Goal: Task Accomplishment & Management: Manage account settings

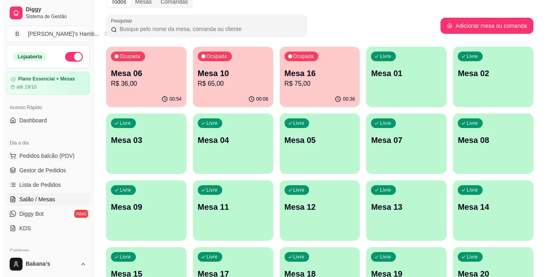
scroll to position [80, 0]
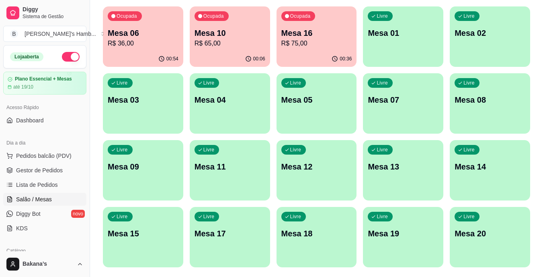
click at [329, 181] on div "Livre Mesa 12" at bounding box center [317, 165] width 80 height 51
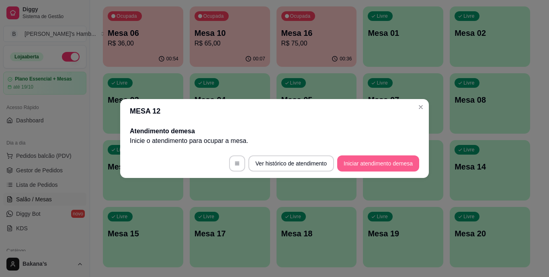
click at [371, 161] on button "Iniciar atendimento de mesa" at bounding box center [378, 163] width 82 height 16
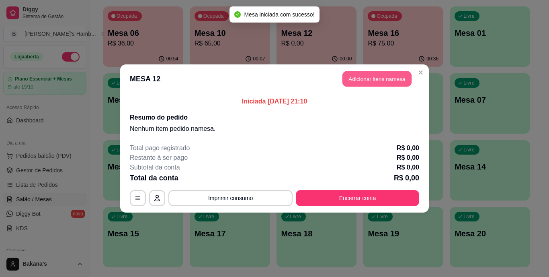
click at [376, 74] on button "Adicionar itens na mesa" at bounding box center [377, 79] width 69 height 16
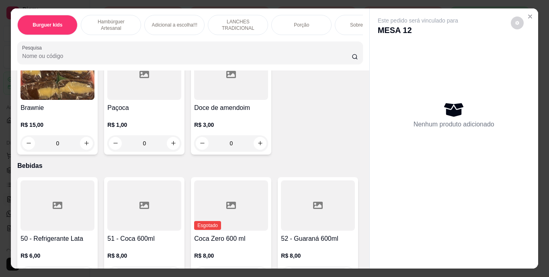
scroll to position [1730, 0]
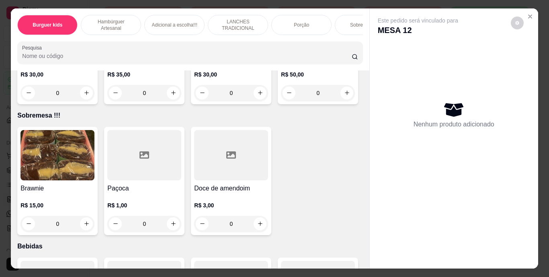
type input "1"
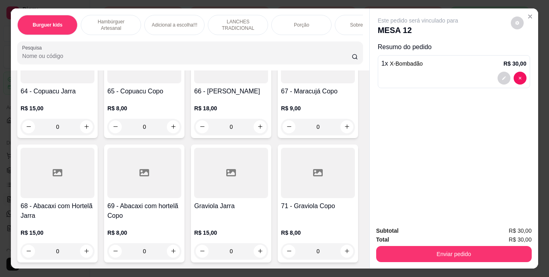
scroll to position [3017, 0]
type input "1"
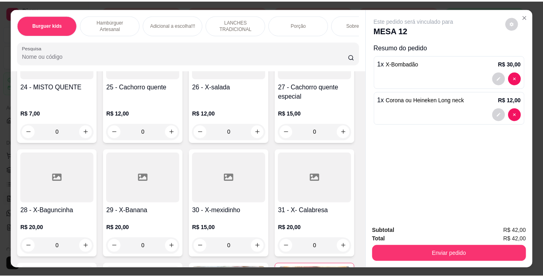
scroll to position [1166, 0]
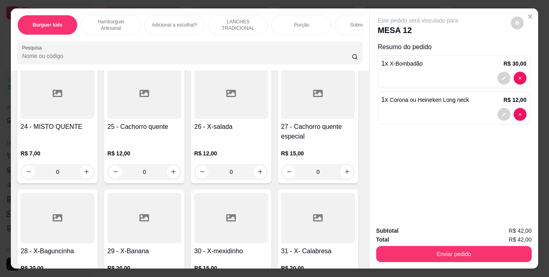
click at [93, 38] on button "increase-product-quantity" at bounding box center [86, 31] width 13 height 13
type input "1"
click at [504, 76] on button "decrease-product-quantity" at bounding box center [504, 78] width 12 height 12
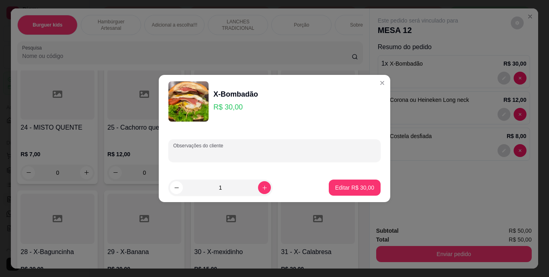
drag, startPoint x: 287, startPoint y: 157, endPoint x: 292, endPoint y: 156, distance: 4.5
click at [288, 157] on input "Observações do cliente" at bounding box center [274, 154] width 203 height 8
type input "SEM BANANA"
click at [338, 182] on button "Editar R$ 30,00" at bounding box center [355, 187] width 52 height 16
type input "0"
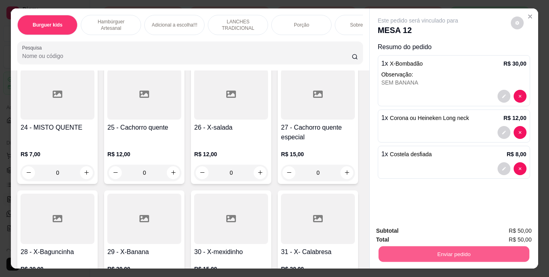
click at [414, 246] on button "Enviar pedido" at bounding box center [453, 254] width 151 height 16
click at [499, 226] on button "Enviar pedido" at bounding box center [510, 231] width 45 height 15
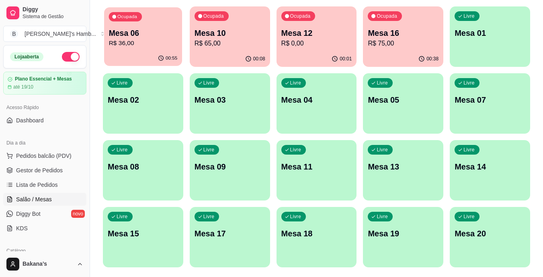
click at [145, 33] on p "Mesa 06" at bounding box center [143, 33] width 69 height 11
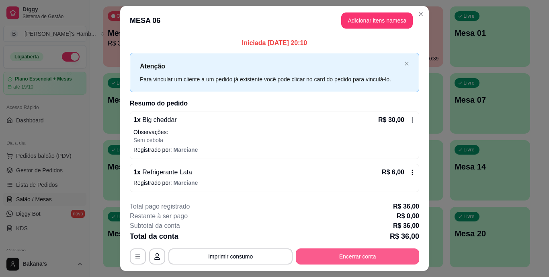
click at [376, 250] on button "Encerrar conta" at bounding box center [357, 256] width 123 height 16
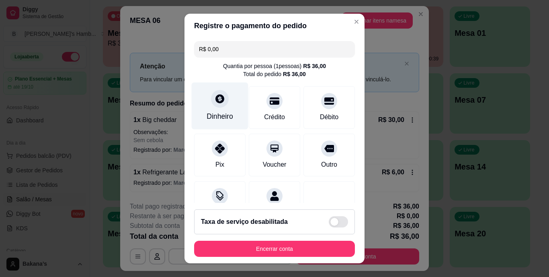
click at [231, 120] on div "Dinheiro" at bounding box center [220, 105] width 57 height 47
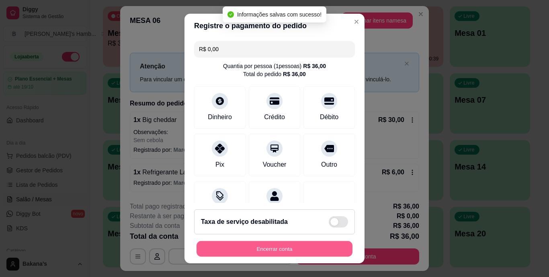
click at [275, 247] on button "Encerrar conta" at bounding box center [275, 249] width 156 height 16
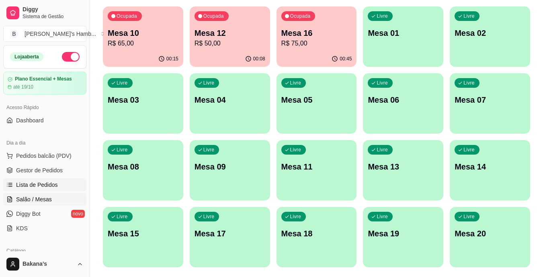
click at [57, 183] on link "Lista de Pedidos" at bounding box center [44, 184] width 83 height 13
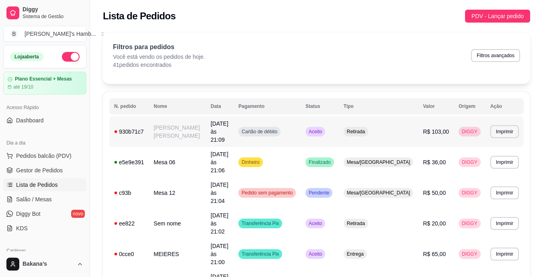
click at [167, 130] on td "[PERSON_NAME] [PERSON_NAME]" at bounding box center [177, 131] width 57 height 31
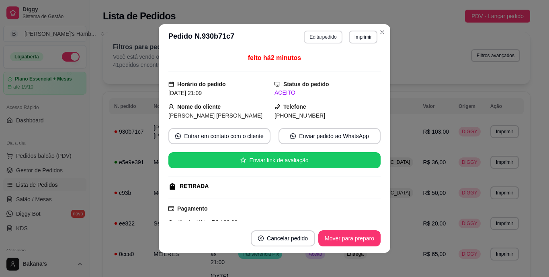
click at [311, 38] on button "Editar pedido" at bounding box center [323, 37] width 38 height 13
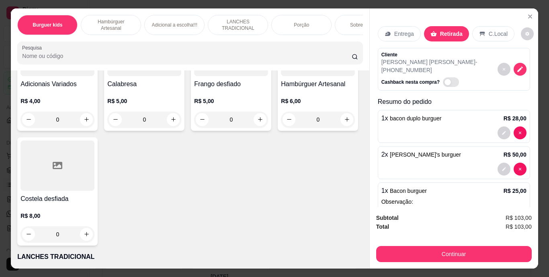
scroll to position [1166, 0]
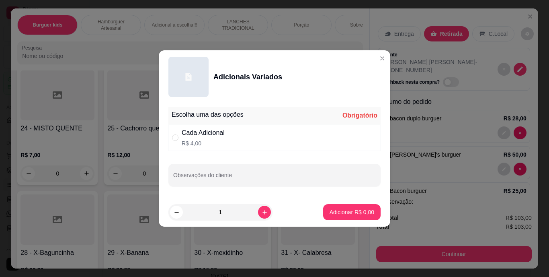
click at [210, 136] on div "Cada Adicional" at bounding box center [203, 133] width 43 height 10
radio input "true"
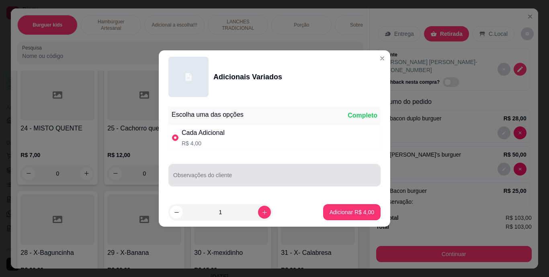
click at [221, 171] on div at bounding box center [274, 175] width 203 height 16
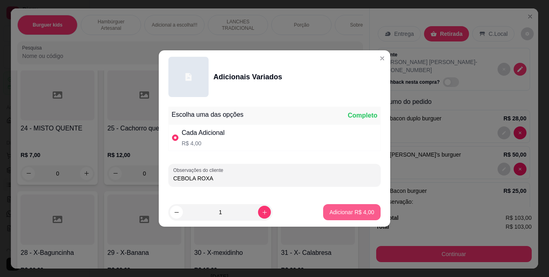
type input "CEBOLA ROXA"
click at [343, 205] on button "Adicionar R$ 4,00" at bounding box center [352, 212] width 58 height 16
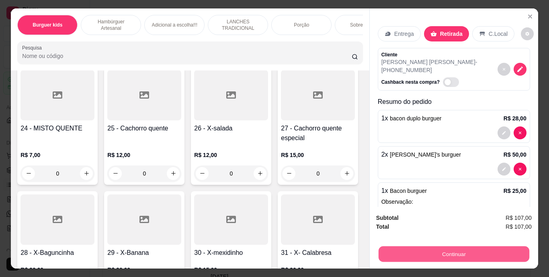
click at [405, 250] on button "Continuar" at bounding box center [453, 254] width 151 height 16
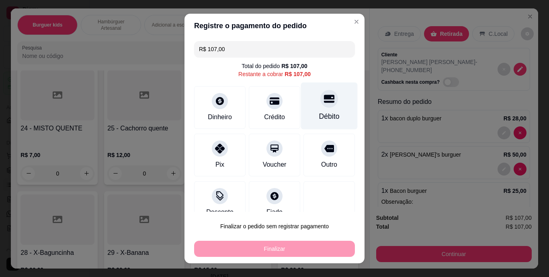
click at [321, 105] on div at bounding box center [330, 99] width 18 height 18
type input "R$ 0,00"
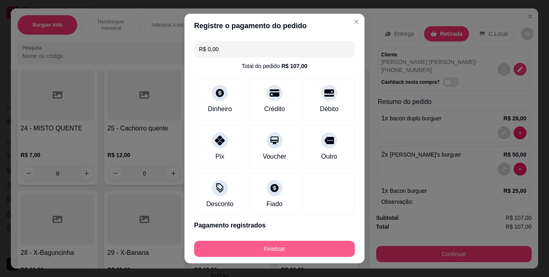
click at [269, 250] on button "Finalizar" at bounding box center [274, 249] width 161 height 16
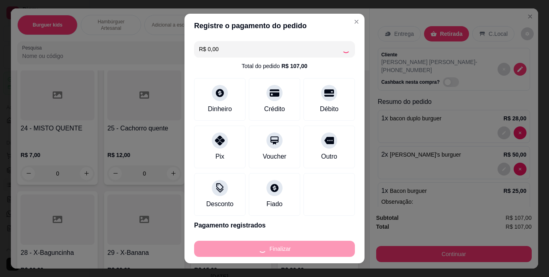
type input "0"
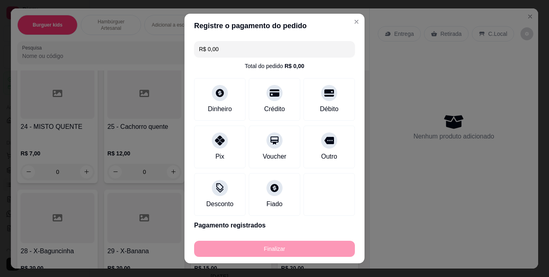
type input "-R$ 107,00"
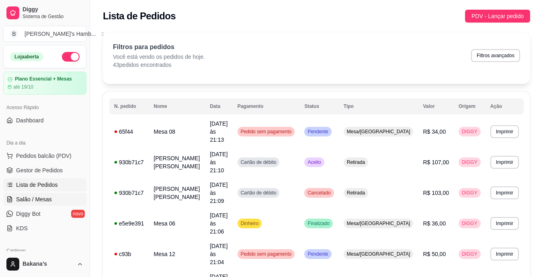
click at [58, 198] on link "Salão / Mesas" at bounding box center [44, 199] width 83 height 13
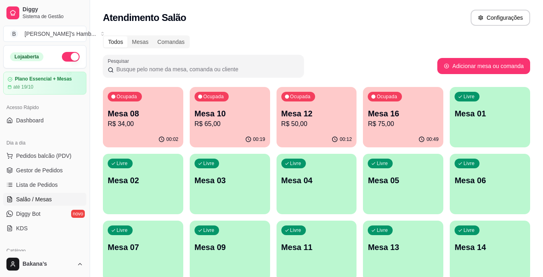
click at [313, 121] on p "R$ 50,00" at bounding box center [317, 124] width 71 height 10
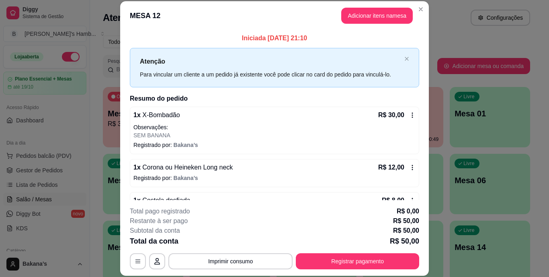
scroll to position [23, 0]
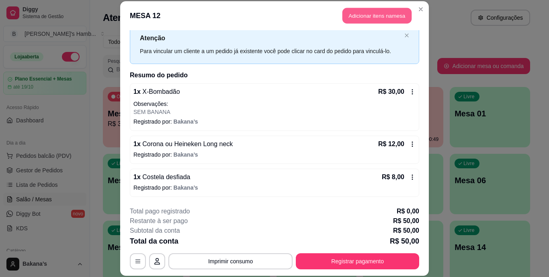
click at [380, 14] on button "Adicionar itens na mesa" at bounding box center [377, 16] width 69 height 16
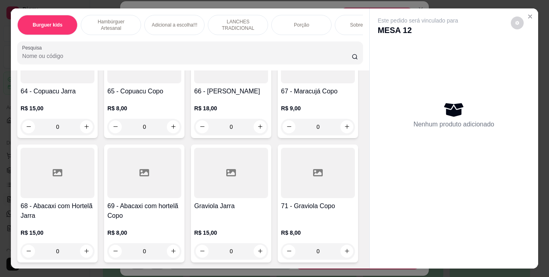
scroll to position [3097, 0]
type input "1"
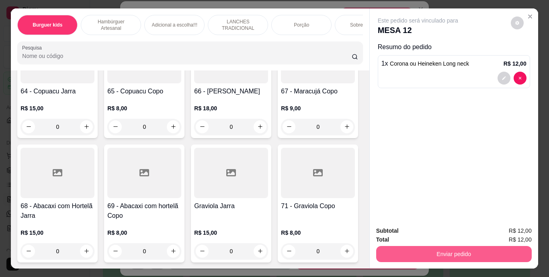
click at [388, 248] on button "Enviar pedido" at bounding box center [454, 254] width 156 height 16
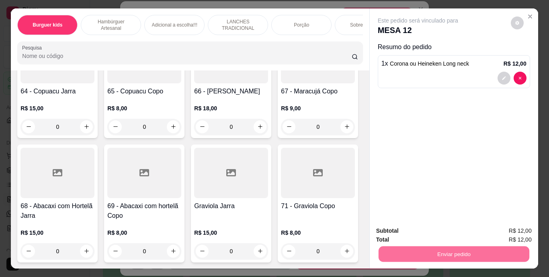
click at [510, 230] on button "Enviar pedido" at bounding box center [511, 231] width 44 height 15
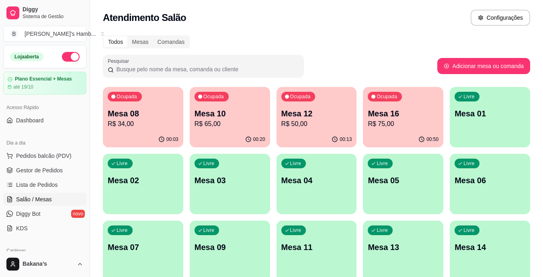
click at [373, 105] on div "Ocupada Mesa 16 R$ 75,00" at bounding box center [403, 109] width 80 height 45
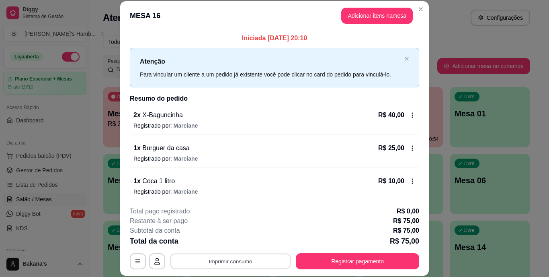
click at [230, 257] on button "Imprimir consumo" at bounding box center [231, 261] width 121 height 16
click at [308, 261] on button "Registrar pagamento" at bounding box center [357, 261] width 123 height 16
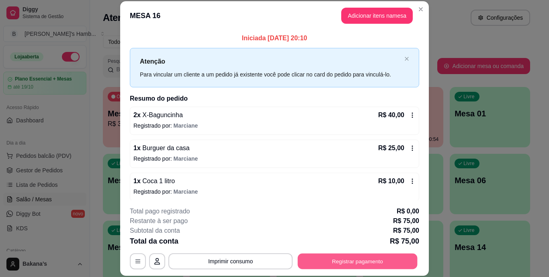
click at [377, 261] on button "Registrar pagamento" at bounding box center [358, 261] width 120 height 16
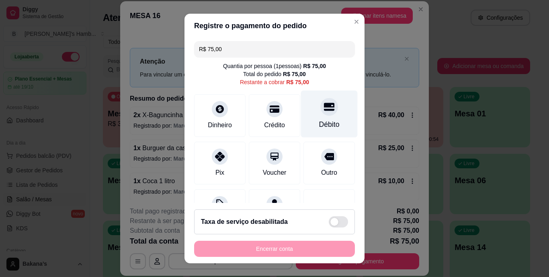
click at [319, 121] on div "Débito" at bounding box center [329, 124] width 21 height 10
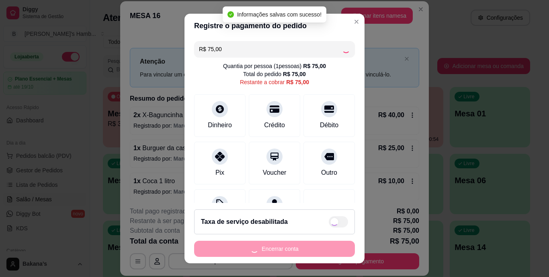
type input "R$ 0,00"
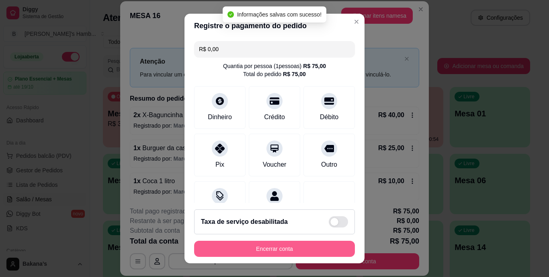
click at [280, 243] on button "Encerrar conta" at bounding box center [274, 249] width 161 height 16
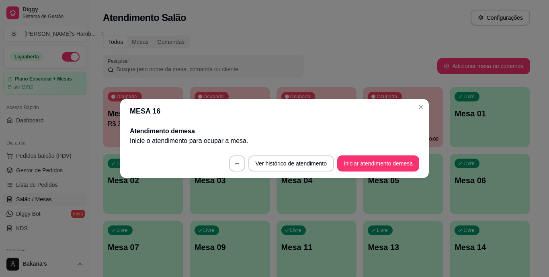
drag, startPoint x: 264, startPoint y: 275, endPoint x: 0, endPoint y: 208, distance: 272.4
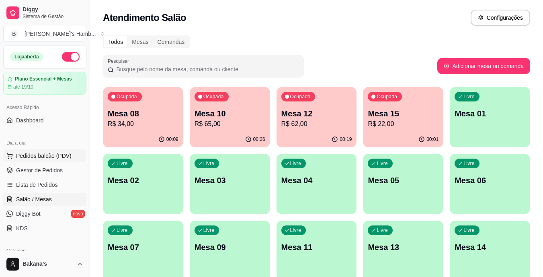
click at [41, 156] on span "Pedidos balcão (PDV)" at bounding box center [44, 156] width 56 height 8
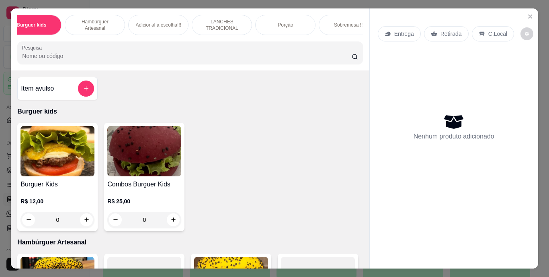
scroll to position [0, 48]
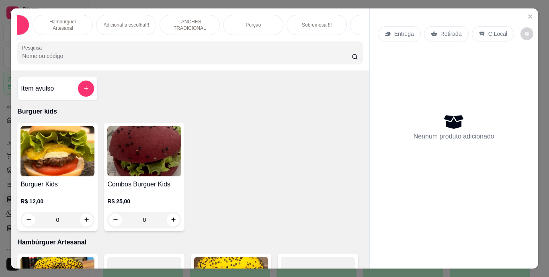
click at [340, 16] on div "Sobremesa !!!" at bounding box center [317, 25] width 60 height 20
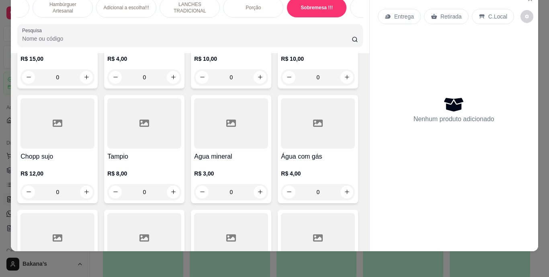
type input "1"
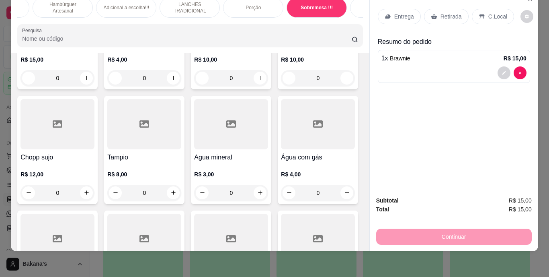
click at [450, 12] on p "Retirada" at bounding box center [451, 16] width 21 height 8
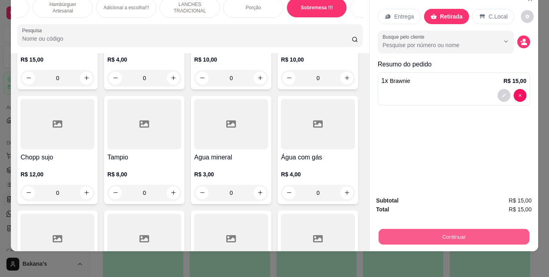
click at [454, 229] on button "Continuar" at bounding box center [453, 237] width 151 height 16
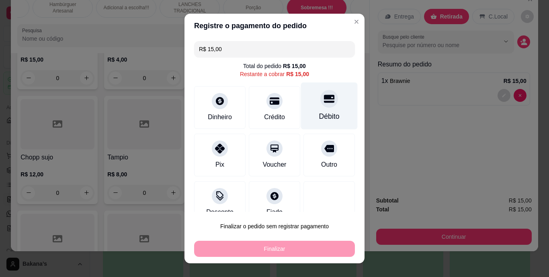
click at [325, 104] on div "Débito" at bounding box center [329, 105] width 57 height 47
type input "R$ 0,00"
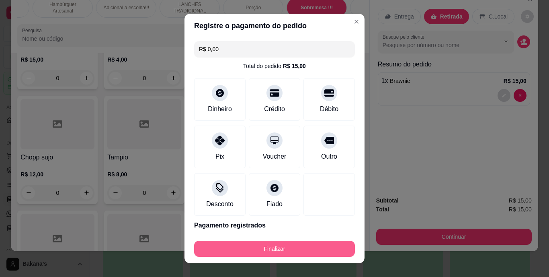
click at [274, 243] on button "Finalizar" at bounding box center [274, 249] width 161 height 16
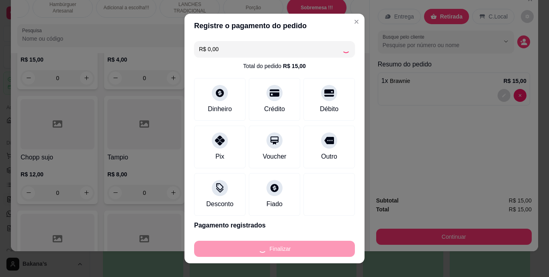
type input "0"
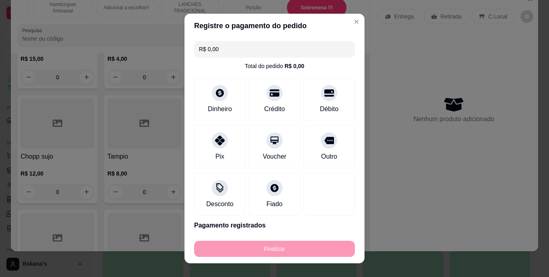
type input "-R$ 15,00"
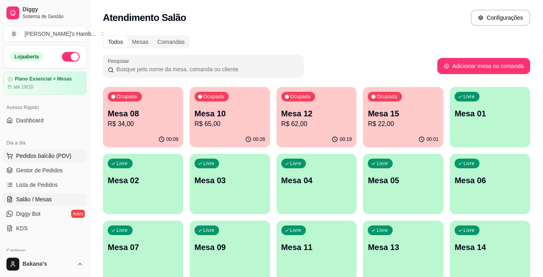
click at [46, 151] on button "Pedidos balcão (PDV)" at bounding box center [44, 155] width 83 height 13
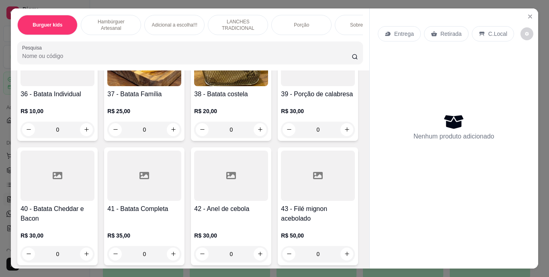
scroll to position [1609, 0]
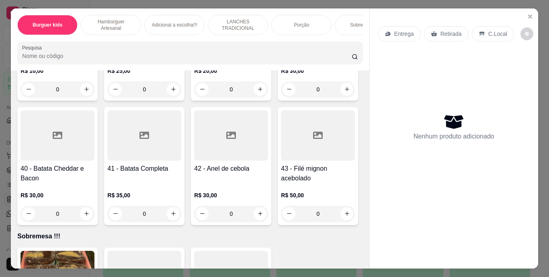
type input "4"
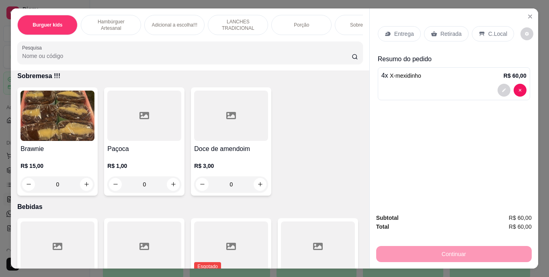
scroll to position [1931, 0]
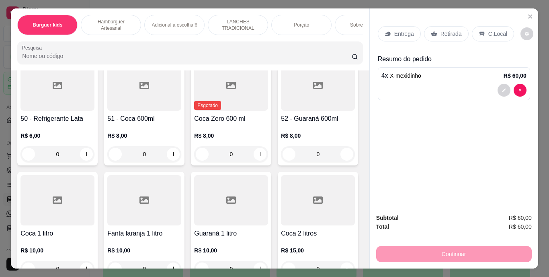
type input "1"
click at [455, 30] on p "Retirada" at bounding box center [451, 34] width 21 height 8
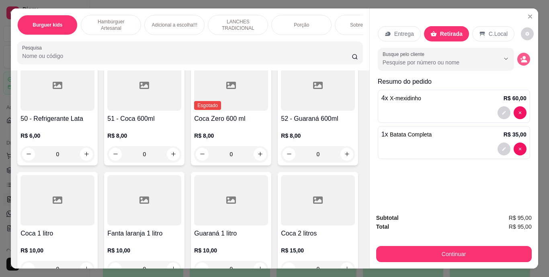
click at [521, 56] on icon "decrease-product-quantity" at bounding box center [523, 59] width 7 height 7
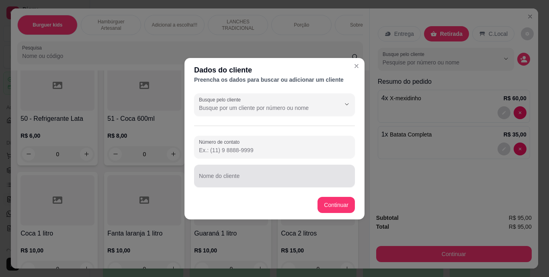
click at [306, 178] on input "Nome do cliente" at bounding box center [274, 179] width 151 height 8
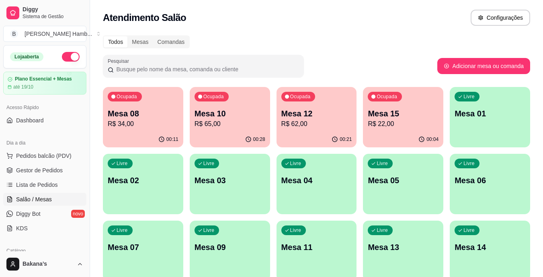
click at [335, 120] on p "R$ 62,00" at bounding box center [317, 124] width 71 height 10
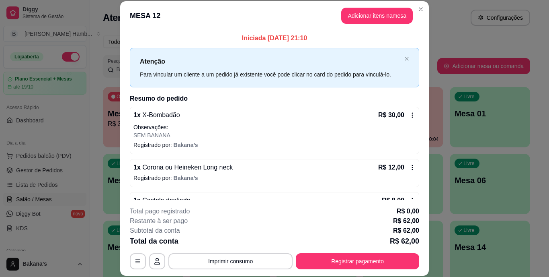
click at [241, 252] on div "**********" at bounding box center [275, 237] width 290 height 63
click at [241, 258] on button "Imprimir consumo" at bounding box center [231, 261] width 124 height 16
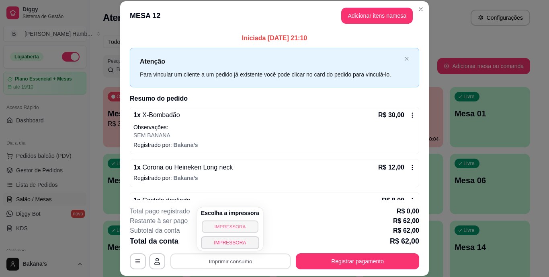
click at [227, 225] on button "IMPRESSORA" at bounding box center [230, 226] width 56 height 12
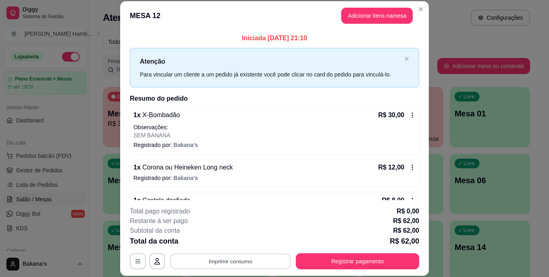
click at [214, 259] on button "Imprimir consumo" at bounding box center [231, 261] width 121 height 16
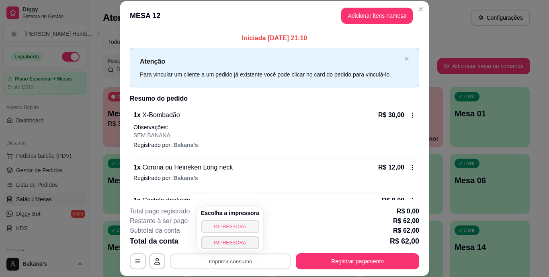
click at [221, 224] on button "IMPRESSORA" at bounding box center [230, 226] width 58 height 13
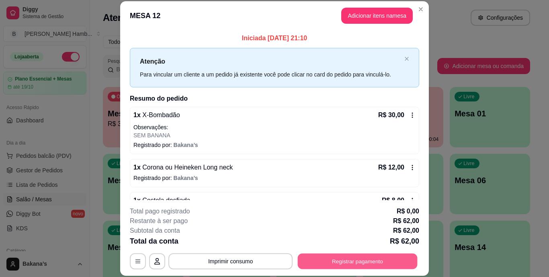
click at [338, 258] on button "Registrar pagamento" at bounding box center [358, 261] width 120 height 16
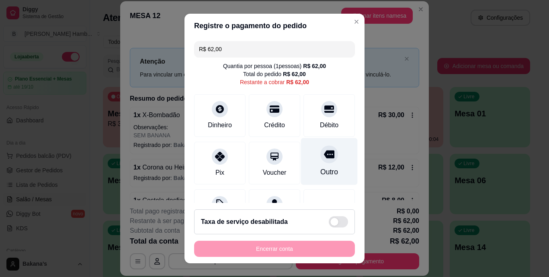
click at [324, 156] on icon at bounding box center [329, 154] width 10 height 8
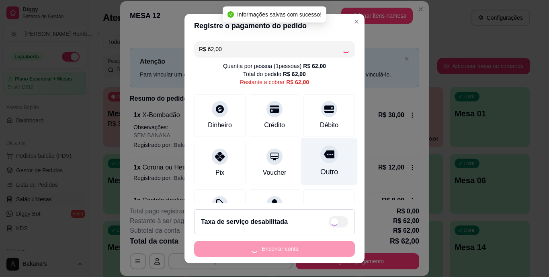
type input "R$ 0,00"
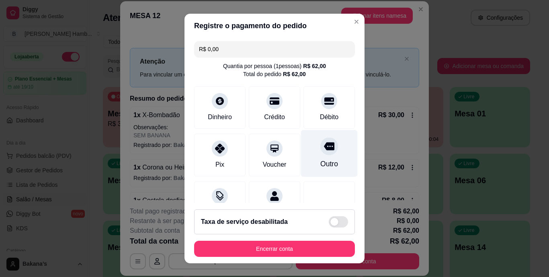
click at [329, 165] on div "Outro" at bounding box center [329, 153] width 57 height 47
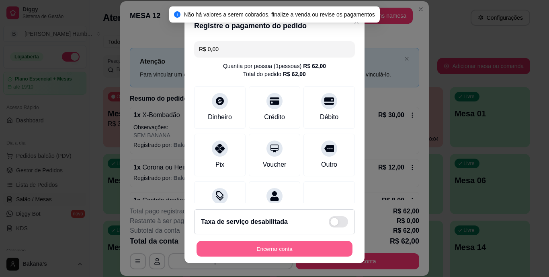
click at [316, 245] on button "Encerrar conta" at bounding box center [275, 249] width 156 height 16
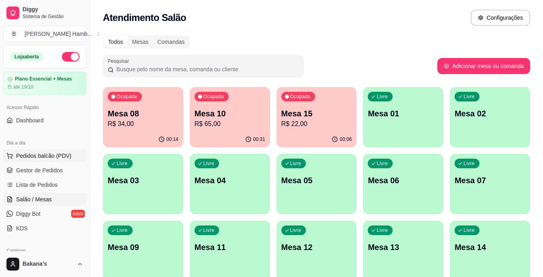
click at [39, 153] on span "Pedidos balcão (PDV)" at bounding box center [44, 156] width 56 height 8
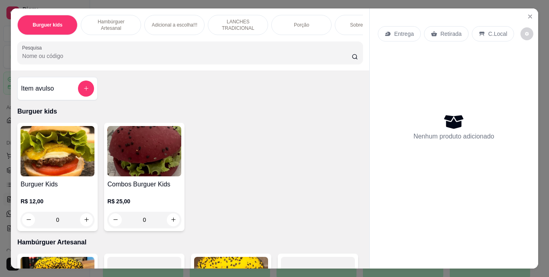
click at [294, 25] on p "Porção" at bounding box center [301, 25] width 15 height 6
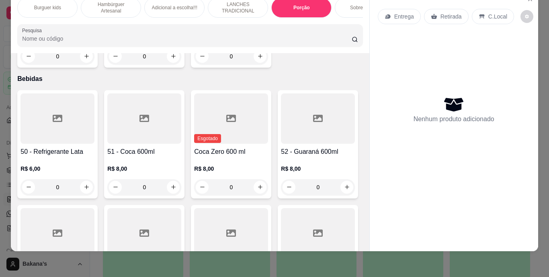
scroll to position [1960, 0]
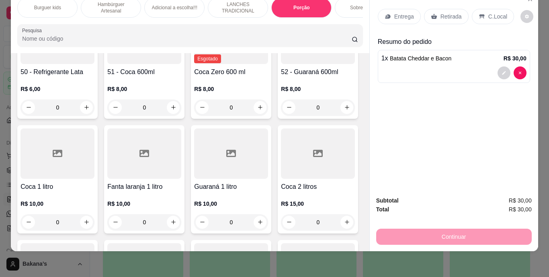
type input "2"
click at [401, 12] on p "Entrega" at bounding box center [405, 16] width 20 height 8
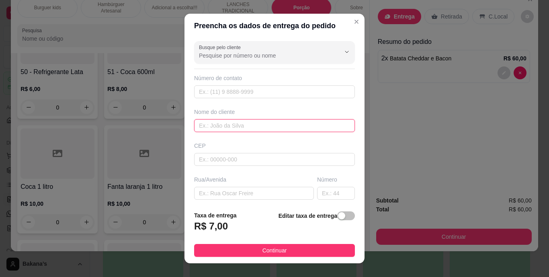
click at [292, 125] on input "text" at bounding box center [274, 125] width 161 height 13
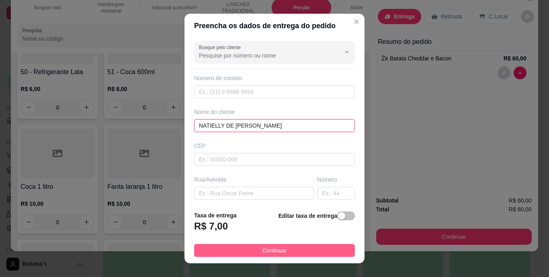
type input "NATIELLY DE PAULLA"
click at [263, 246] on span "Continuar" at bounding box center [275, 250] width 25 height 9
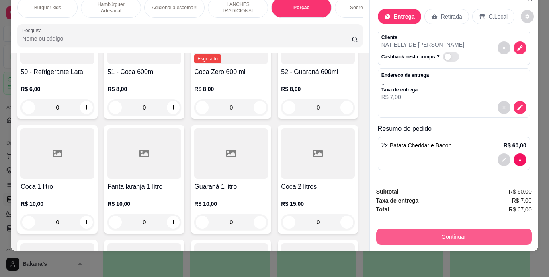
click at [433, 231] on button "Continuar" at bounding box center [454, 236] width 156 height 16
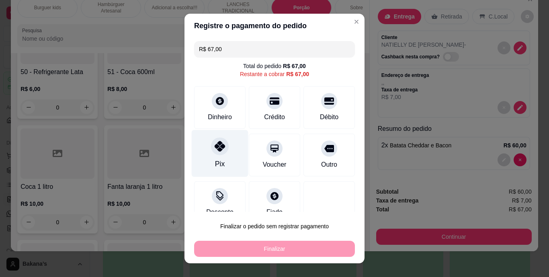
click at [215, 148] on icon at bounding box center [220, 146] width 10 height 10
type input "R$ 0,00"
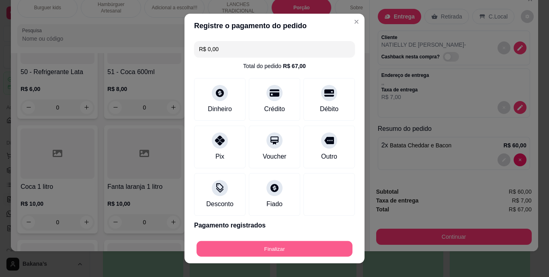
click at [251, 247] on button "Finalizar" at bounding box center [275, 249] width 156 height 16
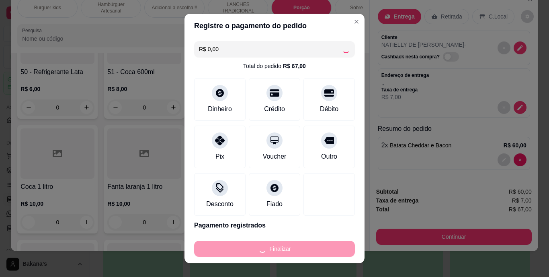
type input "0"
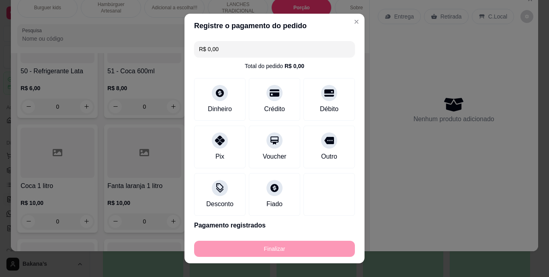
type input "-R$ 67,00"
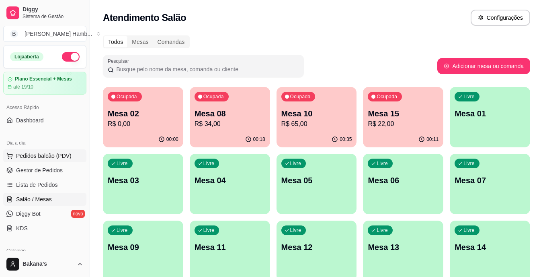
click at [58, 157] on span "Pedidos balcão (PDV)" at bounding box center [44, 156] width 56 height 8
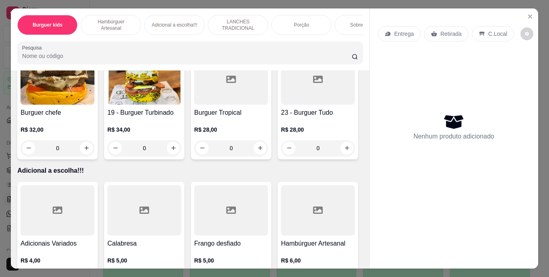
scroll to position [925, 0]
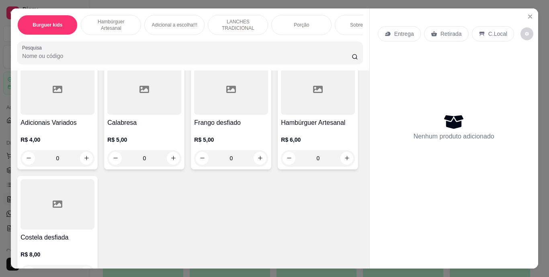
type input "1"
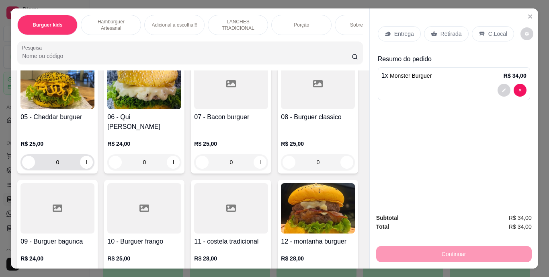
scroll to position [282, 0]
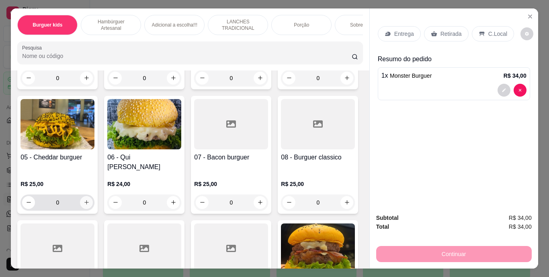
click at [90, 199] on icon "increase-product-quantity" at bounding box center [87, 202] width 6 height 6
type input "1"
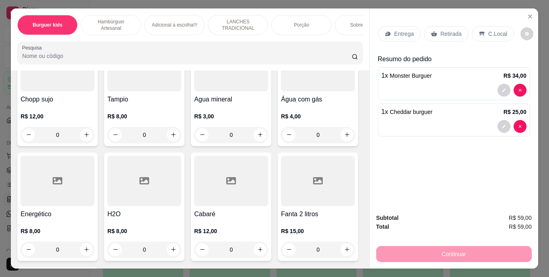
scroll to position [2414, 0]
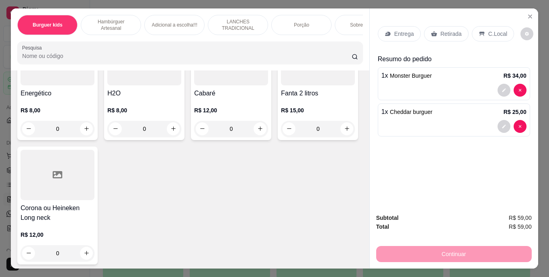
type input "1"
click at [454, 31] on p "Retirada" at bounding box center [451, 34] width 21 height 8
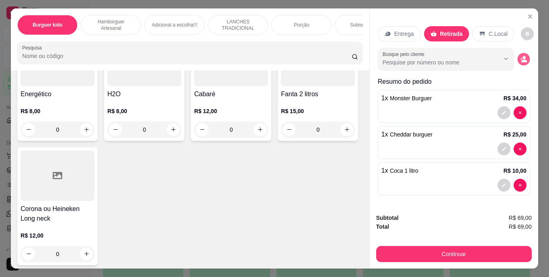
click at [520, 56] on icon "decrease-product-quantity" at bounding box center [523, 59] width 7 height 7
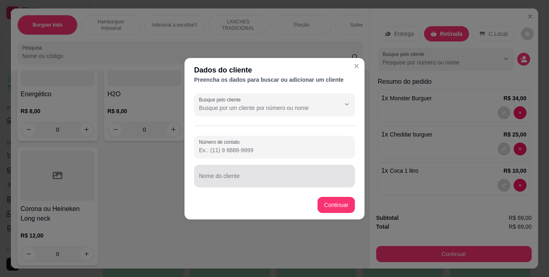
click at [285, 171] on div at bounding box center [274, 176] width 151 height 16
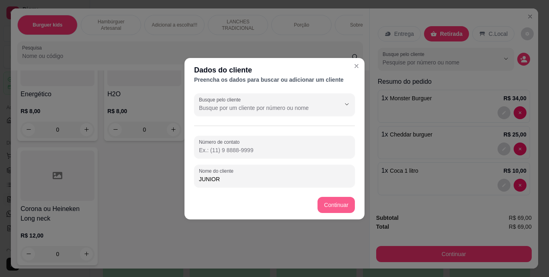
type input "JUNIOR"
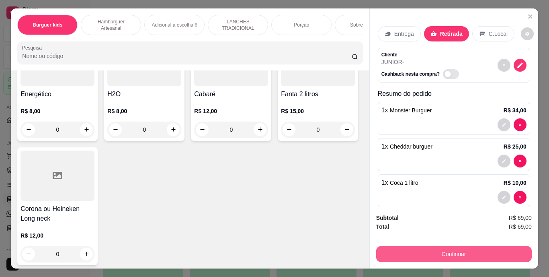
click at [389, 252] on button "Continuar" at bounding box center [454, 254] width 156 height 16
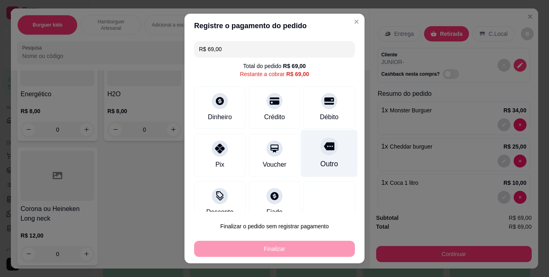
click at [329, 159] on div "Outro" at bounding box center [329, 153] width 57 height 47
type input "R$ 0,00"
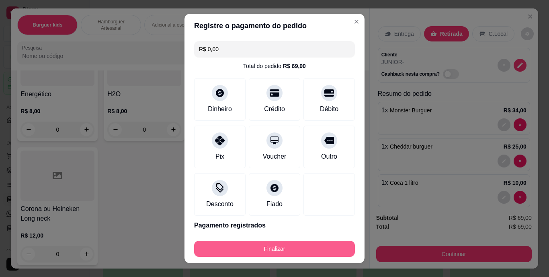
click at [265, 250] on button "Finalizar" at bounding box center [274, 249] width 161 height 16
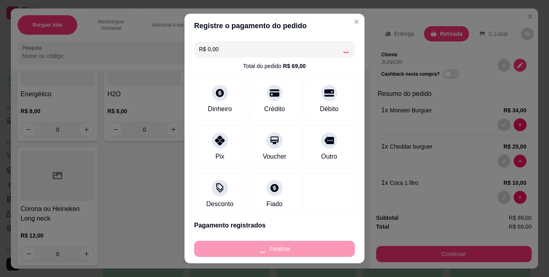
type input "0"
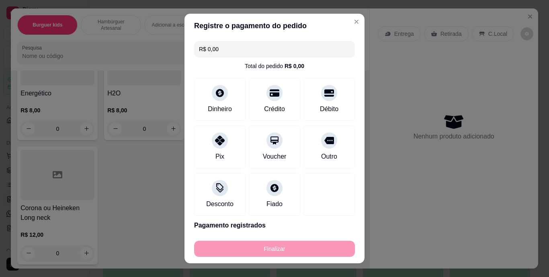
type input "-R$ 69,00"
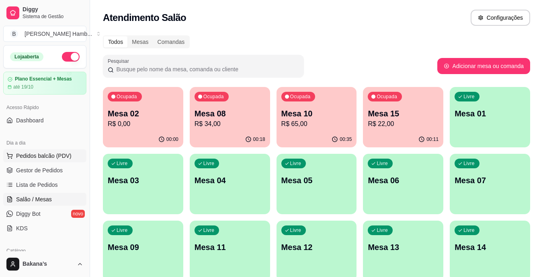
click at [75, 152] on button "Pedidos balcão (PDV)" at bounding box center [44, 155] width 83 height 13
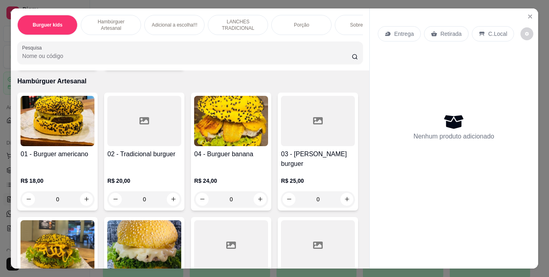
scroll to position [282, 0]
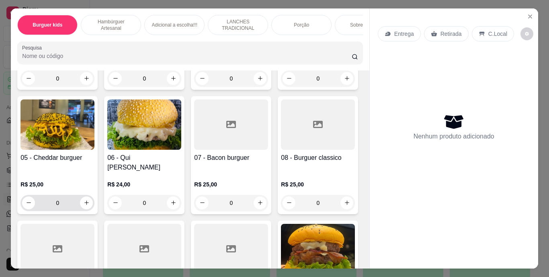
click at [93, 196] on button "increase-product-quantity" at bounding box center [86, 202] width 13 height 13
type input "1"
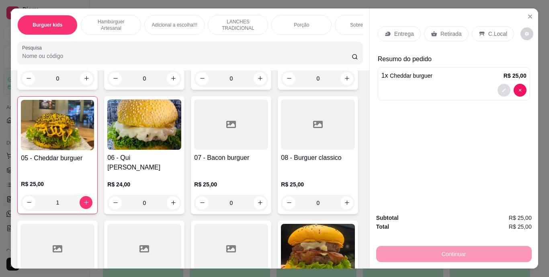
click at [507, 85] on button "decrease-product-quantity" at bounding box center [504, 90] width 13 height 13
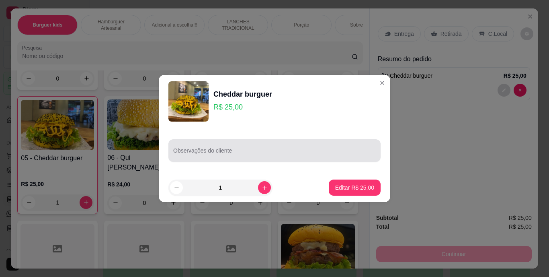
click at [325, 152] on input "Observações do cliente" at bounding box center [274, 154] width 203 height 8
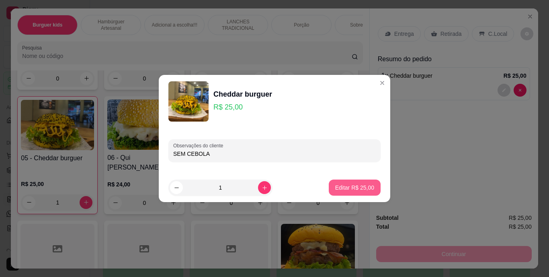
type input "SEM CEBOLA"
click at [344, 190] on p "Editar R$ 25,00" at bounding box center [355, 187] width 38 height 8
type input "0"
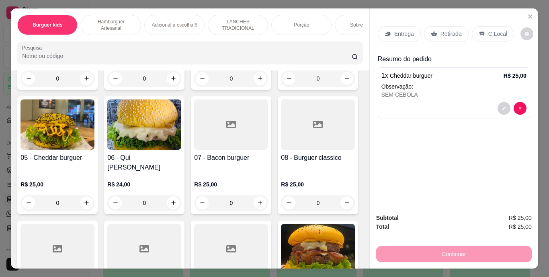
scroll to position [201, 0]
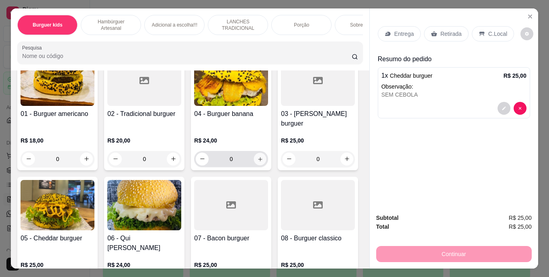
click at [256, 152] on button "increase-product-quantity" at bounding box center [260, 158] width 12 height 12
type input "1"
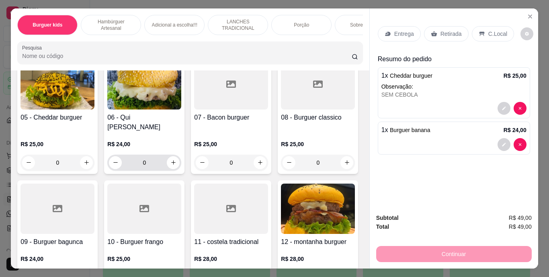
scroll to position [362, 0]
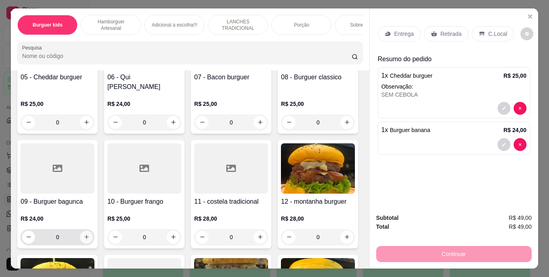
click at [90, 234] on icon "increase-product-quantity" at bounding box center [87, 237] width 6 height 6
type input "1"
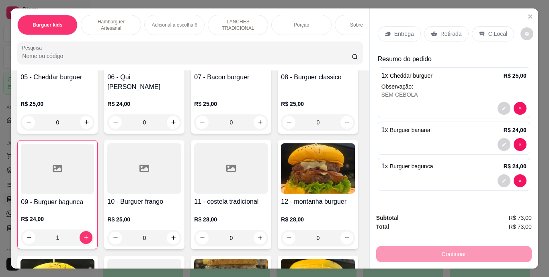
click at [399, 26] on div "Entrega" at bounding box center [399, 33] width 43 height 15
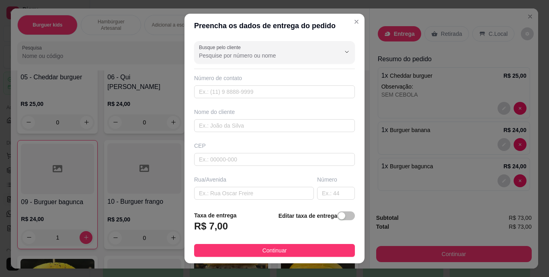
click at [339, 211] on div "Editar taxa de entrega" at bounding box center [317, 224] width 76 height 27
click at [338, 216] on div "button" at bounding box center [341, 215] width 7 height 7
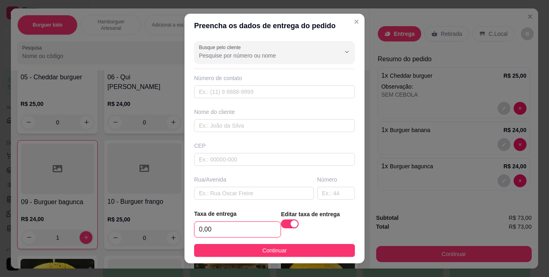
click at [238, 226] on input "0,00" at bounding box center [238, 229] width 86 height 15
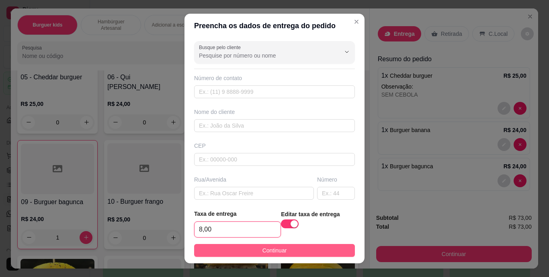
type input "8,00"
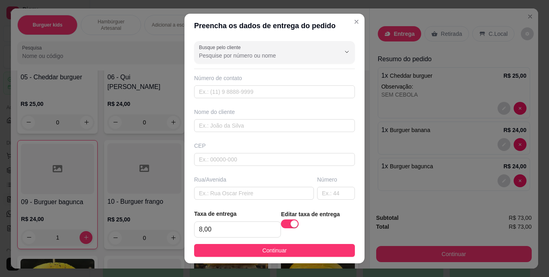
drag, startPoint x: 243, startPoint y: 247, endPoint x: 250, endPoint y: 251, distance: 8.1
click at [243, 248] on button "Continuar" at bounding box center [274, 250] width 161 height 13
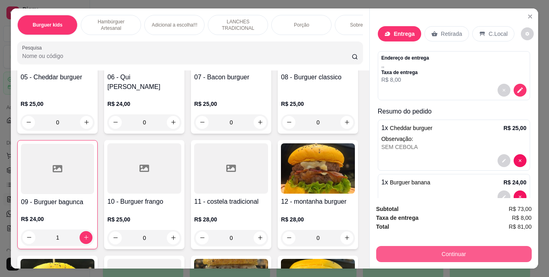
click at [452, 252] on button "Continuar" at bounding box center [454, 254] width 156 height 16
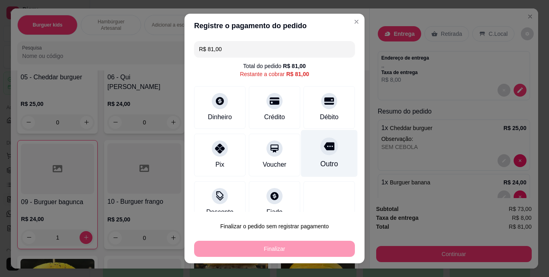
click at [310, 154] on div "Outro" at bounding box center [329, 153] width 57 height 47
type input "R$ 0,00"
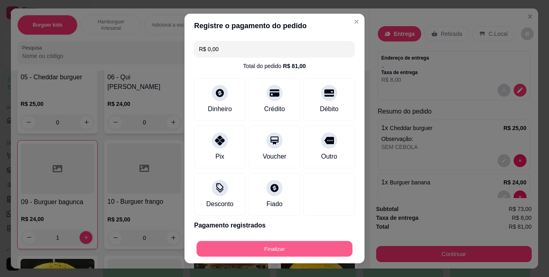
click at [273, 244] on button "Finalizar" at bounding box center [275, 249] width 156 height 16
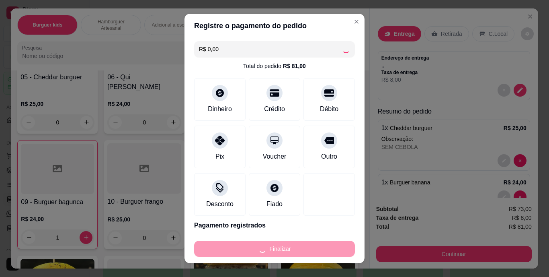
type input "0"
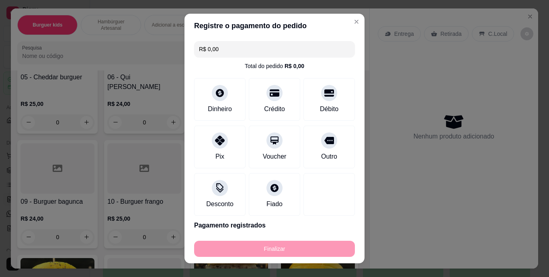
type input "-R$ 81,00"
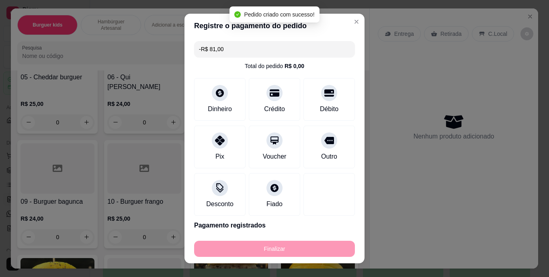
scroll to position [361, 0]
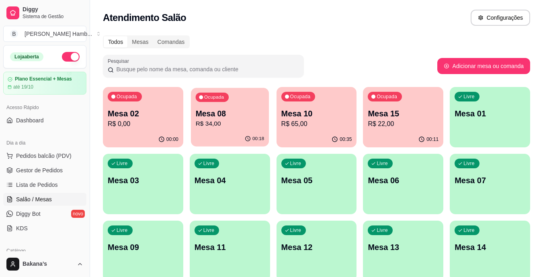
click at [230, 132] on div "00:18" at bounding box center [230, 138] width 78 height 15
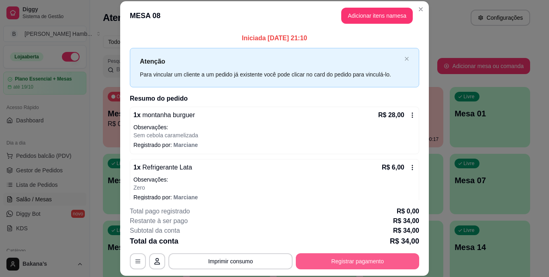
click at [329, 258] on button "Registrar pagamento" at bounding box center [357, 261] width 123 height 16
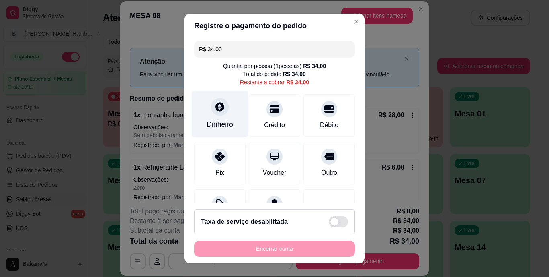
click at [220, 127] on div "Dinheiro" at bounding box center [220, 124] width 27 height 10
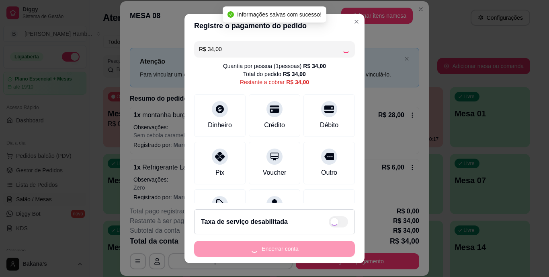
type input "R$ 0,00"
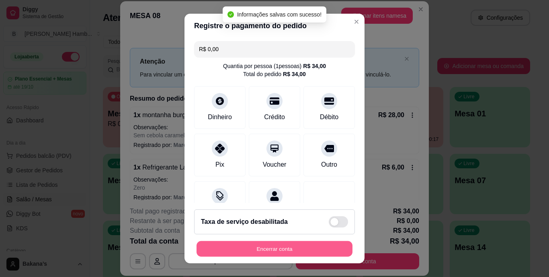
click at [291, 246] on button "Encerrar conta" at bounding box center [275, 249] width 156 height 16
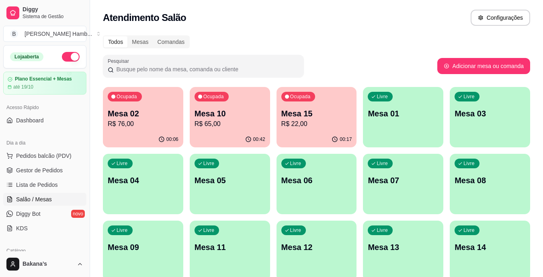
click at [237, 119] on p "R$ 65,00" at bounding box center [230, 124] width 71 height 10
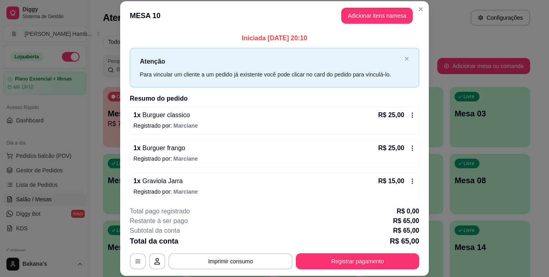
scroll to position [4, 0]
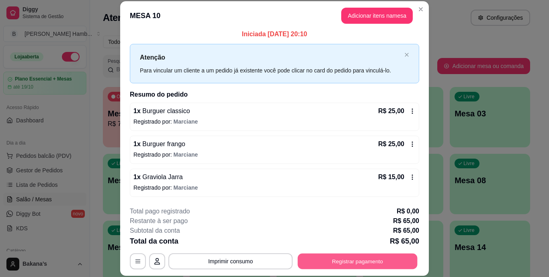
click at [328, 257] on button "Registrar pagamento" at bounding box center [358, 261] width 120 height 16
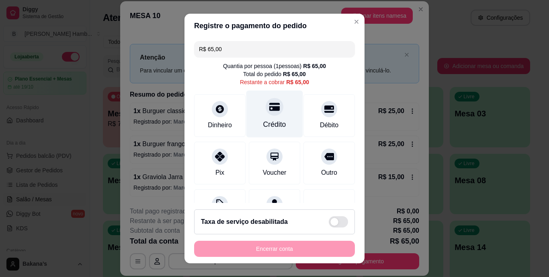
click at [277, 120] on div "Crédito" at bounding box center [275, 113] width 57 height 47
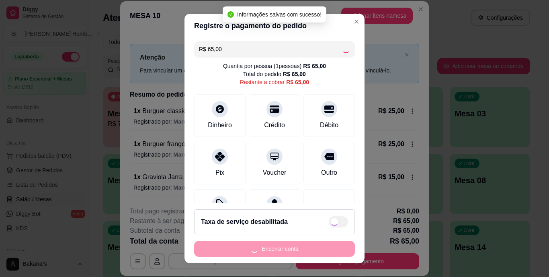
type input "R$ 0,00"
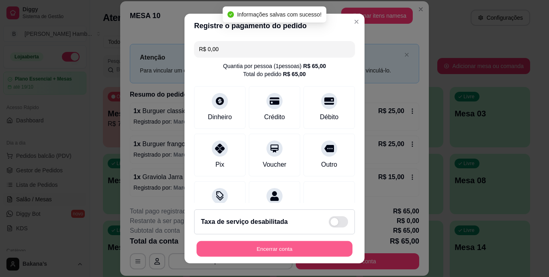
click at [300, 248] on button "Encerrar conta" at bounding box center [275, 249] width 156 height 16
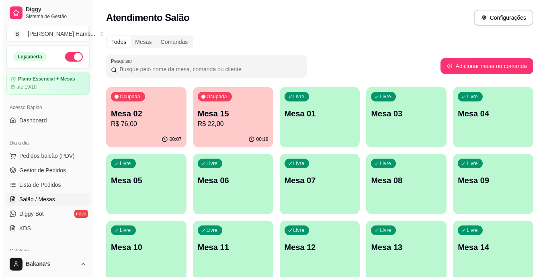
scroll to position [103, 0]
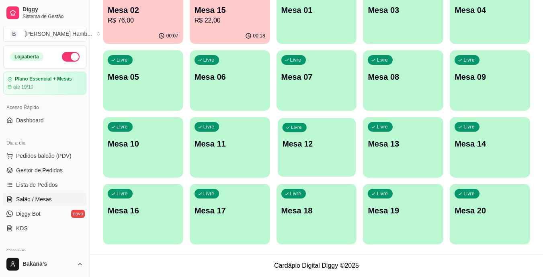
click at [315, 146] on p "Mesa 12" at bounding box center [316, 143] width 69 height 11
click at [151, 136] on div "Livre Mesa 10" at bounding box center [143, 142] width 80 height 51
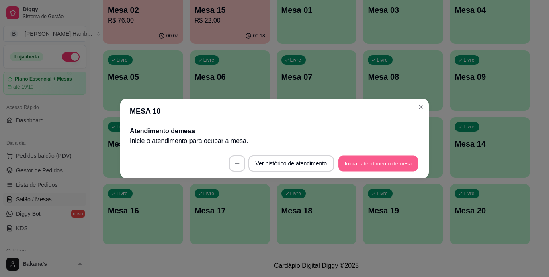
click at [347, 159] on button "Iniciar atendimento de mesa" at bounding box center [379, 164] width 80 height 16
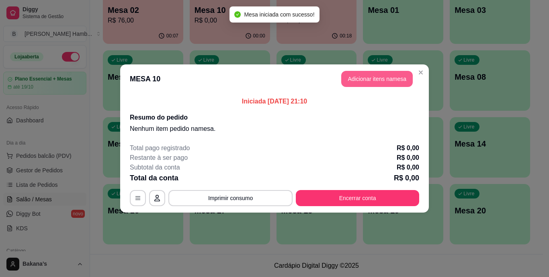
click at [360, 82] on button "Adicionar itens na mesa" at bounding box center [377, 79] width 72 height 16
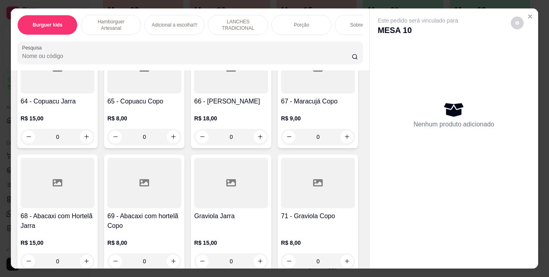
scroll to position [2735, 0]
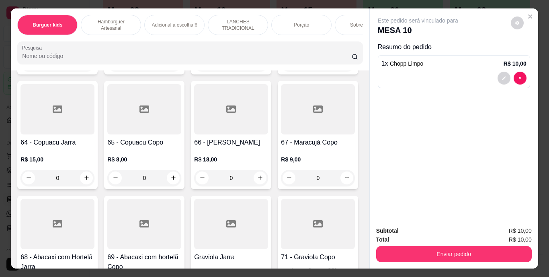
type input "2"
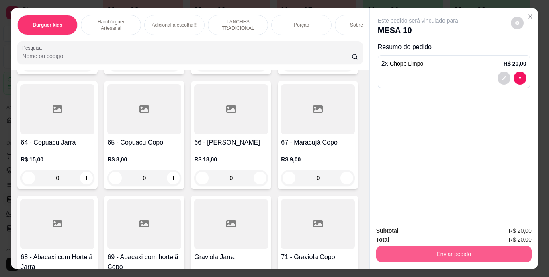
click at [400, 251] on button "Enviar pedido" at bounding box center [454, 254] width 156 height 16
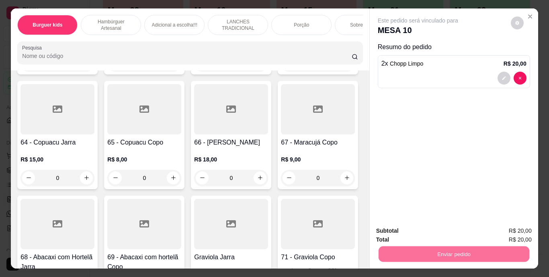
click at [496, 231] on button "Enviar pedido" at bounding box center [511, 231] width 44 height 15
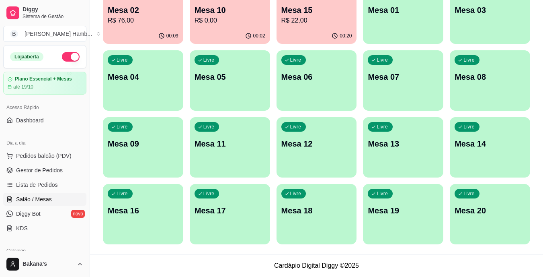
click at [36, 156] on span "Pedidos balcão (PDV)" at bounding box center [44, 156] width 56 height 8
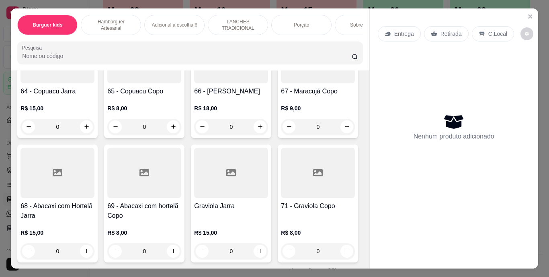
scroll to position [3017, 0]
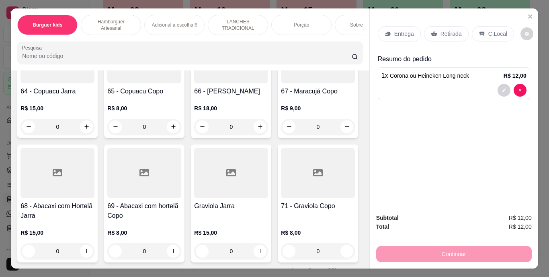
type input "2"
click at [441, 30] on p "Retirada" at bounding box center [451, 34] width 21 height 8
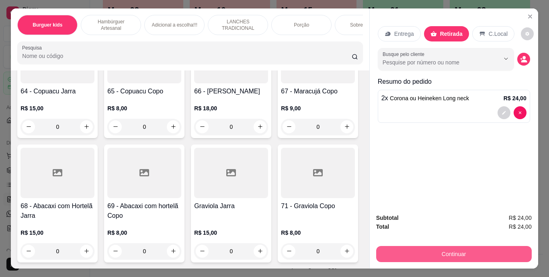
click at [432, 253] on button "Continuar" at bounding box center [454, 254] width 156 height 16
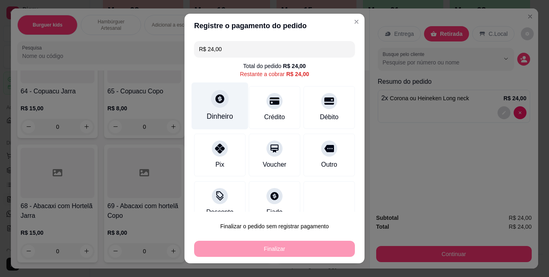
click at [212, 105] on div at bounding box center [220, 99] width 18 height 18
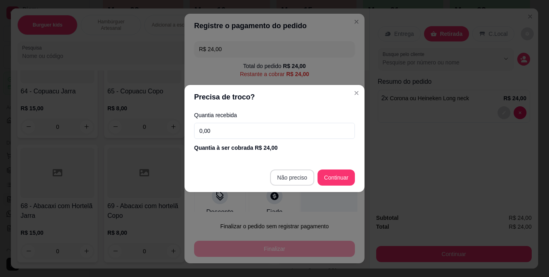
type input "R$ 0,00"
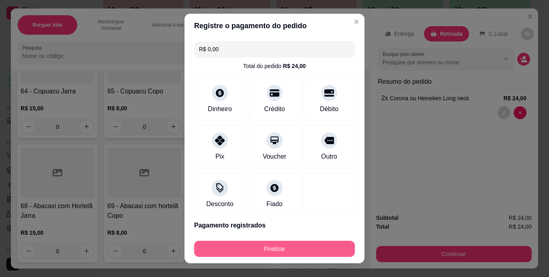
click at [295, 245] on button "Finalizar" at bounding box center [274, 249] width 161 height 16
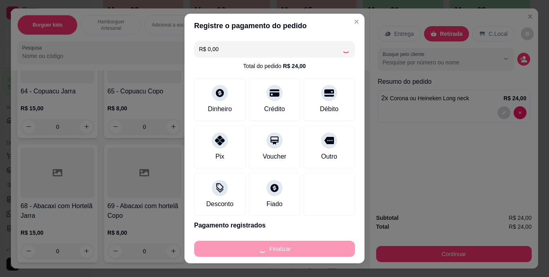
type input "0"
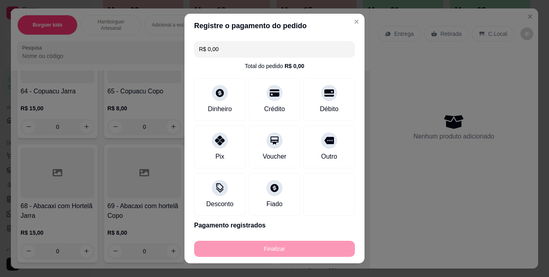
type input "-R$ 24,00"
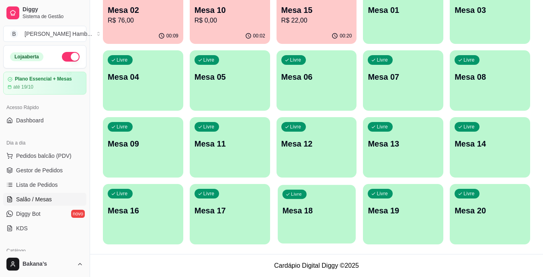
click at [296, 239] on div "button" at bounding box center [317, 238] width 78 height 9
click at [477, 84] on div "Livre Mesa 08" at bounding box center [490, 75] width 80 height 51
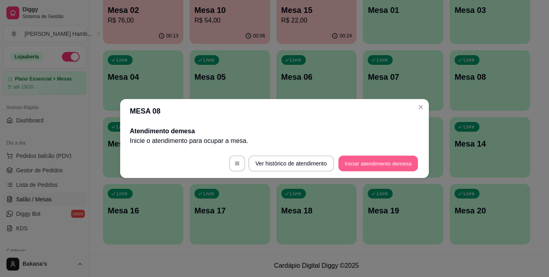
click at [370, 162] on button "Iniciar atendimento de mesa" at bounding box center [379, 164] width 80 height 16
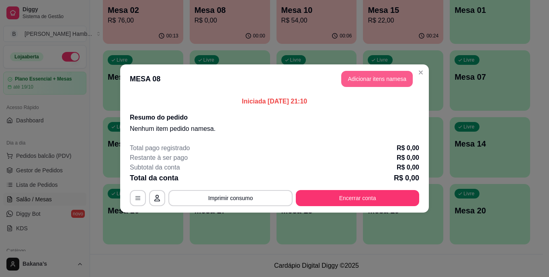
click at [389, 76] on button "Adicionar itens na mesa" at bounding box center [377, 79] width 72 height 16
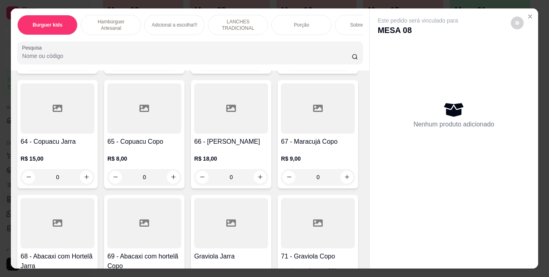
scroll to position [2775, 0]
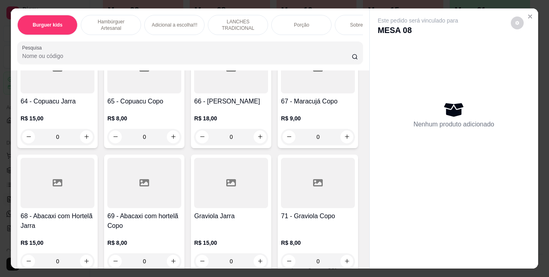
type input "2"
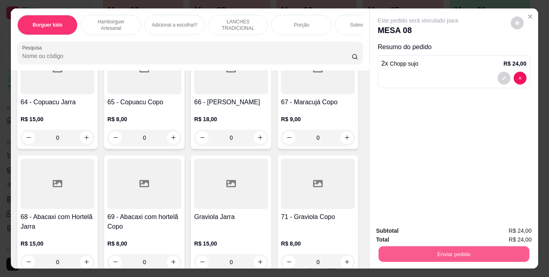
click at [477, 246] on button "Enviar pedido" at bounding box center [453, 254] width 151 height 16
click at [515, 226] on button "Enviar pedido" at bounding box center [511, 231] width 44 height 15
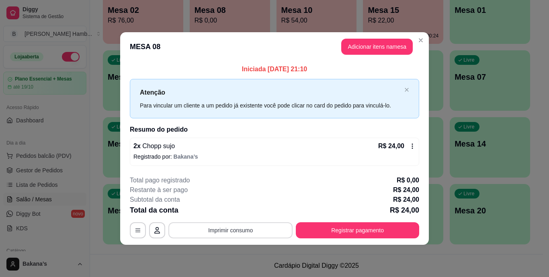
click at [264, 227] on button "Imprimir consumo" at bounding box center [231, 230] width 124 height 16
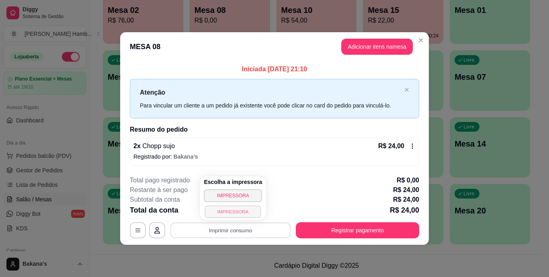
click at [240, 207] on button "IMPRESSORA" at bounding box center [233, 211] width 56 height 12
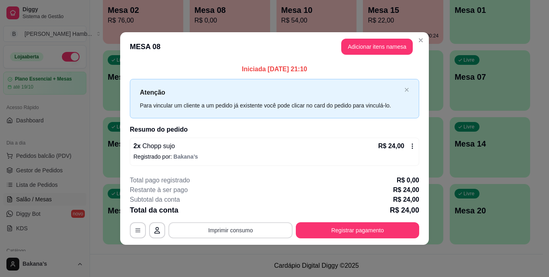
click at [238, 227] on button "Imprimir consumo" at bounding box center [231, 230] width 124 height 16
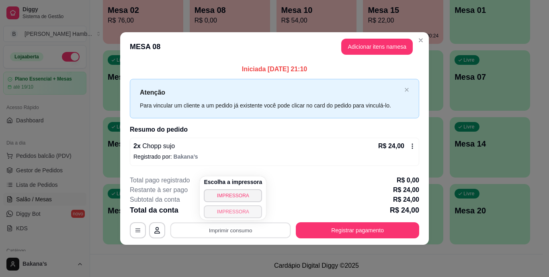
click at [238, 212] on button "IMPRESSORA" at bounding box center [233, 211] width 58 height 13
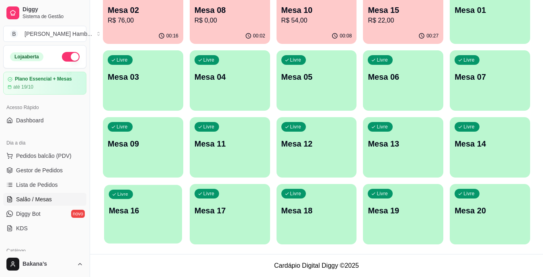
click at [151, 189] on div "Livre Mesa 16" at bounding box center [143, 209] width 78 height 49
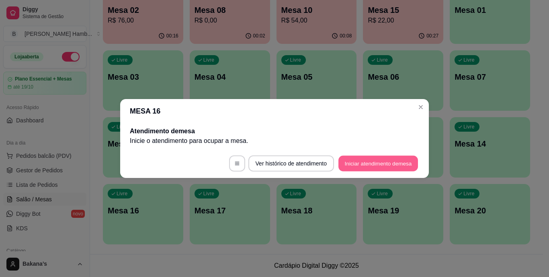
click at [372, 163] on button "Iniciar atendimento de mesa" at bounding box center [379, 164] width 80 height 16
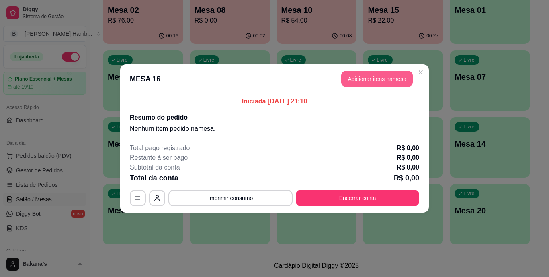
click at [385, 74] on button "Adicionar itens na mesa" at bounding box center [377, 79] width 72 height 16
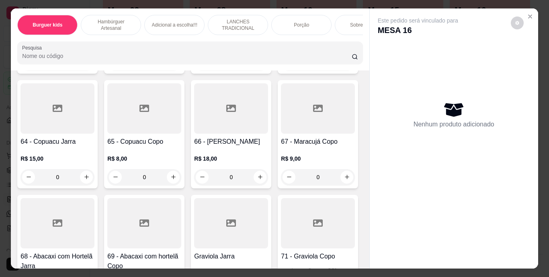
scroll to position [2695, 0]
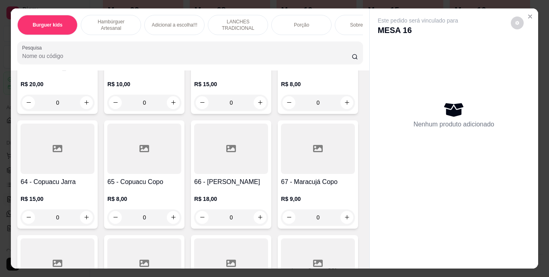
type input "1"
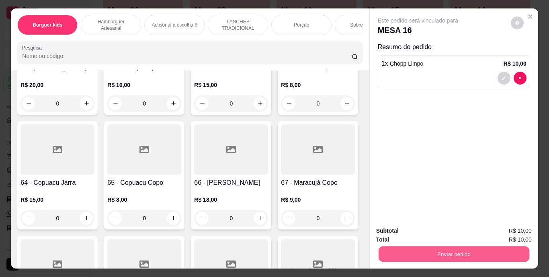
click at [425, 251] on button "Enviar pedido" at bounding box center [453, 254] width 151 height 16
click at [502, 228] on button "Enviar pedido" at bounding box center [510, 231] width 45 height 15
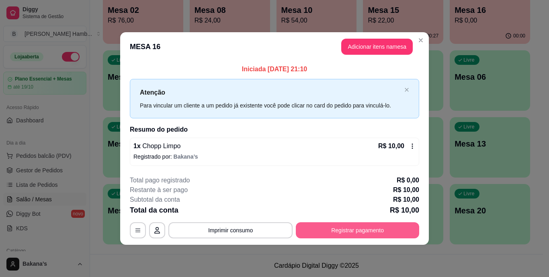
click at [396, 227] on button "Registrar pagamento" at bounding box center [357, 230] width 123 height 16
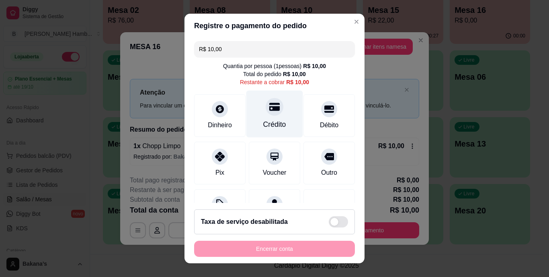
click at [270, 125] on div "Crédito" at bounding box center [274, 124] width 23 height 10
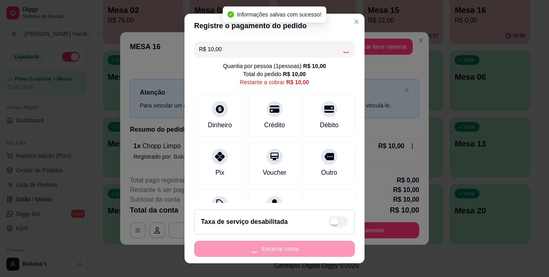
type input "R$ 0,00"
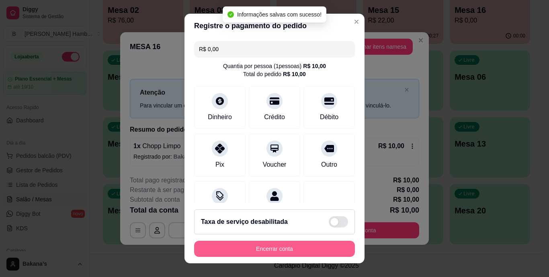
click at [296, 251] on button "Encerrar conta" at bounding box center [274, 249] width 161 height 16
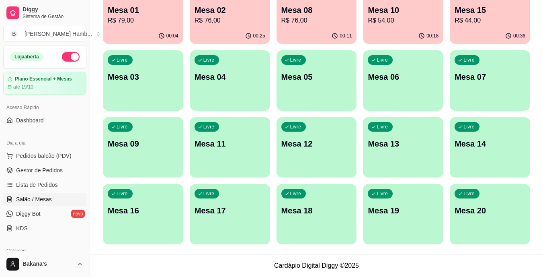
click at [45, 156] on span "Pedidos balcão (PDV)" at bounding box center [44, 156] width 56 height 8
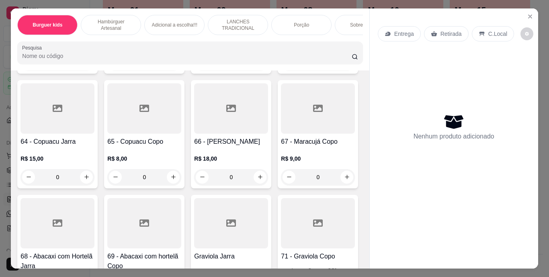
scroll to position [2815, 0]
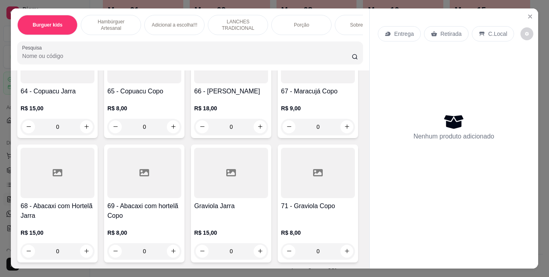
type input "1"
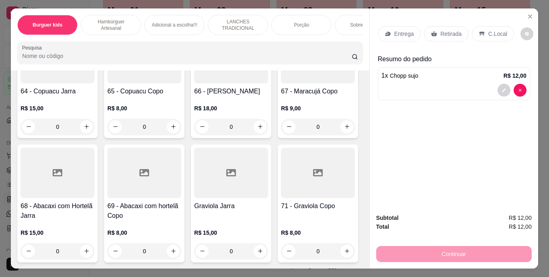
click at [436, 31] on div "Retirada" at bounding box center [446, 33] width 45 height 15
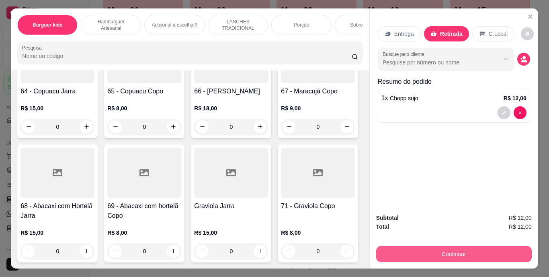
click at [432, 247] on button "Continuar" at bounding box center [454, 254] width 156 height 16
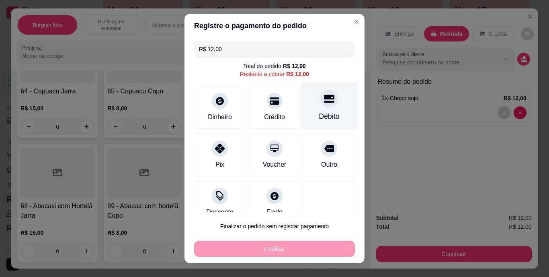
click at [319, 115] on div "Débito" at bounding box center [329, 116] width 21 height 10
type input "R$ 0,00"
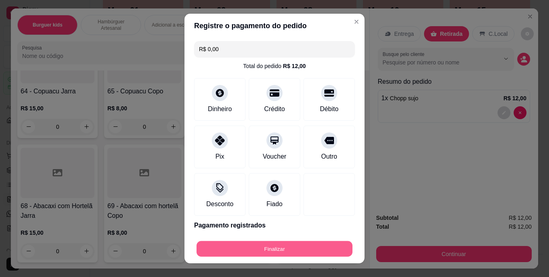
click at [302, 249] on button "Finalizar" at bounding box center [275, 249] width 156 height 16
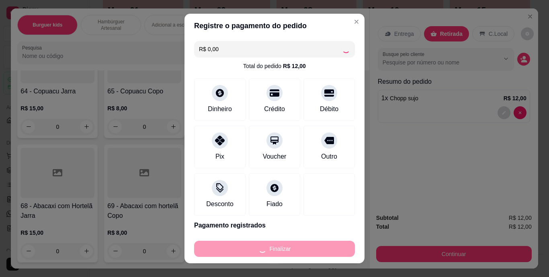
type input "0"
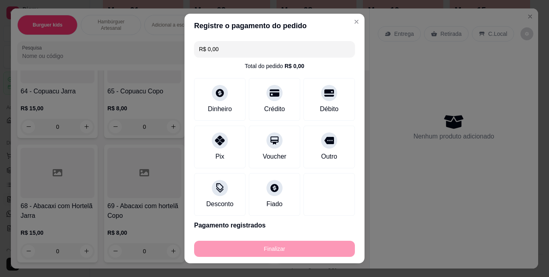
type input "-R$ 12,00"
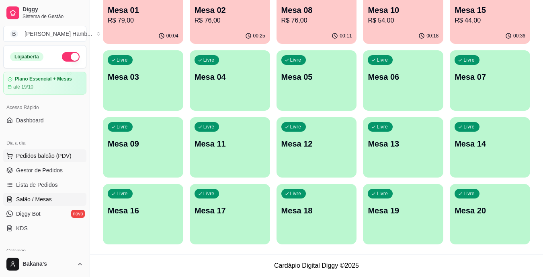
click at [23, 154] on span "Pedidos balcão (PDV)" at bounding box center [44, 156] width 56 height 8
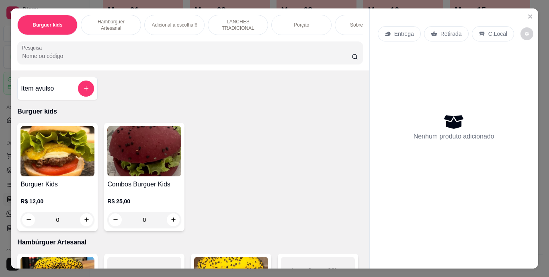
drag, startPoint x: 122, startPoint y: 90, endPoint x: 202, endPoint y: 123, distance: 85.7
click at [202, 123] on div "Item avulso Burguer kids Burguer Kids R$ 12,00 0 Combos Burguer Kids R$ 25,00 0…" at bounding box center [190, 169] width 358 height 198
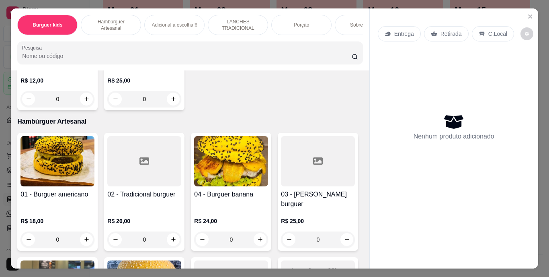
scroll to position [201, 0]
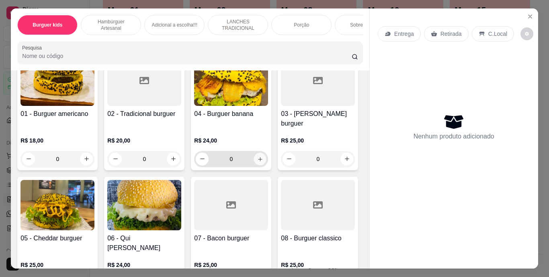
click at [259, 157] on icon "increase-product-quantity" at bounding box center [260, 159] width 4 height 4
type input "1"
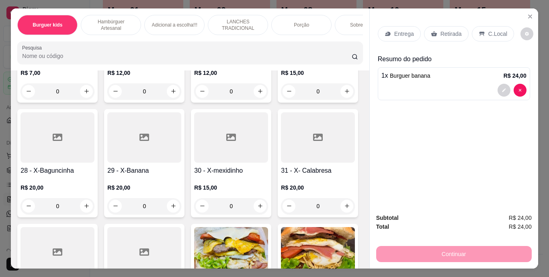
scroll to position [1166, 0]
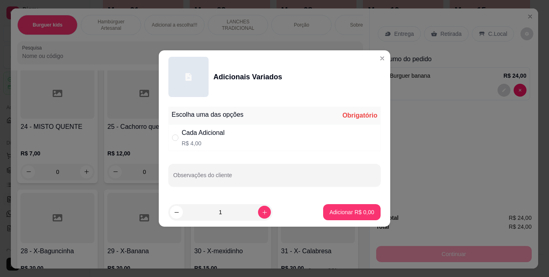
click at [215, 132] on div "Cada Adicional" at bounding box center [203, 133] width 43 height 10
radio input "true"
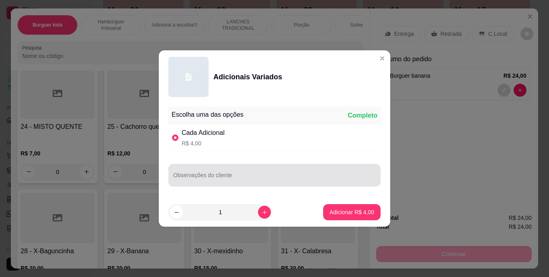
click at [228, 182] on div at bounding box center [274, 175] width 203 height 16
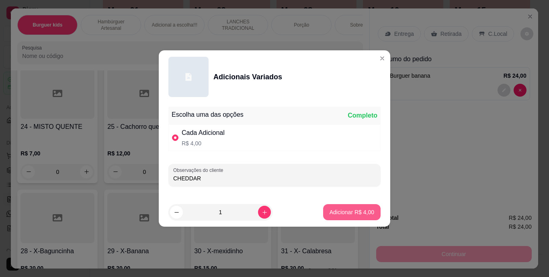
type input "CHEDDAR"
click at [345, 210] on p "Adicionar R$ 4,00" at bounding box center [352, 212] width 45 height 8
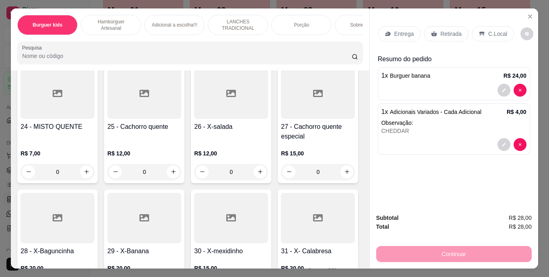
click at [405, 30] on p "Entrega" at bounding box center [405, 34] width 20 height 8
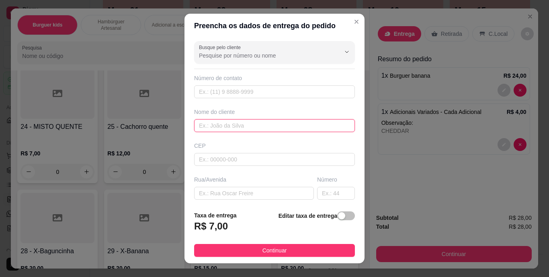
click at [324, 124] on input "text" at bounding box center [274, 125] width 161 height 13
type input "TAU"
click at [222, 243] on footer "Taxa de entrega R$ 7,00 Editar taxa de entrega Continuar" at bounding box center [275, 233] width 180 height 59
click at [224, 245] on button "Continuar" at bounding box center [274, 250] width 161 height 13
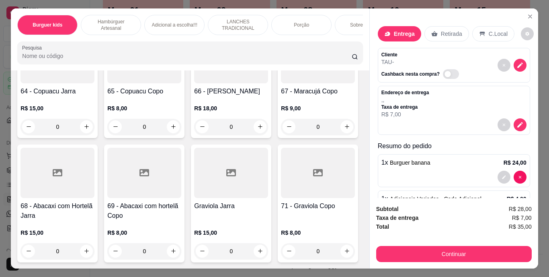
scroll to position [3419, 0]
click at [341, 133] on button "increase-product-quantity" at bounding box center [347, 126] width 13 height 13
type input "1"
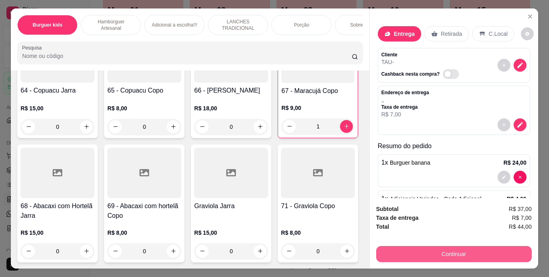
click at [423, 257] on button "Continuar" at bounding box center [454, 254] width 156 height 16
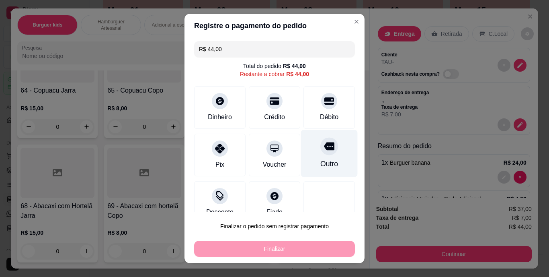
click at [321, 160] on div "Outro" at bounding box center [330, 164] width 18 height 10
type input "R$ 0,00"
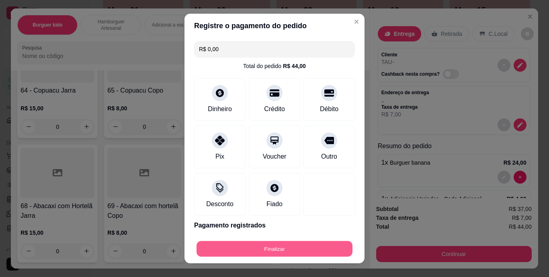
click at [301, 253] on button "Finalizar" at bounding box center [275, 249] width 156 height 16
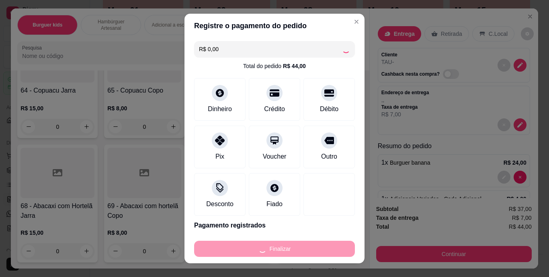
type input "0"
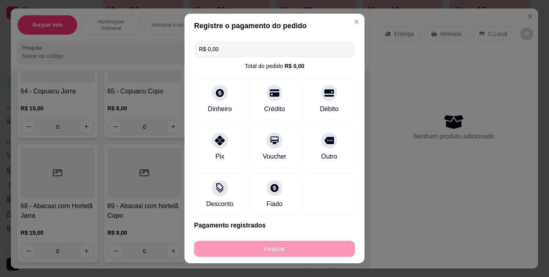
type input "-R$ 44,00"
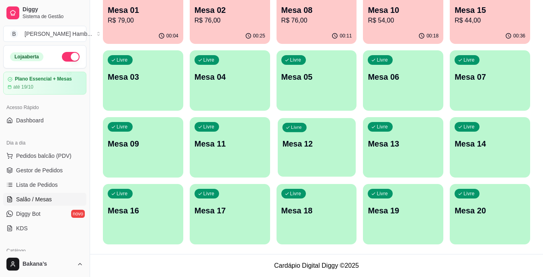
click at [311, 147] on p "Mesa 12" at bounding box center [316, 143] width 69 height 11
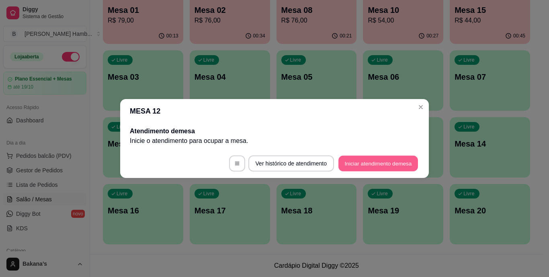
click at [381, 162] on button "Iniciar atendimento de mesa" at bounding box center [379, 164] width 80 height 16
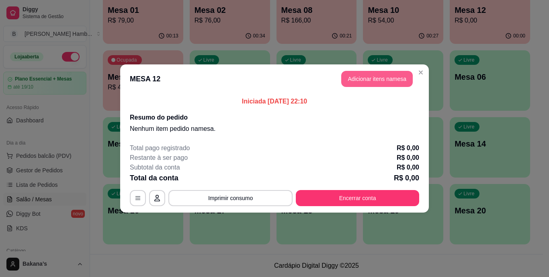
click at [380, 82] on button "Adicionar itens na mesa" at bounding box center [377, 79] width 72 height 16
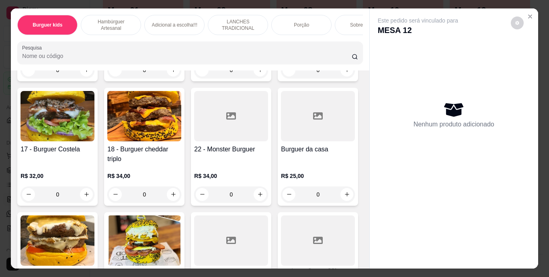
scroll to position [563, 0]
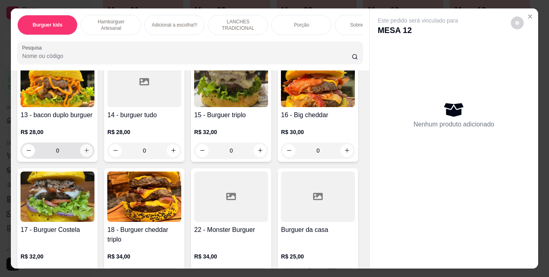
click at [86, 153] on icon "increase-product-quantity" at bounding box center [87, 150] width 6 height 6
type input "1"
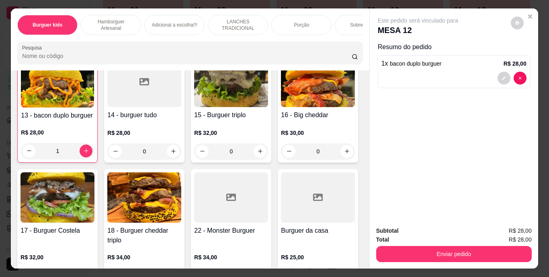
click at [85, 159] on div "R$ 28,00 1" at bounding box center [57, 143] width 73 height 31
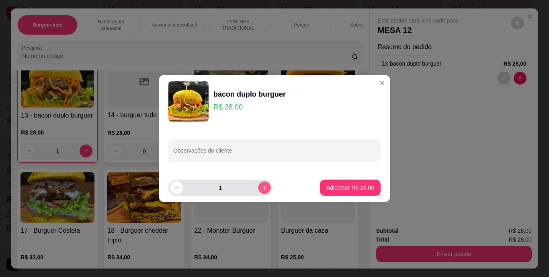
click at [263, 185] on button "increase-product-quantity" at bounding box center [264, 187] width 12 height 12
type input "2"
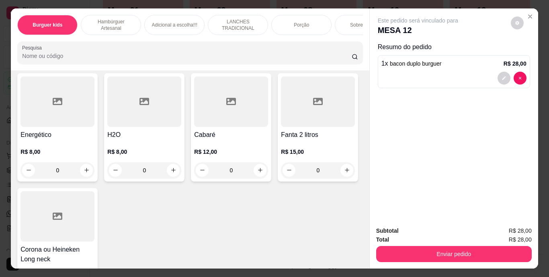
scroll to position [2534, 0]
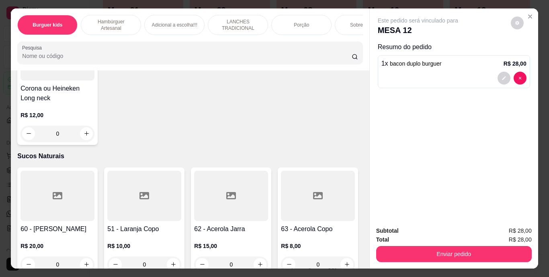
type input "1"
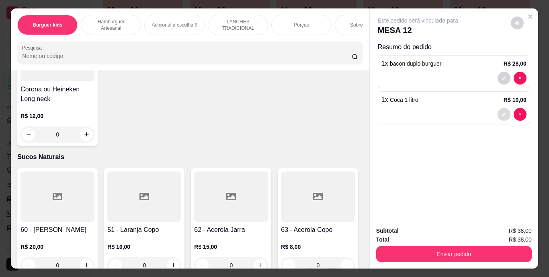
click at [500, 108] on button "decrease-product-quantity" at bounding box center [504, 114] width 13 height 13
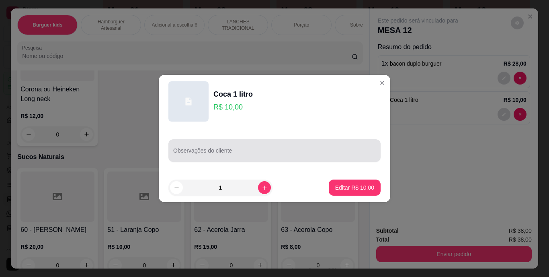
click at [314, 144] on div at bounding box center [274, 150] width 203 height 16
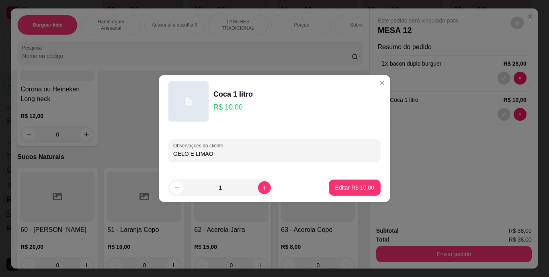
type input "GELO E LIMAO"
click at [345, 186] on p "Editar R$ 10,00" at bounding box center [355, 187] width 38 height 8
type input "0"
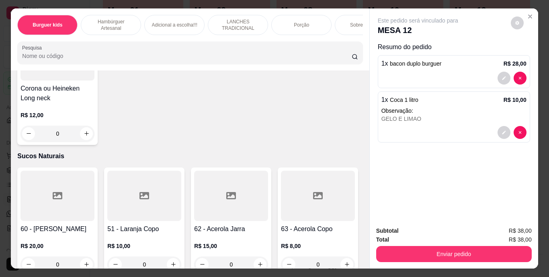
click at [432, 60] on span "bacon duplo burguer" at bounding box center [415, 63] width 51 height 6
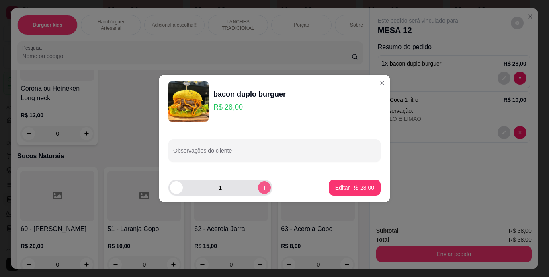
click at [262, 185] on icon "increase-product-quantity" at bounding box center [265, 188] width 6 height 6
type input "2"
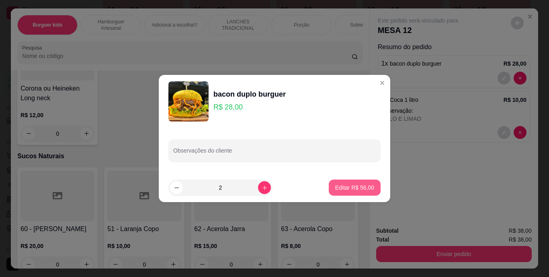
click at [355, 180] on button "Editar R$ 56,00" at bounding box center [355, 187] width 52 height 16
type input "2"
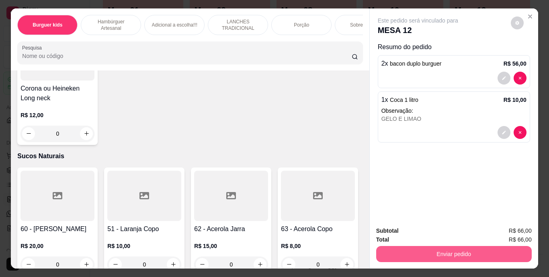
click at [445, 252] on button "Enviar pedido" at bounding box center [454, 254] width 156 height 16
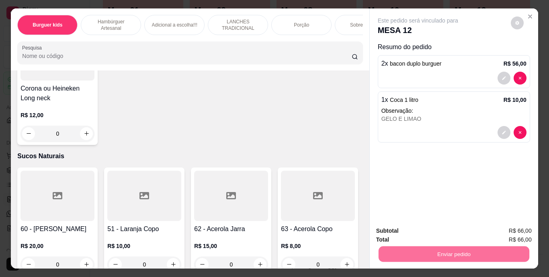
click at [504, 227] on button "Enviar pedido" at bounding box center [510, 231] width 45 height 15
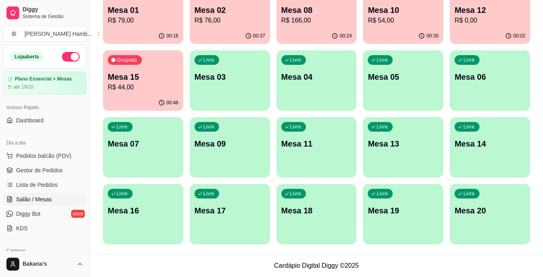
click at [415, 14] on p "Mesa 10" at bounding box center [403, 9] width 71 height 11
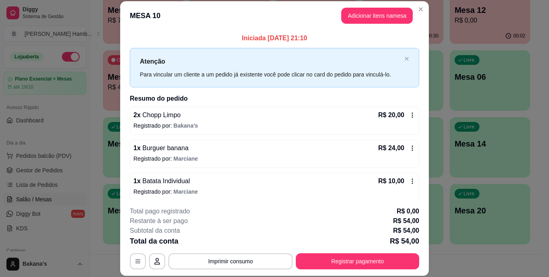
scroll to position [4, 0]
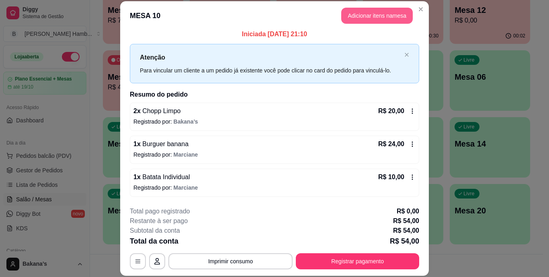
click at [356, 12] on button "Adicionar itens na mesa" at bounding box center [377, 16] width 72 height 16
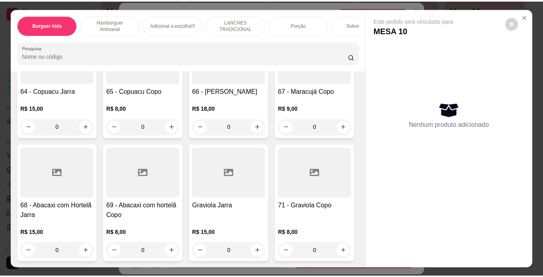
scroll to position [2775, 0]
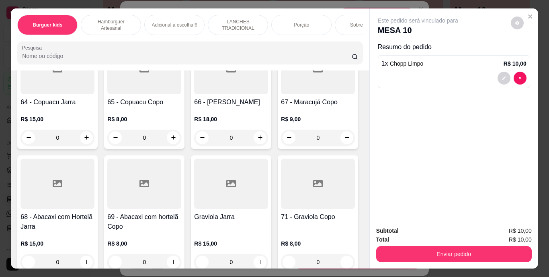
type input "2"
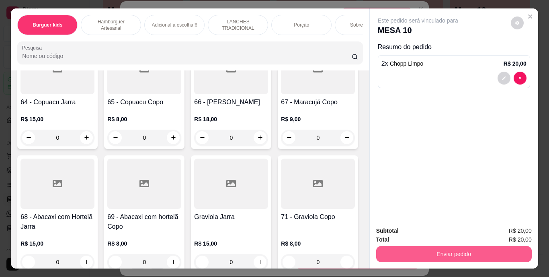
click at [487, 244] on div "Enviar pedido" at bounding box center [454, 253] width 156 height 18
click at [494, 250] on button "Enviar pedido" at bounding box center [453, 254] width 151 height 16
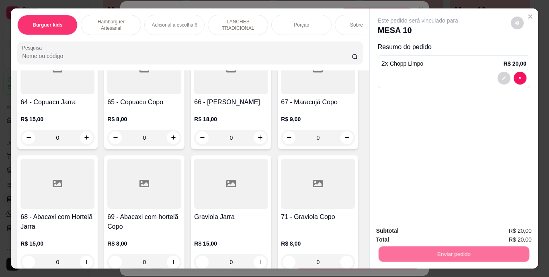
click at [502, 229] on button "Enviar pedido" at bounding box center [511, 231] width 44 height 15
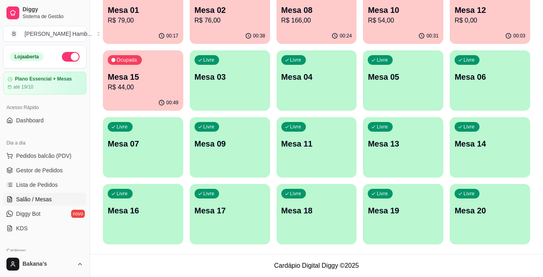
scroll to position [23, 0]
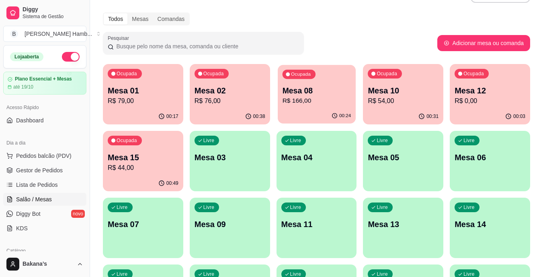
click at [338, 95] on p "Mesa 08" at bounding box center [316, 90] width 69 height 11
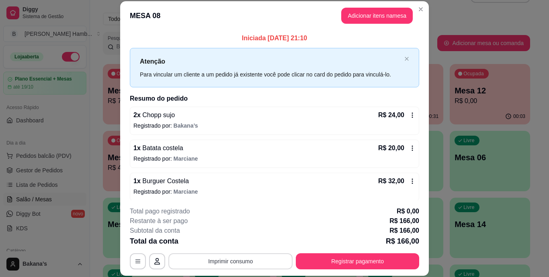
click at [259, 262] on button "Imprimir consumo" at bounding box center [231, 261] width 124 height 16
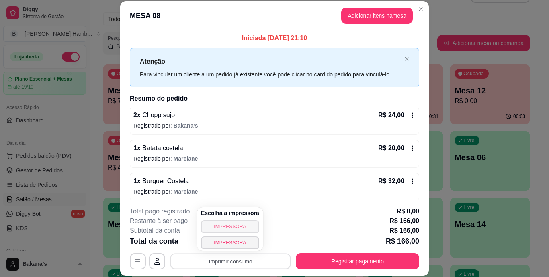
click at [243, 226] on button "IMPRESSORA" at bounding box center [230, 226] width 58 height 13
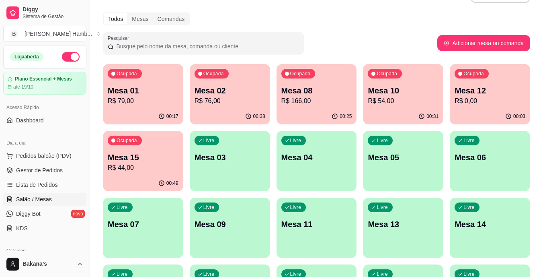
click at [228, 99] on p "R$ 76,00" at bounding box center [230, 101] width 71 height 10
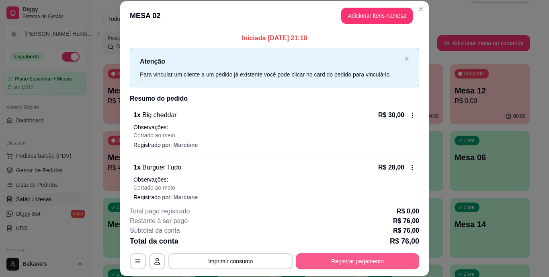
click at [339, 263] on button "Registrar pagamento" at bounding box center [357, 261] width 123 height 16
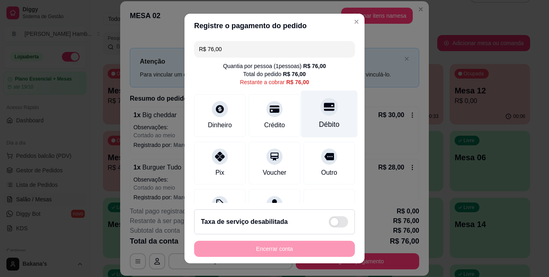
click at [319, 126] on div "Débito" at bounding box center [329, 124] width 21 height 10
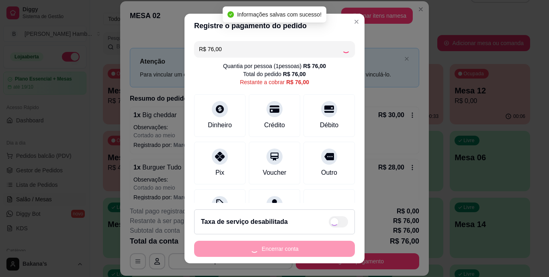
type input "R$ 0,00"
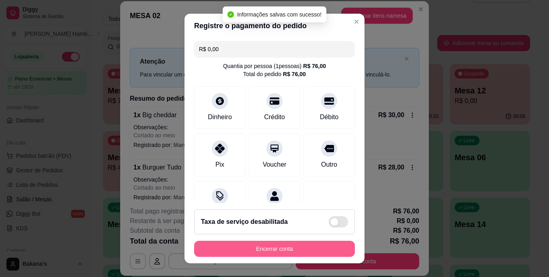
click at [304, 249] on button "Encerrar conta" at bounding box center [274, 249] width 161 height 16
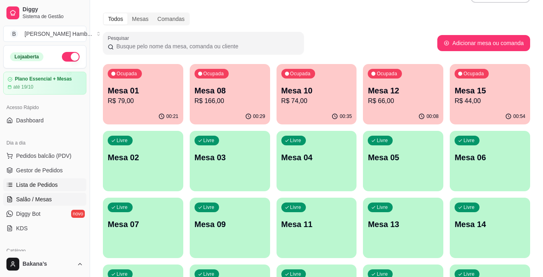
click at [52, 185] on span "Lista de Pedidos" at bounding box center [37, 185] width 42 height 8
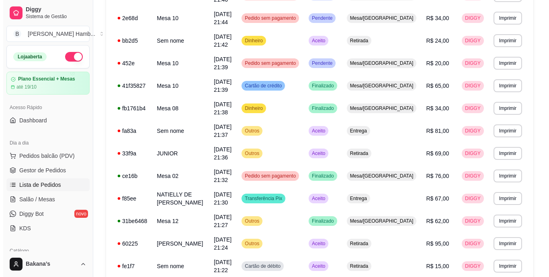
scroll to position [442, 0]
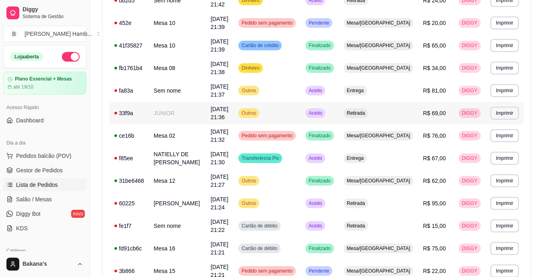
click at [203, 114] on td "JUNIOR" at bounding box center [177, 113] width 57 height 23
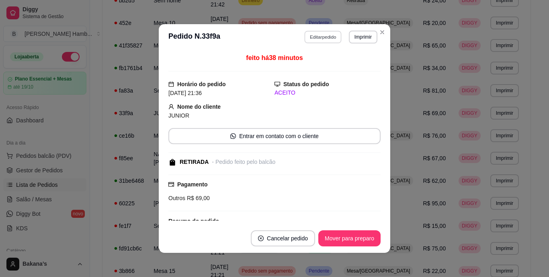
click at [319, 34] on button "Editar pedido" at bounding box center [323, 37] width 37 height 12
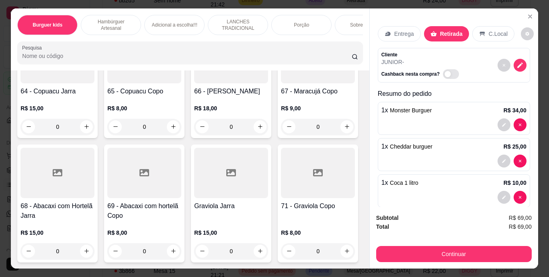
scroll to position [3177, 0]
click at [172, 18] on button "increase-product-quantity" at bounding box center [173, 12] width 12 height 12
type input "1"
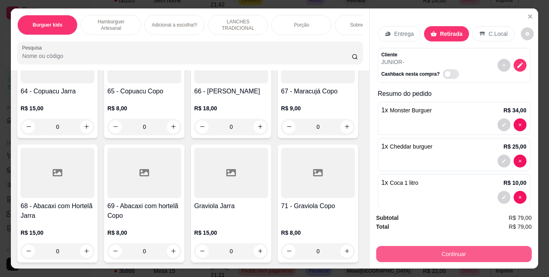
click at [405, 252] on button "Continuar" at bounding box center [454, 254] width 156 height 16
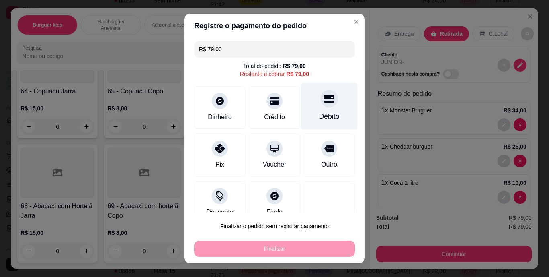
click at [319, 114] on div "Débito" at bounding box center [329, 116] width 21 height 10
type input "R$ 0,00"
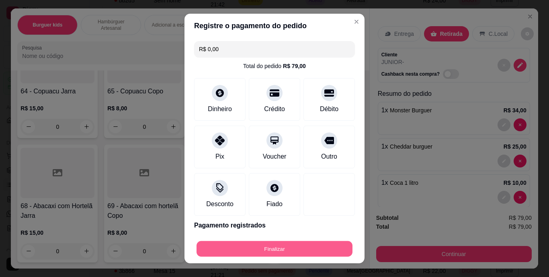
click at [283, 247] on button "Finalizar" at bounding box center [275, 249] width 156 height 16
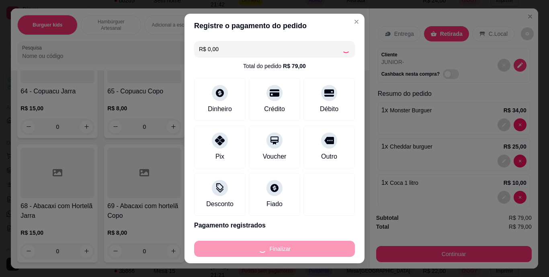
type input "0"
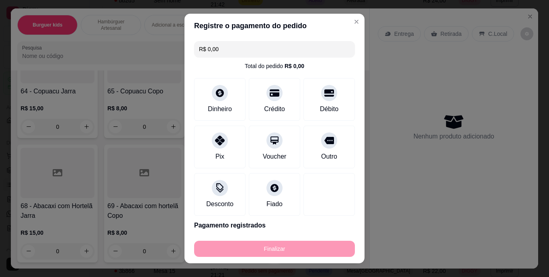
type input "-R$ 79,00"
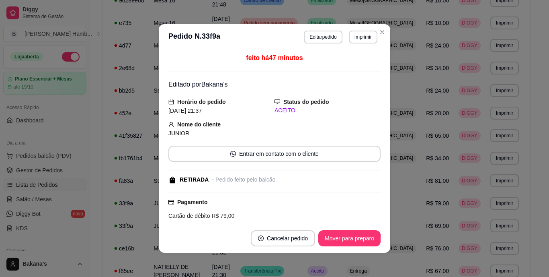
click at [57, 155] on span "Pedidos balcão (PDV)" at bounding box center [44, 156] width 56 height 8
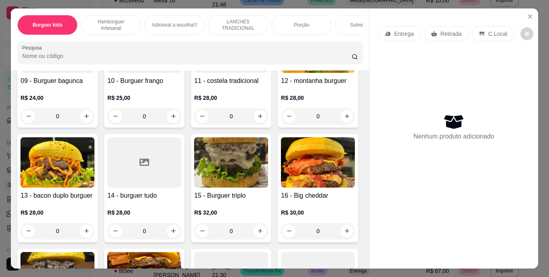
scroll to position [442, 0]
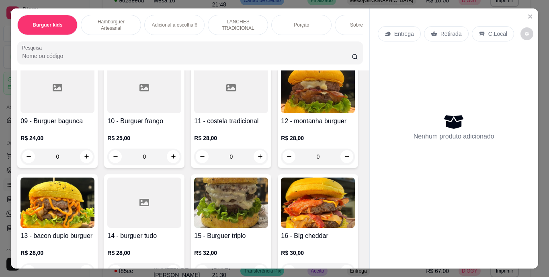
click at [257, 45] on icon "increase-product-quantity" at bounding box center [260, 42] width 6 height 6
type input "1"
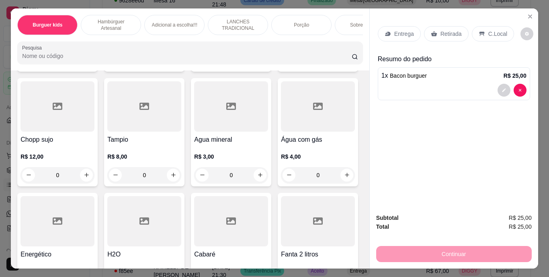
scroll to position [2414, 0]
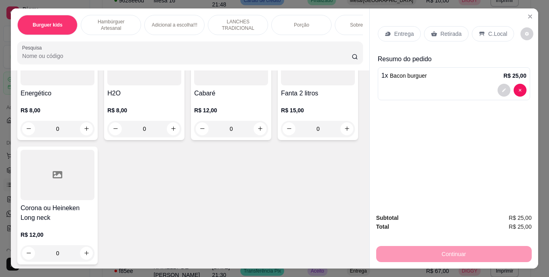
type input "1"
click at [498, 120] on div at bounding box center [512, 126] width 29 height 13
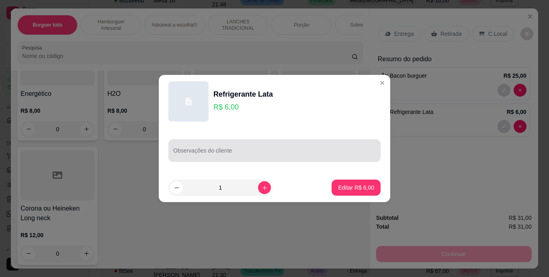
click at [322, 157] on input "Observações do cliente" at bounding box center [274, 154] width 203 height 8
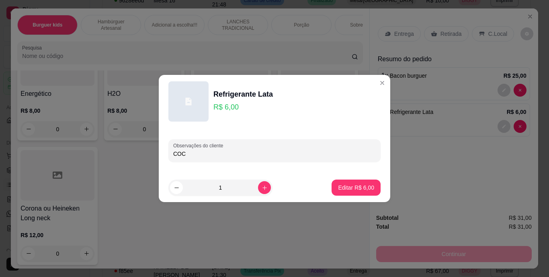
type input "COCA"
click at [349, 188] on p "Editar R$ 6,00" at bounding box center [356, 187] width 36 height 8
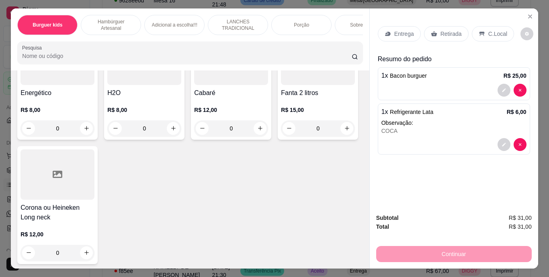
type input "0"
click at [441, 30] on p "Retirada" at bounding box center [451, 34] width 21 height 8
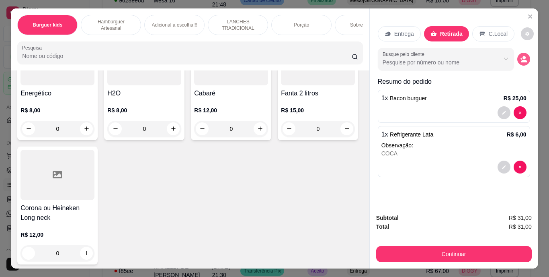
click at [520, 56] on icon "decrease-product-quantity" at bounding box center [523, 59] width 7 height 7
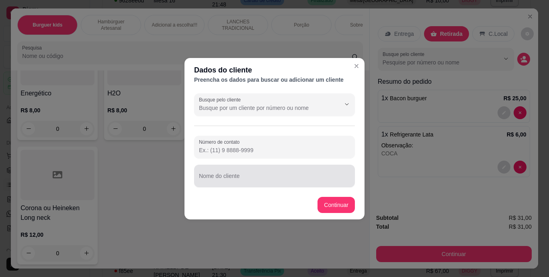
click at [255, 176] on input "Nome do cliente" at bounding box center [274, 179] width 151 height 8
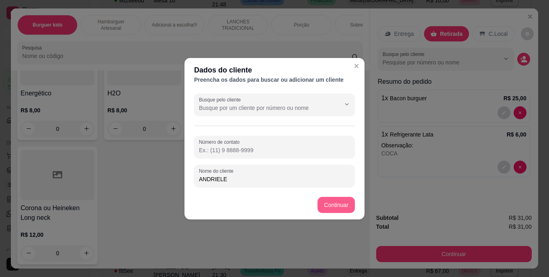
type input "ANDRIELE"
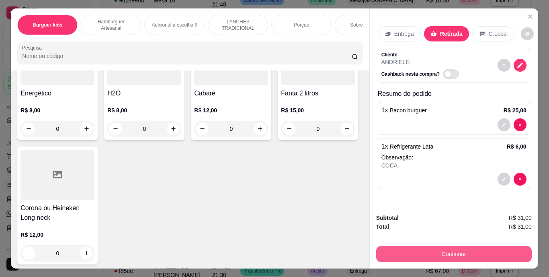
click at [429, 250] on button "Continuar" at bounding box center [454, 254] width 156 height 16
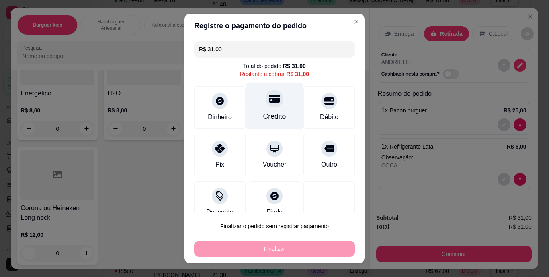
click at [269, 99] on icon at bounding box center [274, 99] width 10 height 8
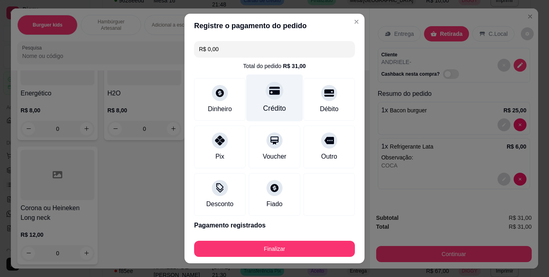
type input "R$ 0,00"
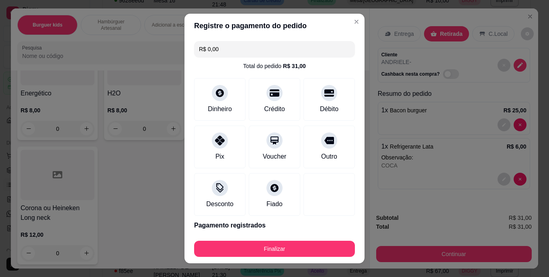
click at [271, 237] on div "Finalizar" at bounding box center [274, 246] width 161 height 19
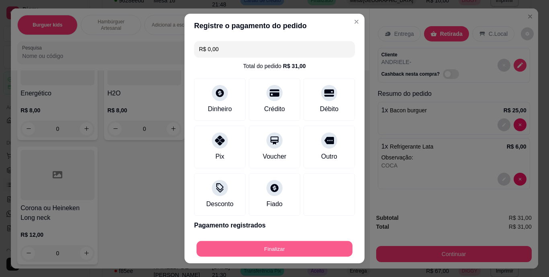
click at [273, 242] on button "Finalizar" at bounding box center [275, 249] width 156 height 16
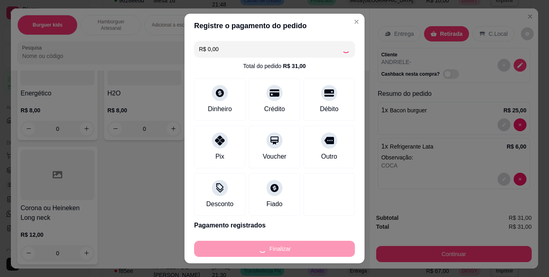
type input "0"
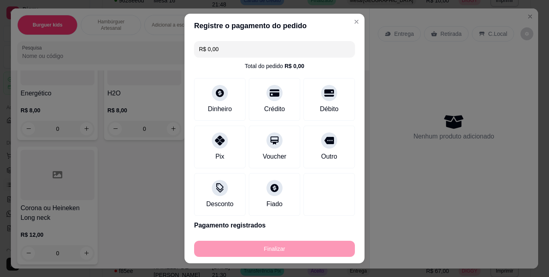
type input "-R$ 31,00"
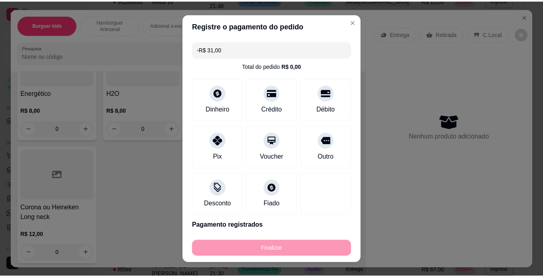
scroll to position [2413, 0]
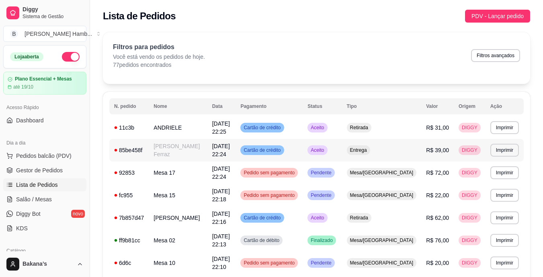
click at [202, 145] on td "Lucas Brilhante Ferraz" at bounding box center [178, 150] width 58 height 23
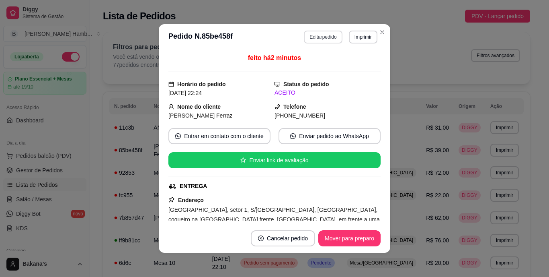
click at [329, 37] on button "Editar pedido" at bounding box center [323, 37] width 38 height 13
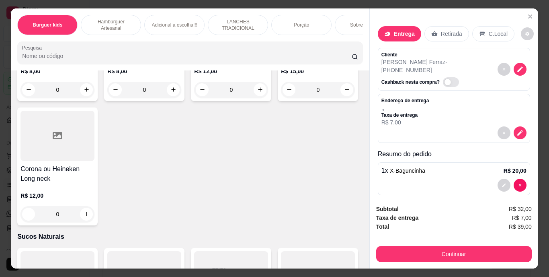
scroll to position [2614, 0]
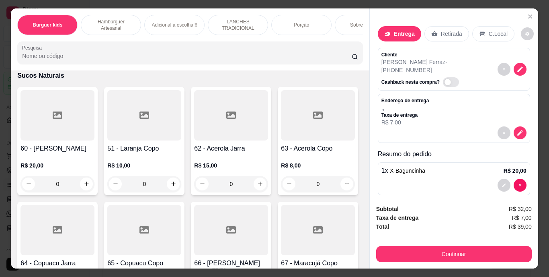
type input "1"
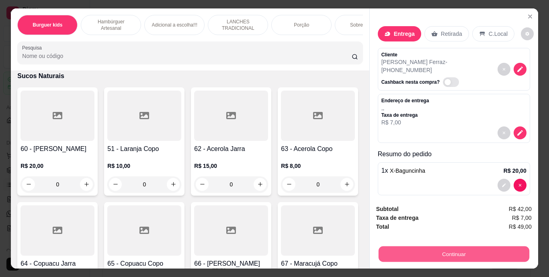
click at [450, 247] on button "Continuar" at bounding box center [453, 254] width 151 height 16
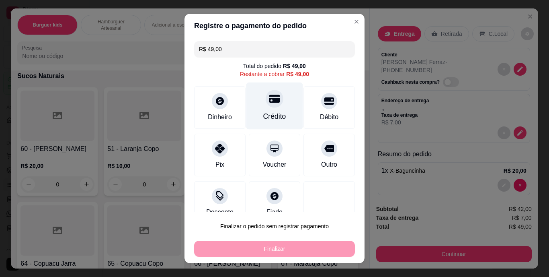
click at [280, 115] on div "Crédito" at bounding box center [275, 105] width 57 height 47
type input "R$ 0,00"
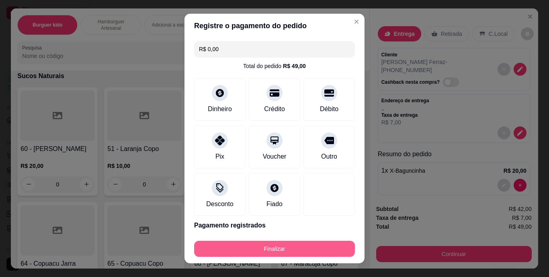
click at [317, 246] on button "Finalizar" at bounding box center [274, 249] width 161 height 16
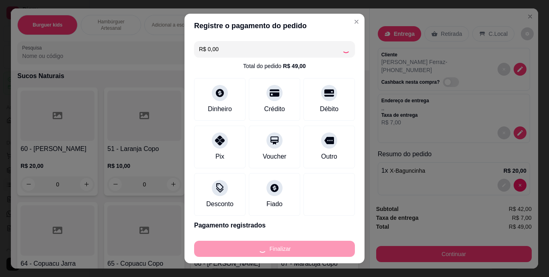
type input "0"
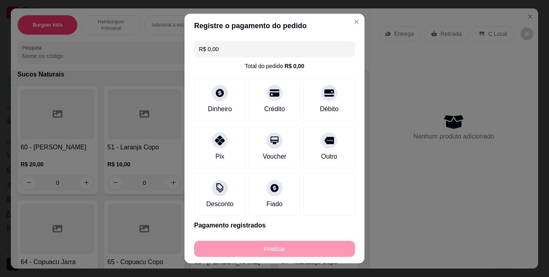
type input "-R$ 49,00"
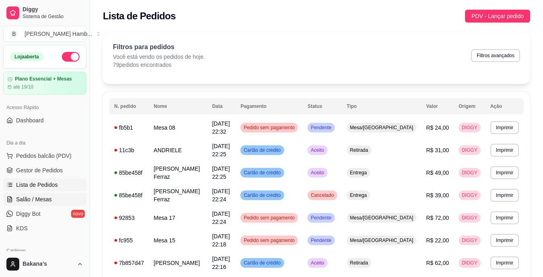
click at [44, 198] on span "Salão / Mesas" at bounding box center [34, 199] width 36 height 8
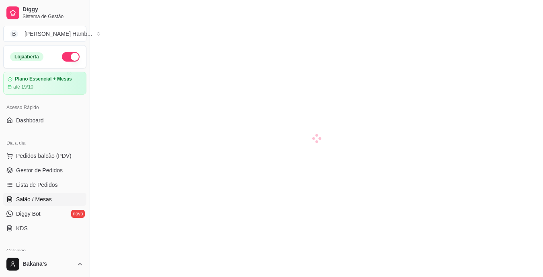
click at [49, 200] on span "Salão / Mesas" at bounding box center [34, 199] width 36 height 8
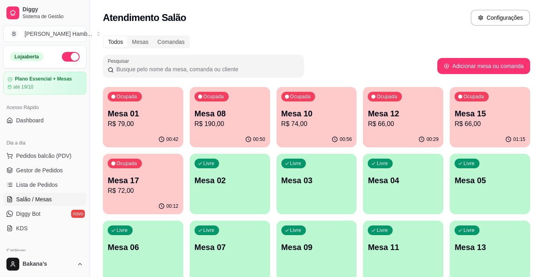
click at [337, 110] on p "Mesa 10" at bounding box center [317, 113] width 71 height 11
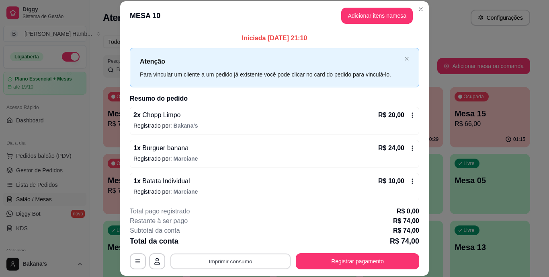
click at [193, 258] on button "Imprimir consumo" at bounding box center [231, 261] width 121 height 16
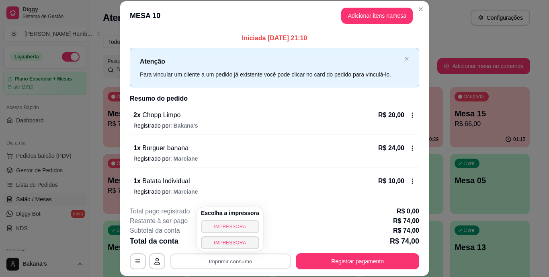
click at [208, 224] on button "IMPRESSORA" at bounding box center [230, 226] width 58 height 13
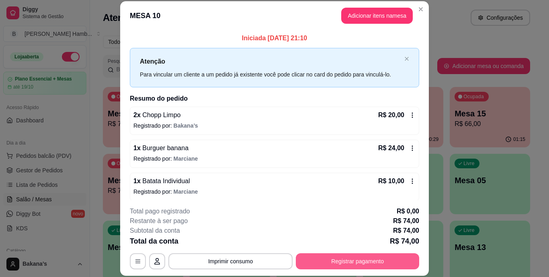
click at [404, 259] on button "Registrar pagamento" at bounding box center [357, 261] width 123 height 16
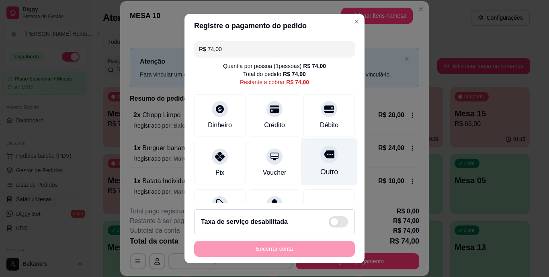
click at [321, 161] on div at bounding box center [330, 155] width 18 height 18
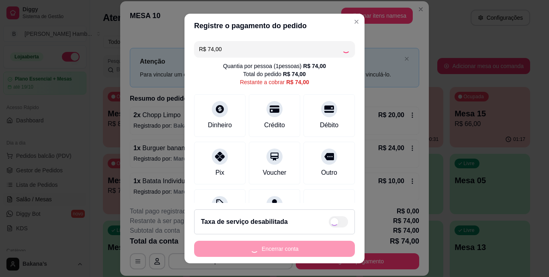
click at [321, 247] on div "Encerrar conta" at bounding box center [274, 249] width 161 height 16
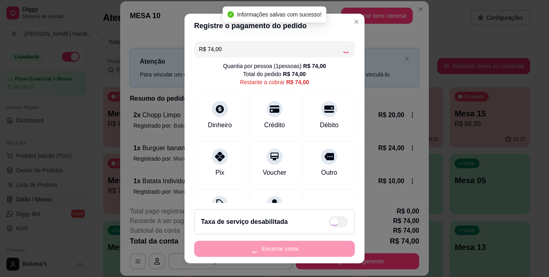
type input "R$ 0,00"
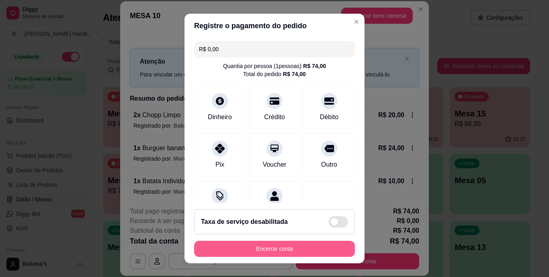
click at [320, 249] on button "Encerrar conta" at bounding box center [274, 249] width 161 height 16
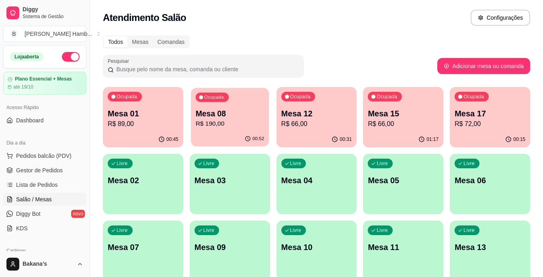
click at [229, 124] on p "R$ 190,00" at bounding box center [229, 123] width 69 height 9
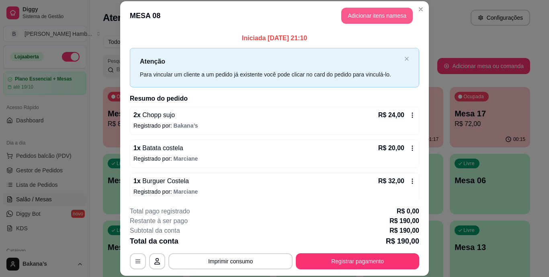
click at [360, 9] on button "Adicionar itens na mesa" at bounding box center [377, 16] width 72 height 16
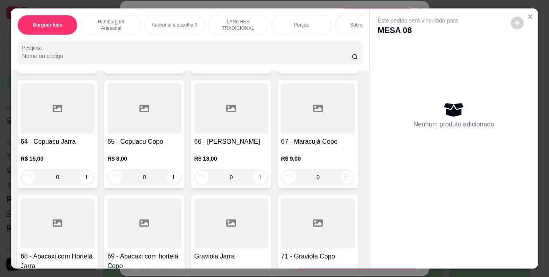
scroll to position [2815, 0]
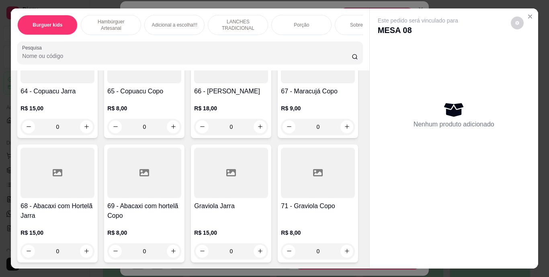
type input "1"
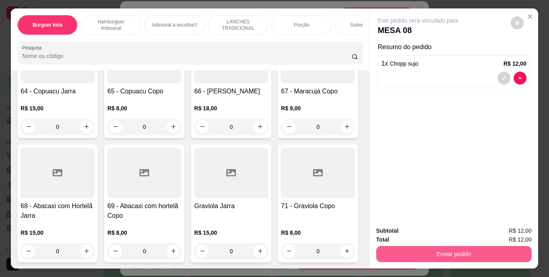
click at [446, 249] on button "Enviar pedido" at bounding box center [454, 254] width 156 height 16
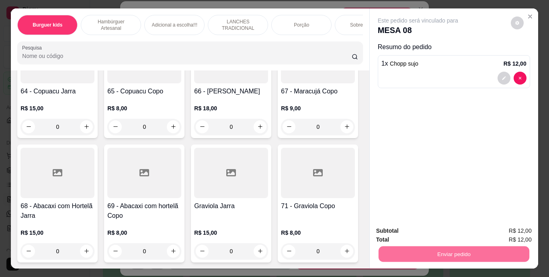
click at [533, 229] on button "Enviar pedido" at bounding box center [511, 231] width 44 height 15
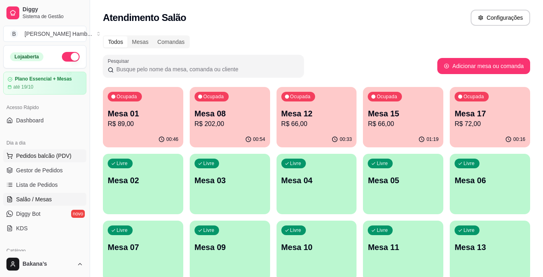
click at [41, 157] on span "Pedidos balcão (PDV)" at bounding box center [44, 156] width 56 height 8
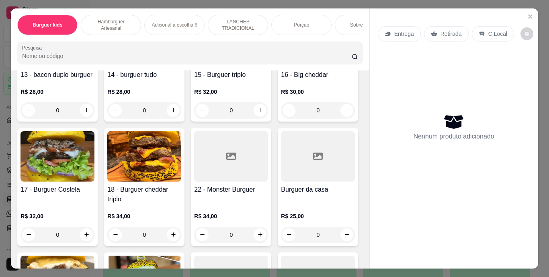
scroll to position [804, 0]
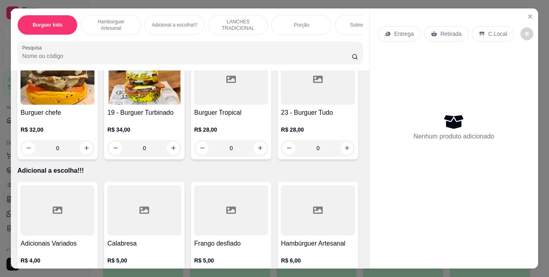
type input "1"
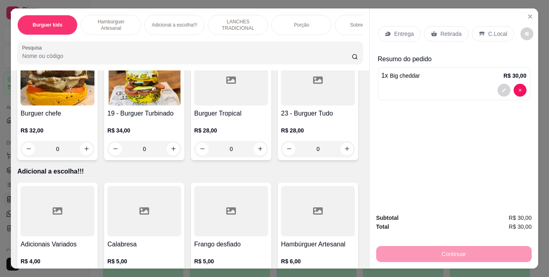
scroll to position [805, 0]
click at [437, 26] on div "Retirada" at bounding box center [446, 33] width 45 height 15
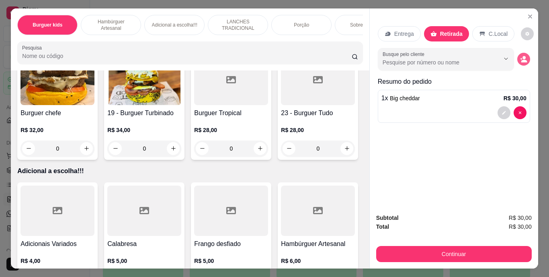
click at [520, 56] on icon "decrease-product-quantity" at bounding box center [523, 59] width 7 height 7
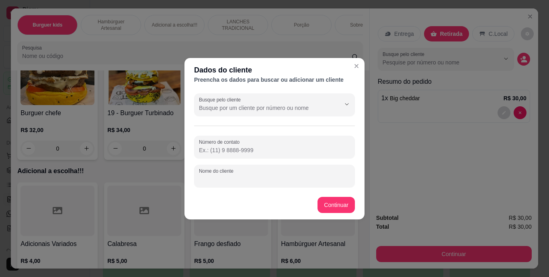
click at [272, 179] on input "Nome do cliente" at bounding box center [274, 179] width 151 height 8
type input "CAMILLA"
click at [359, 206] on footer "Continuar" at bounding box center [275, 204] width 180 height 29
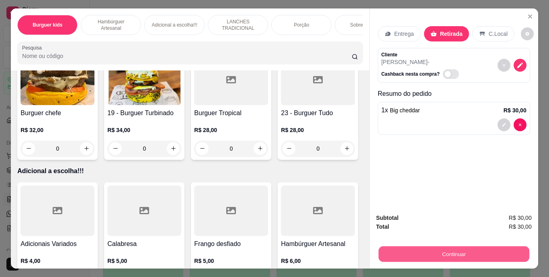
click at [403, 246] on button "Continuar" at bounding box center [453, 254] width 151 height 16
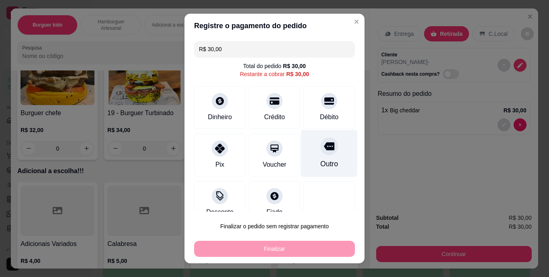
click at [330, 153] on div "Outro" at bounding box center [329, 153] width 57 height 47
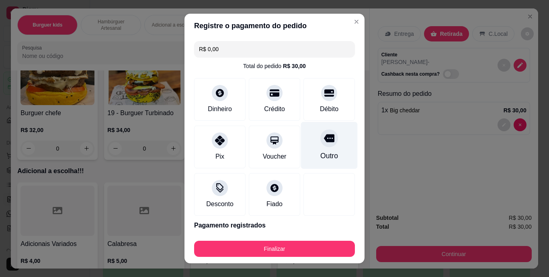
type input "R$ 0,00"
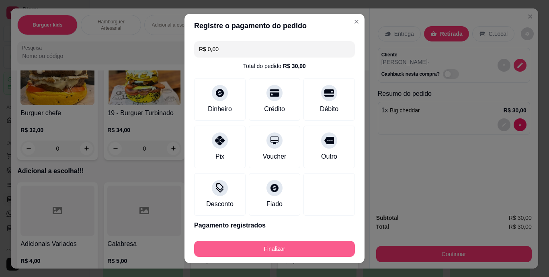
click at [294, 249] on button "Finalizar" at bounding box center [274, 249] width 161 height 16
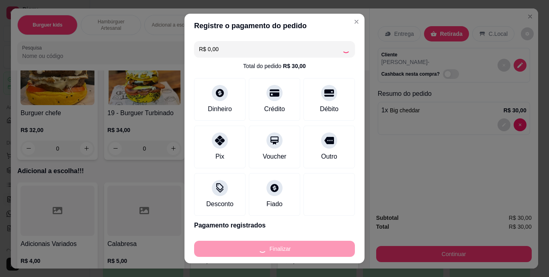
type input "0"
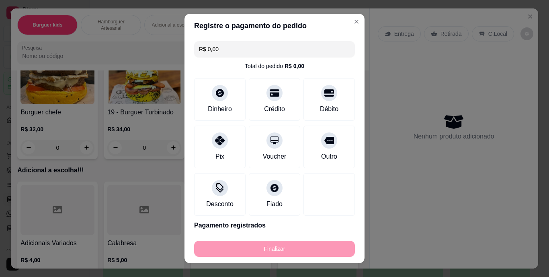
type input "-R$ 30,00"
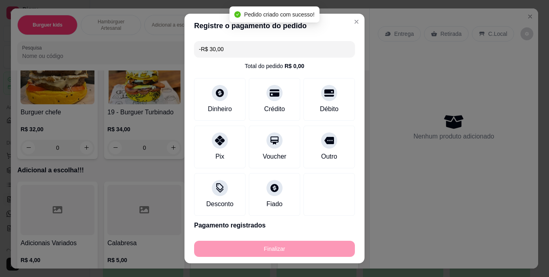
scroll to position [804, 0]
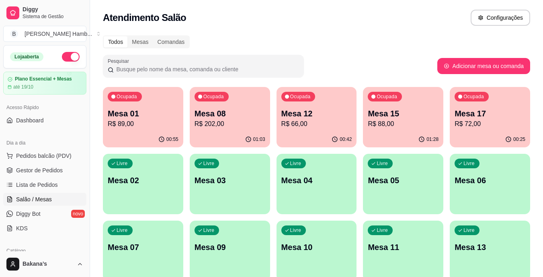
click at [398, 115] on div "Ocupada Mesa 01 R$ 89,00 00:55 Ocupada Mesa 08 R$ 202,00 01:03 Ocupada Mesa 12 …" at bounding box center [317, 217] width 428 height 261
click at [398, 115] on p "Mesa 15" at bounding box center [403, 113] width 69 height 11
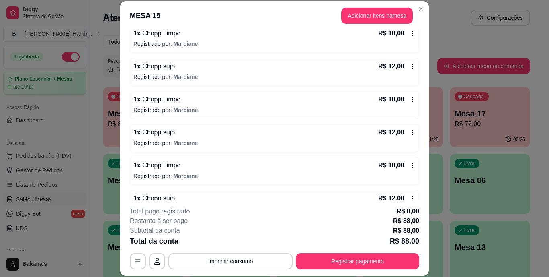
scroll to position [169, 0]
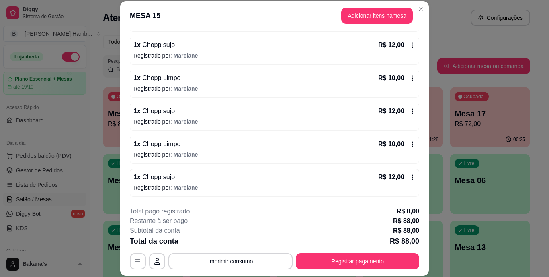
click at [412, 175] on icon at bounding box center [412, 176] width 1 height 5
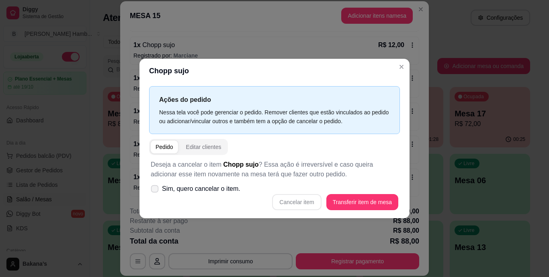
click at [155, 189] on icon at bounding box center [155, 188] width 6 height 4
click at [155, 190] on input "Sim, quero cancelar o item." at bounding box center [152, 192] width 5 height 5
checkbox input "true"
click at [298, 206] on button "Cancelar item" at bounding box center [297, 202] width 48 height 16
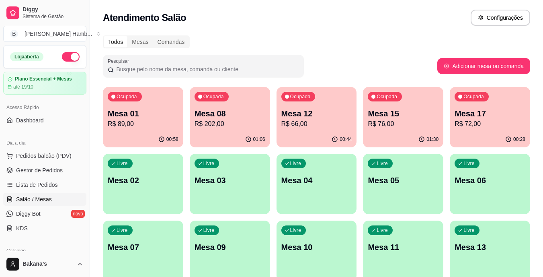
click at [473, 126] on p "R$ 72,00" at bounding box center [490, 124] width 71 height 10
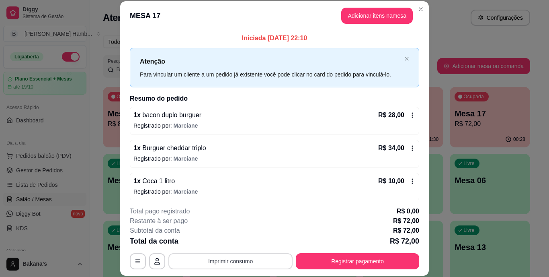
click at [192, 257] on button "Imprimir consumo" at bounding box center [231, 261] width 124 height 16
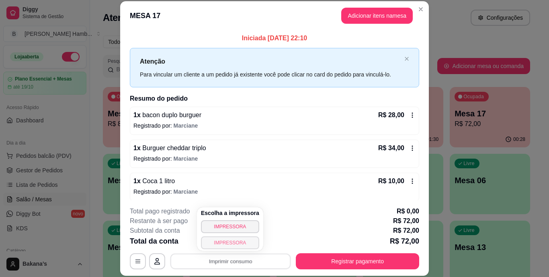
click at [223, 242] on button "IMPRESSORA" at bounding box center [230, 242] width 58 height 13
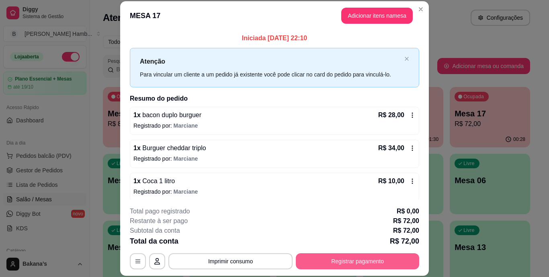
click at [323, 263] on button "Registrar pagamento" at bounding box center [357, 261] width 123 height 16
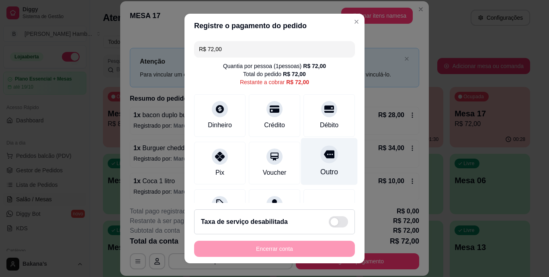
click at [321, 150] on div at bounding box center [330, 155] width 18 height 18
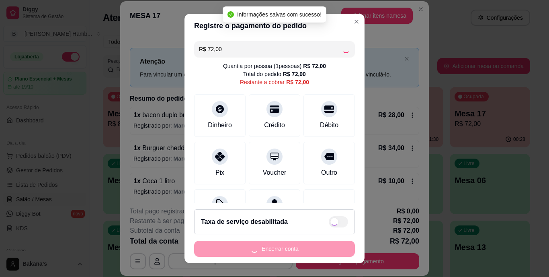
type input "R$ 0,00"
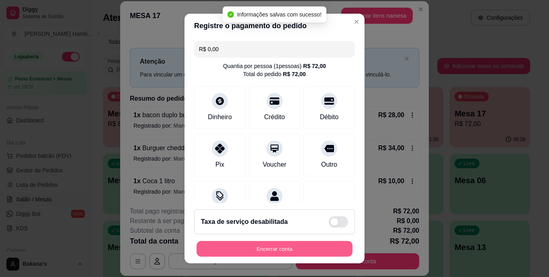
click at [286, 249] on button "Encerrar conta" at bounding box center [275, 249] width 156 height 16
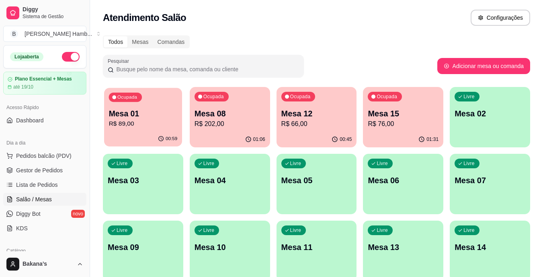
click at [134, 121] on p "R$ 89,00" at bounding box center [143, 123] width 69 height 9
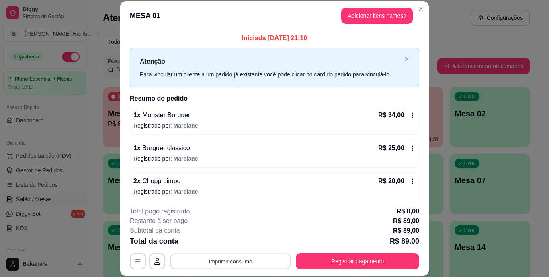
click at [232, 257] on button "Imprimir consumo" at bounding box center [231, 261] width 121 height 16
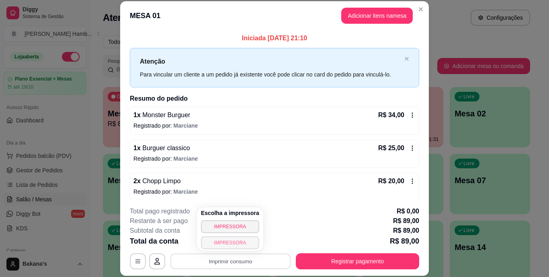
click at [228, 240] on button "IMPRESSORA" at bounding box center [230, 242] width 58 height 13
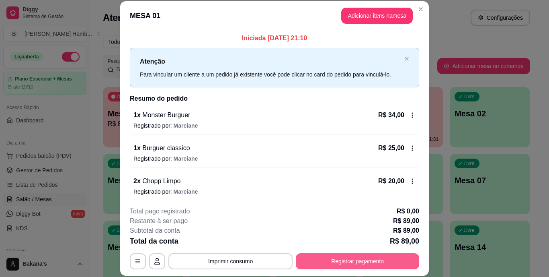
click at [298, 257] on button "Registrar pagamento" at bounding box center [357, 261] width 123 height 16
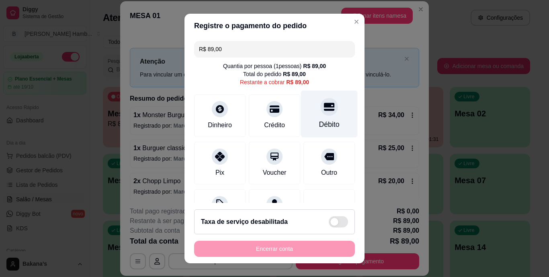
click at [321, 113] on div at bounding box center [330, 107] width 18 height 18
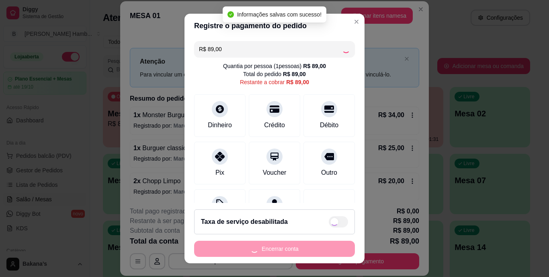
type input "R$ 0,00"
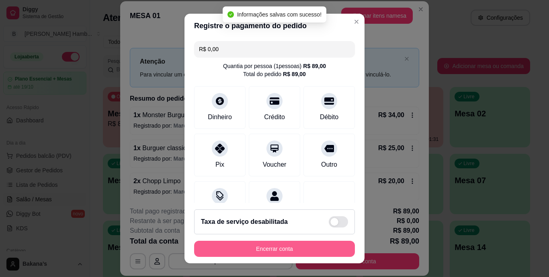
click at [275, 246] on button "Encerrar conta" at bounding box center [274, 249] width 161 height 16
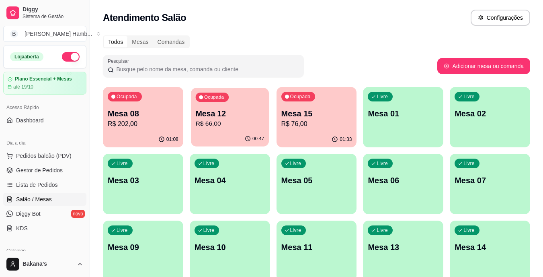
click at [208, 136] on div "00:47" at bounding box center [230, 138] width 78 height 15
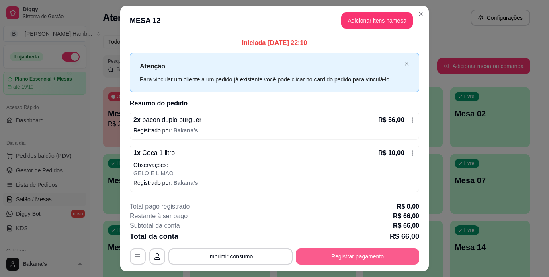
click at [364, 249] on button "Registrar pagamento" at bounding box center [357, 256] width 123 height 16
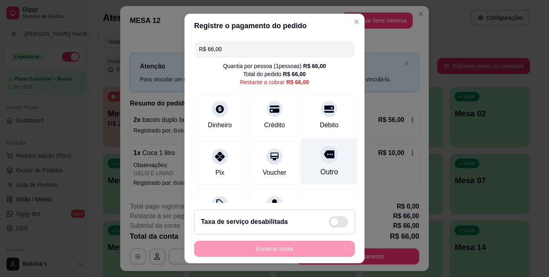
click at [321, 167] on div "Outro" at bounding box center [330, 172] width 18 height 10
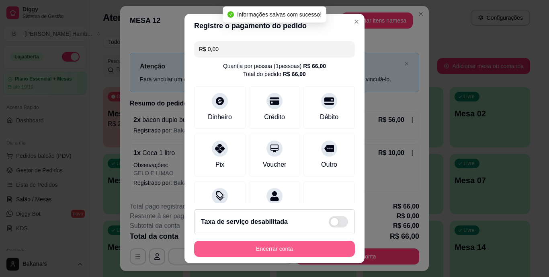
type input "R$ 0,00"
click at [331, 250] on button "Encerrar conta" at bounding box center [274, 249] width 161 height 16
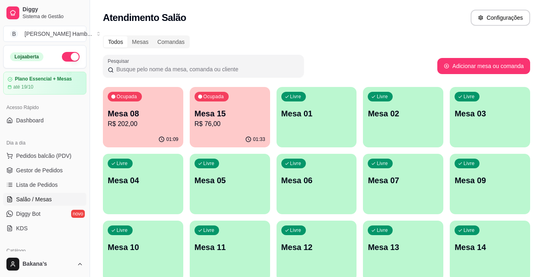
click at [125, 131] on button "Ocupada Mesa 08 R$ 202,00 01:09" at bounding box center [143, 117] width 80 height 60
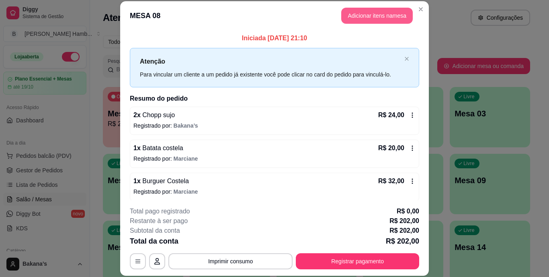
click at [358, 15] on button "Adicionar itens na mesa" at bounding box center [377, 16] width 72 height 16
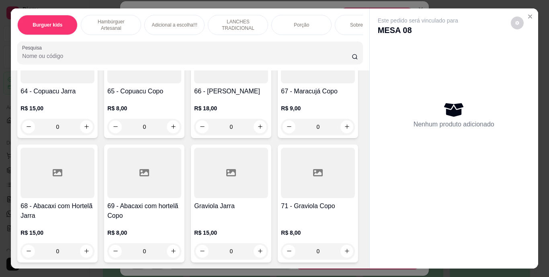
scroll to position [2815, 0]
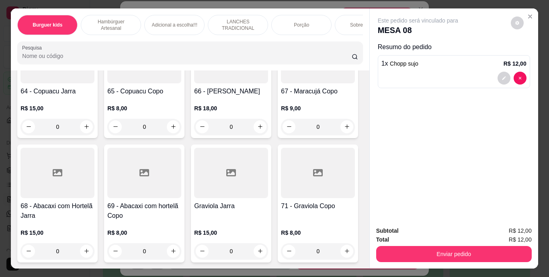
type input "2"
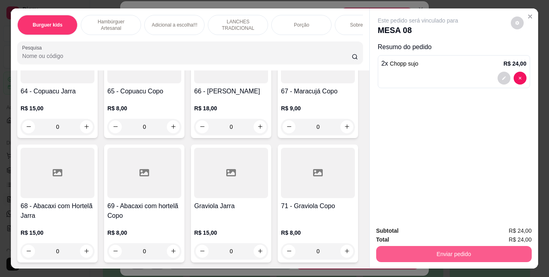
click at [450, 246] on button "Enviar pedido" at bounding box center [454, 254] width 156 height 16
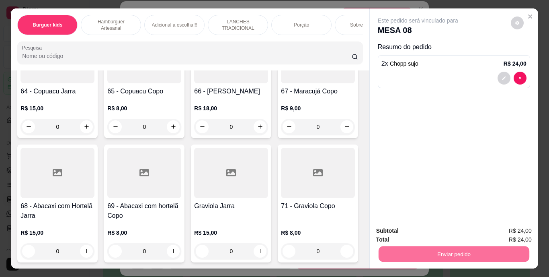
click at [501, 230] on button "Enviar pedido" at bounding box center [511, 231] width 44 height 15
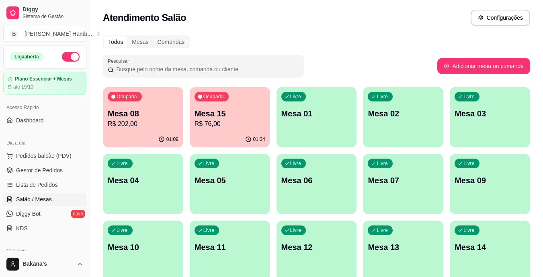
click at [220, 113] on p "Mesa 15" at bounding box center [230, 113] width 71 height 11
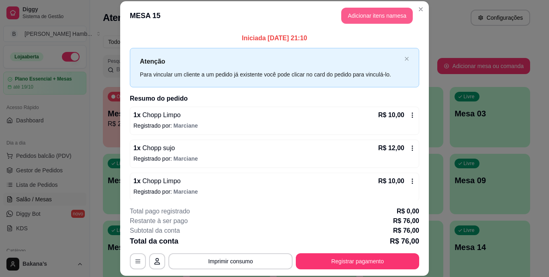
click at [392, 16] on button "Adicionar itens na mesa" at bounding box center [377, 16] width 72 height 16
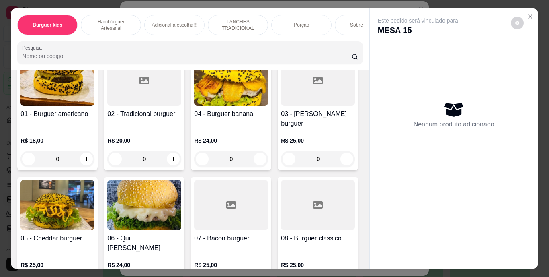
scroll to position [322, 0]
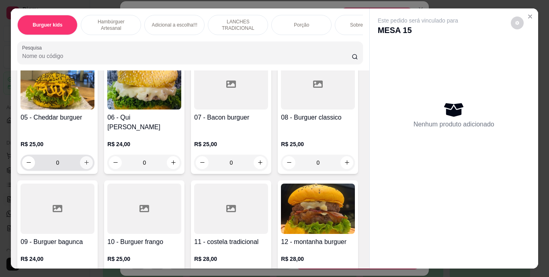
click at [90, 159] on icon "increase-product-quantity" at bounding box center [87, 162] width 6 height 6
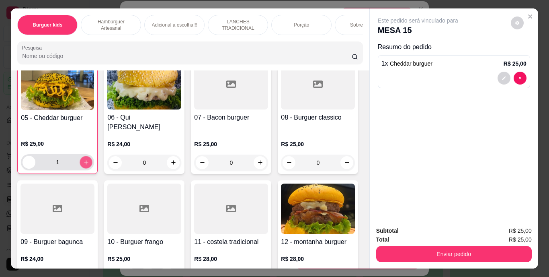
click at [89, 159] on icon "increase-product-quantity" at bounding box center [86, 162] width 6 height 6
type input "2"
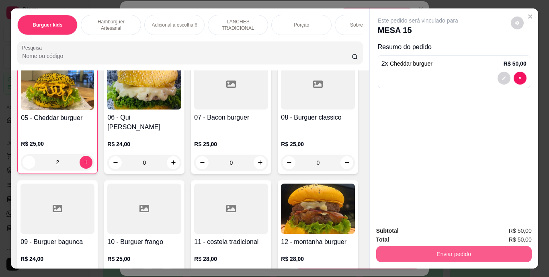
click at [457, 249] on button "Enviar pedido" at bounding box center [454, 254] width 156 height 16
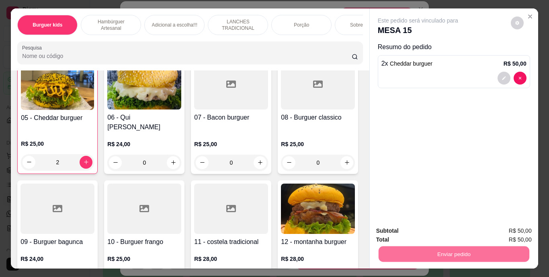
click at [504, 230] on button "Enviar pedido" at bounding box center [510, 231] width 45 height 15
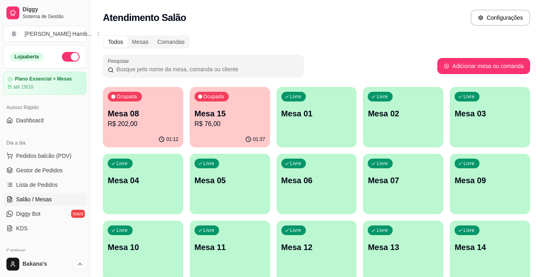
click at [219, 127] on p "R$ 76,00" at bounding box center [230, 124] width 71 height 10
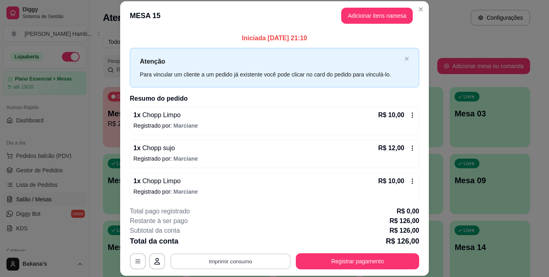
click at [204, 258] on button "Imprimir consumo" at bounding box center [231, 261] width 121 height 16
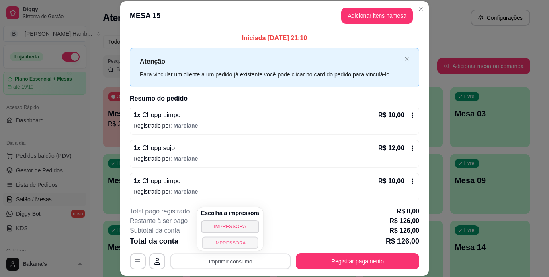
click at [217, 242] on button "IMPRESSORA" at bounding box center [230, 242] width 56 height 12
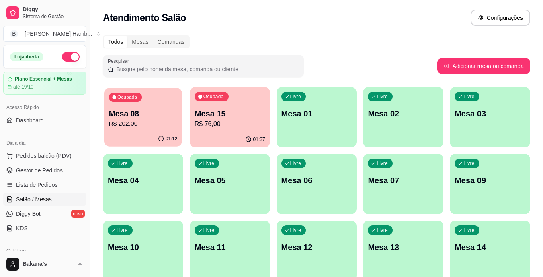
click at [142, 117] on p "Mesa 08" at bounding box center [143, 113] width 69 height 11
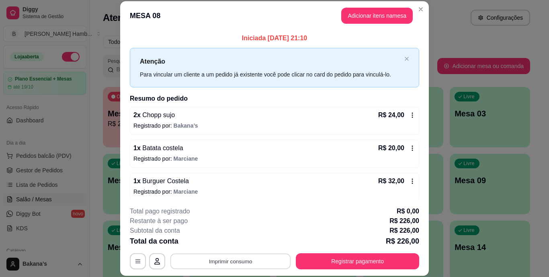
click at [197, 261] on button "Imprimir consumo" at bounding box center [231, 261] width 121 height 16
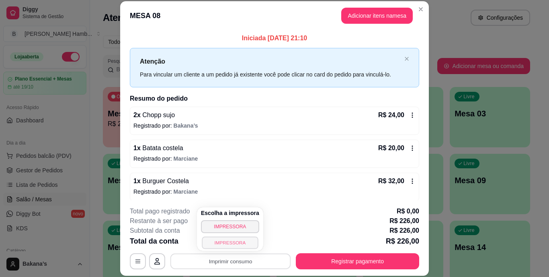
click at [218, 241] on button "IMPRESSORA" at bounding box center [230, 242] width 56 height 12
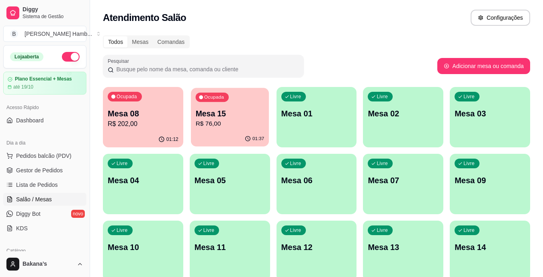
click at [195, 127] on p "R$ 76,00" at bounding box center [229, 123] width 69 height 9
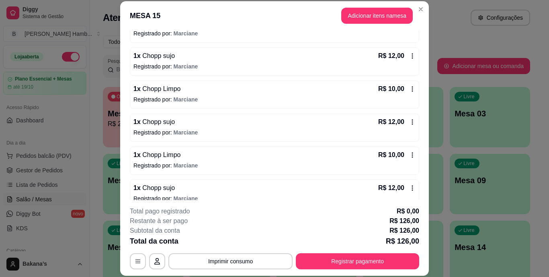
scroll to position [95, 0]
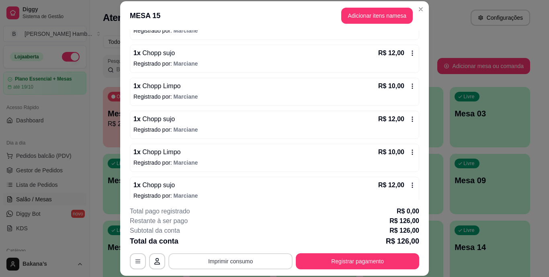
click at [218, 256] on button "Imprimir consumo" at bounding box center [231, 261] width 124 height 16
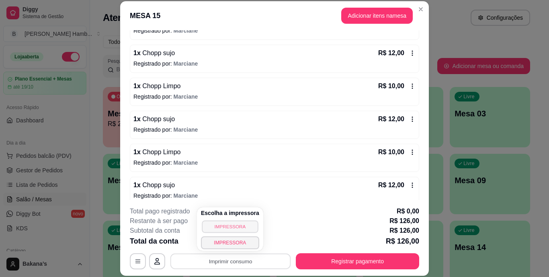
click at [222, 228] on button "IMPRESSORA" at bounding box center [230, 226] width 56 height 12
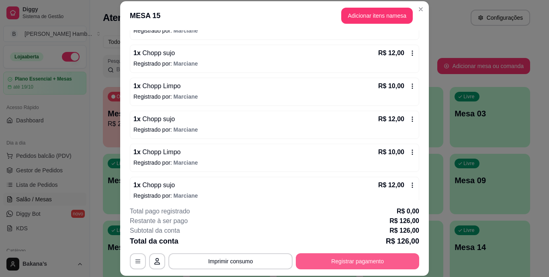
click at [316, 265] on button "Registrar pagamento" at bounding box center [357, 261] width 123 height 16
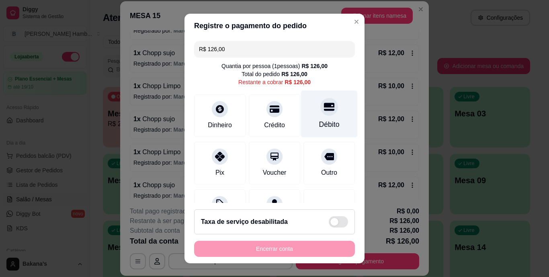
click at [320, 119] on div "Débito" at bounding box center [329, 124] width 21 height 10
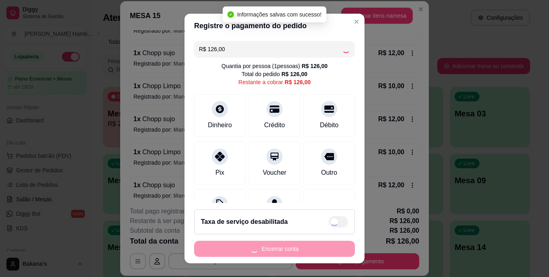
type input "R$ 0,00"
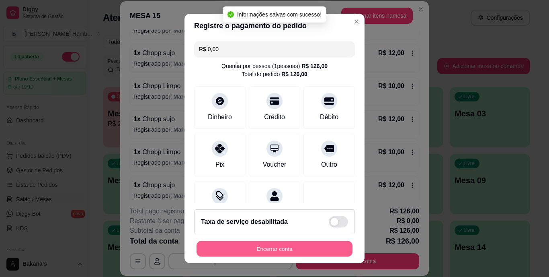
click at [267, 243] on button "Encerrar conta" at bounding box center [275, 249] width 156 height 16
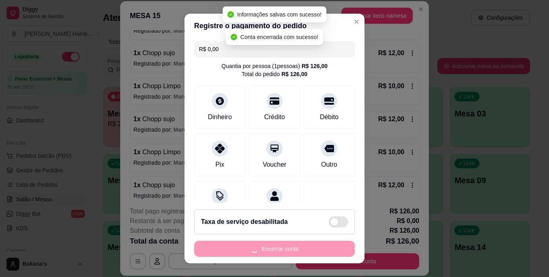
scroll to position [0, 0]
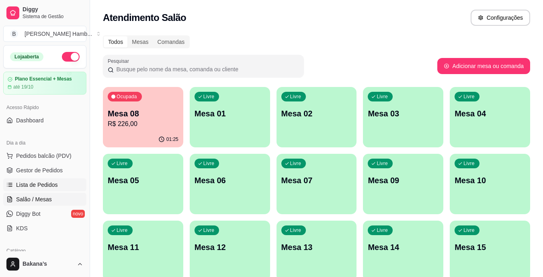
click at [26, 182] on span "Lista de Pedidos" at bounding box center [37, 185] width 42 height 8
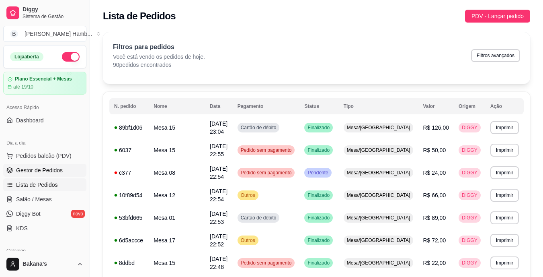
click at [39, 167] on span "Gestor de Pedidos" at bounding box center [39, 170] width 47 height 8
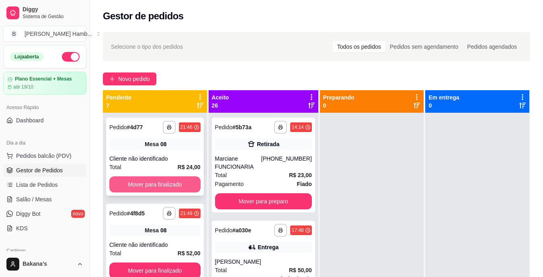
click at [132, 185] on button "Mover para finalizado" at bounding box center [154, 184] width 91 height 16
click at [136, 185] on button "Mover para finalizado" at bounding box center [154, 184] width 91 height 16
click at [134, 185] on button "Mover para finalizado" at bounding box center [155, 185] width 88 height 16
click at [134, 184] on button "Mover para finalizado" at bounding box center [154, 184] width 91 height 16
click at [134, 184] on div "Mover para finalizado" at bounding box center [154, 184] width 91 height 16
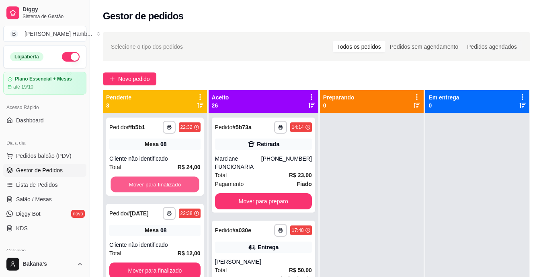
click at [134, 184] on button "Mover para finalizado" at bounding box center [155, 185] width 88 height 16
click at [134, 184] on button "Mover para finalizado" at bounding box center [154, 184] width 91 height 16
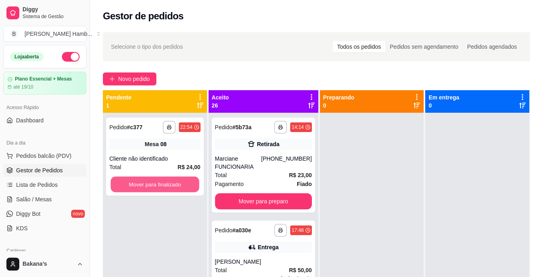
click at [134, 184] on button "Mover para finalizado" at bounding box center [155, 185] width 88 height 16
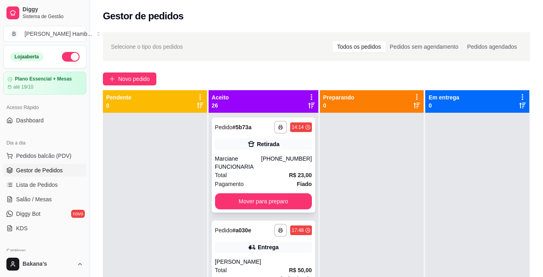
click at [237, 156] on div "Marciane FUNCIONARIA" at bounding box center [238, 162] width 46 height 16
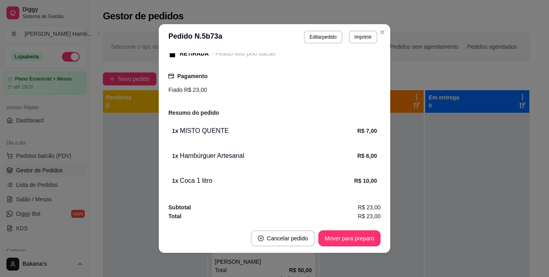
scroll to position [2, 0]
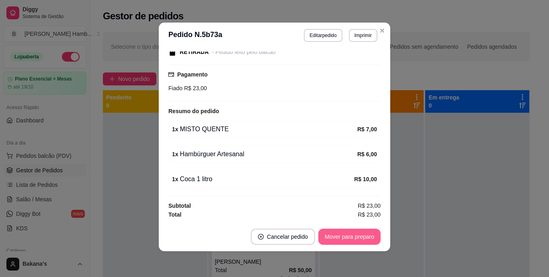
click at [335, 232] on button "Mover para preparo" at bounding box center [350, 236] width 62 height 16
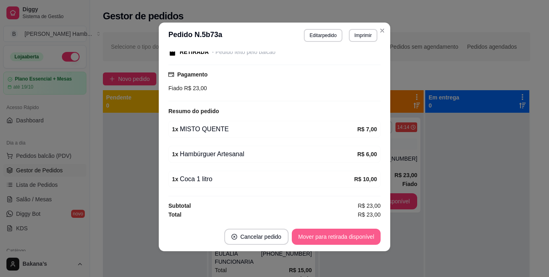
click at [335, 232] on button "Mover para retirada disponível" at bounding box center [336, 236] width 89 height 16
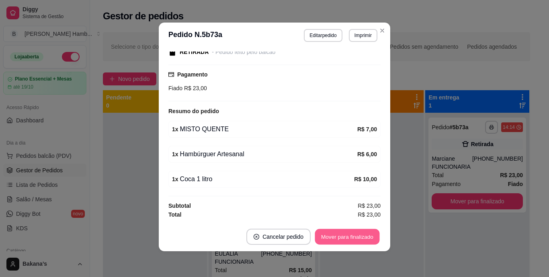
click at [335, 232] on button "Mover para finalizado" at bounding box center [347, 237] width 65 height 16
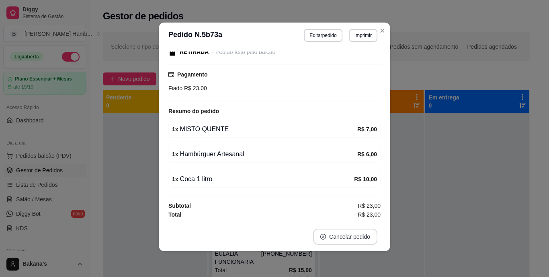
scroll to position [90, 0]
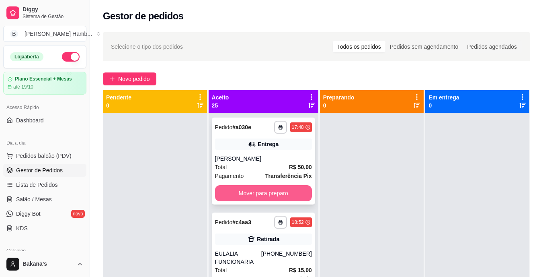
click at [274, 197] on button "Mover para preparo" at bounding box center [263, 193] width 97 height 16
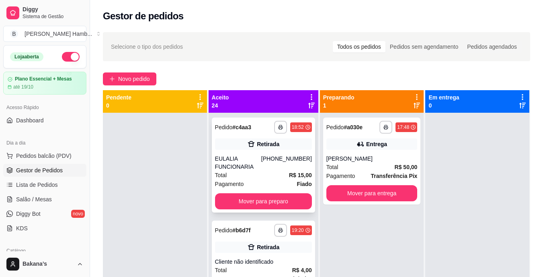
click at [262, 170] on div "(69) 99369-0061" at bounding box center [286, 162] width 51 height 16
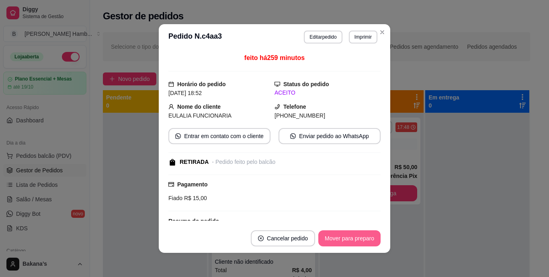
click at [339, 233] on button "Mover para preparo" at bounding box center [350, 238] width 62 height 16
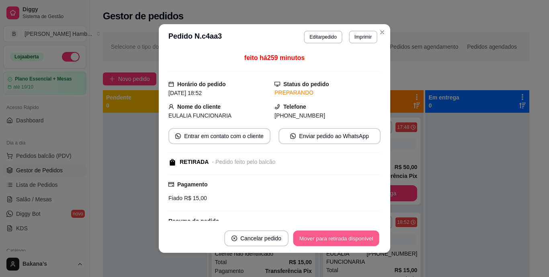
click at [339, 233] on button "Mover para retirada disponível" at bounding box center [336, 238] width 86 height 16
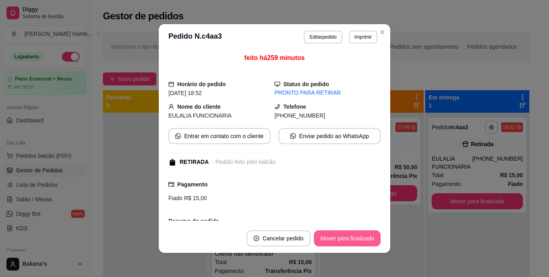
click at [339, 233] on button "Mover para finalizado" at bounding box center [347, 238] width 67 height 16
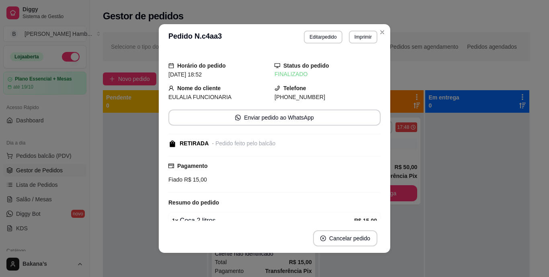
drag, startPoint x: 378, startPoint y: 206, endPoint x: 405, endPoint y: 192, distance: 29.9
click at [379, 206] on div "Horário do pedido 10/10/2025 18:52 Status do pedido FINALIZADO Nome do cliente …" at bounding box center [275, 137] width 232 height 174
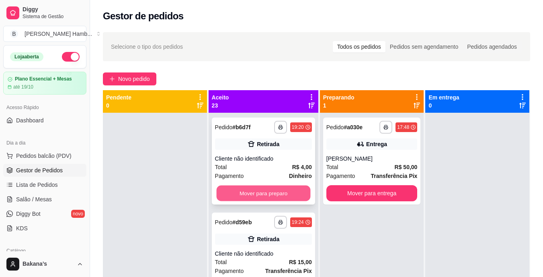
click at [272, 191] on button "Mover para preparo" at bounding box center [263, 193] width 94 height 16
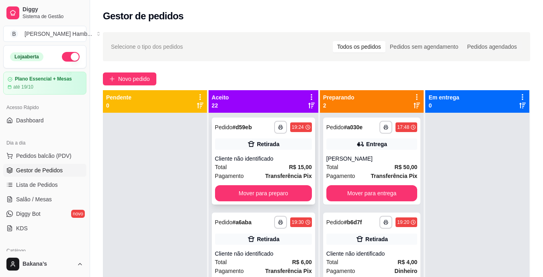
click at [278, 173] on strong "Transferência Pix" at bounding box center [288, 176] width 47 height 6
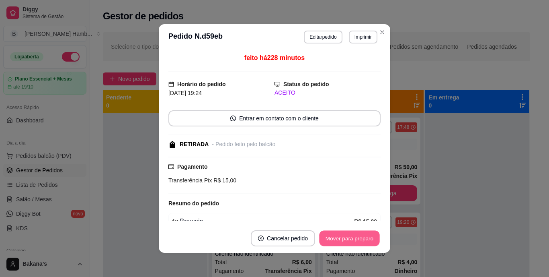
click at [334, 233] on button "Mover para preparo" at bounding box center [349, 238] width 60 height 16
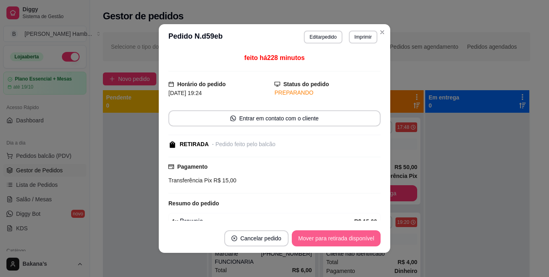
click at [339, 235] on button "Mover para retirada disponível" at bounding box center [336, 238] width 89 height 16
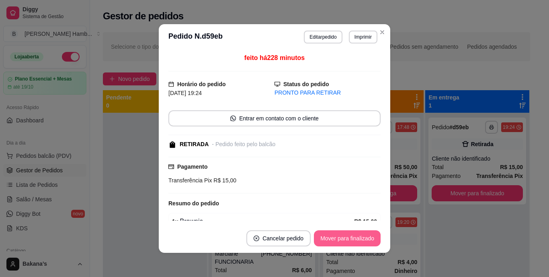
click at [339, 235] on button "Mover para finalizado" at bounding box center [347, 238] width 67 height 16
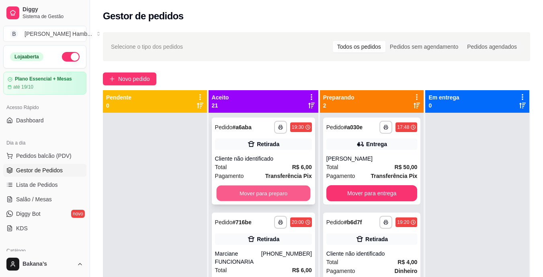
click at [241, 195] on button "Mover para preparo" at bounding box center [263, 193] width 94 height 16
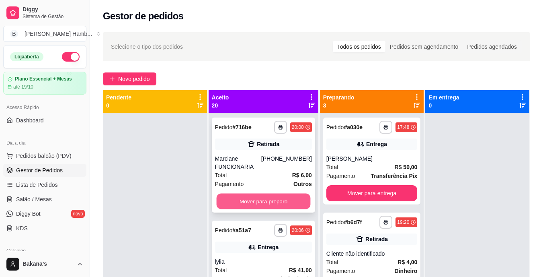
click at [268, 196] on button "Mover para preparo" at bounding box center [263, 201] width 94 height 16
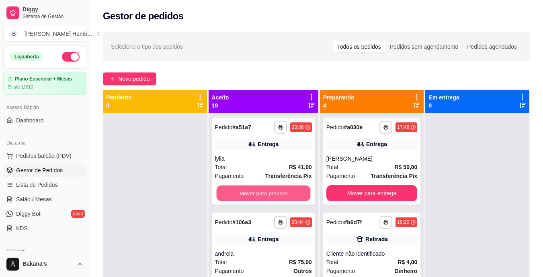
click at [268, 196] on button "Mover para preparo" at bounding box center [263, 193] width 94 height 16
click at [265, 196] on button "Mover para preparo" at bounding box center [263, 193] width 97 height 16
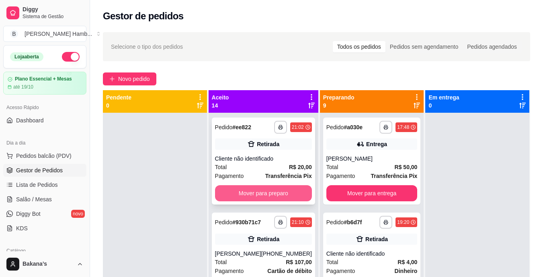
click at [264, 196] on button "Mover para preparo" at bounding box center [263, 193] width 97 height 16
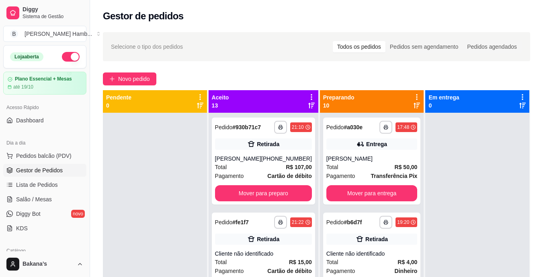
click at [263, 192] on div "**********" at bounding box center [263, 160] width 103 height 87
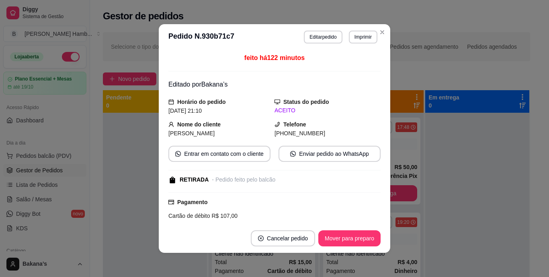
click at [173, 197] on div "Pagamento Cartão de débito R$ 107,00" at bounding box center [275, 210] width 212 height 37
click at [162, 197] on div "feito há 122 minutos Editado por Bakana’s Horário do pedido 10/10/2025 21:10 St…" at bounding box center [275, 137] width 232 height 174
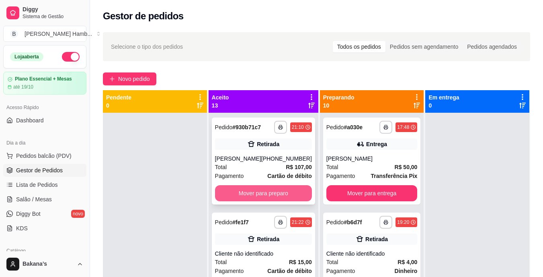
click at [232, 201] on button "Mover para preparo" at bounding box center [263, 193] width 97 height 16
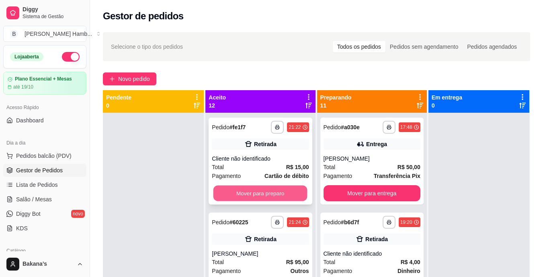
click at [244, 190] on button "Mover para preparo" at bounding box center [261, 193] width 94 height 16
click at [237, 190] on button "Mover para preparo" at bounding box center [261, 193] width 94 height 16
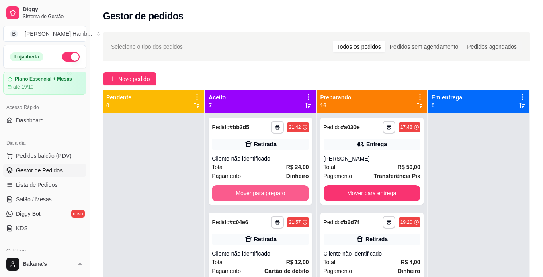
click at [237, 190] on button "Mover para preparo" at bounding box center [260, 193] width 97 height 16
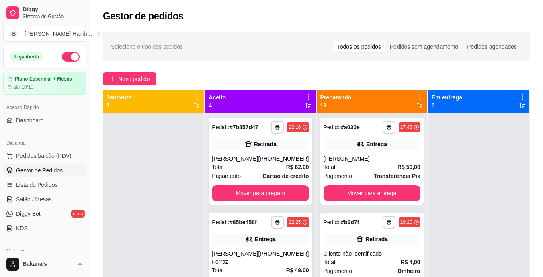
click at [237, 190] on div "**********" at bounding box center [260, 160] width 103 height 87
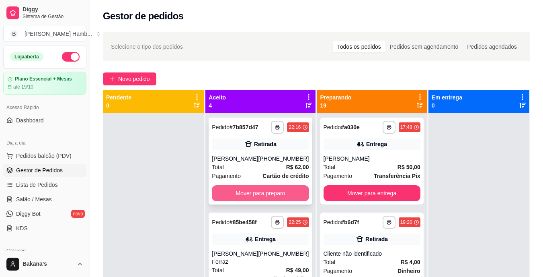
click at [240, 193] on button "Mover para preparo" at bounding box center [260, 193] width 97 height 16
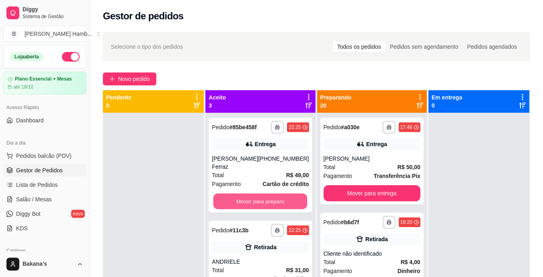
click at [243, 195] on button "Mover para preparo" at bounding box center [261, 201] width 94 height 16
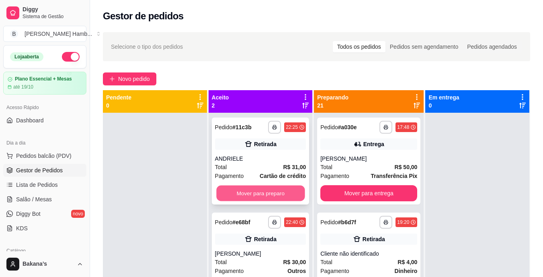
click at [237, 191] on button "Mover para preparo" at bounding box center [260, 193] width 88 height 16
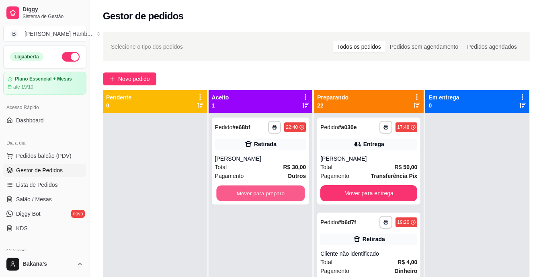
click at [237, 191] on button "Mover para preparo" at bounding box center [260, 193] width 88 height 16
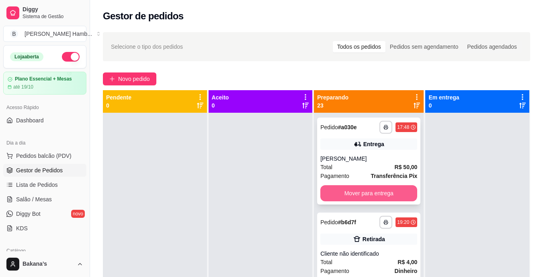
click at [339, 191] on button "Mover para entrega" at bounding box center [369, 193] width 97 height 16
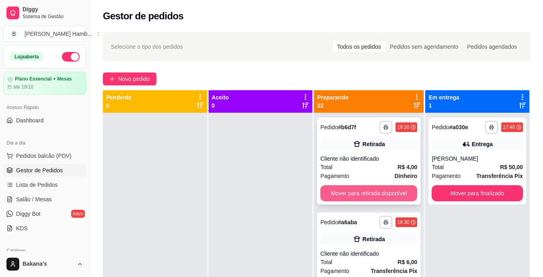
click at [330, 192] on button "Mover para retirada disponível" at bounding box center [369, 193] width 97 height 16
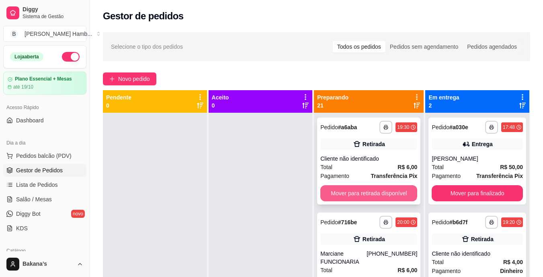
click at [359, 195] on button "Mover para retirada disponível" at bounding box center [369, 193] width 97 height 16
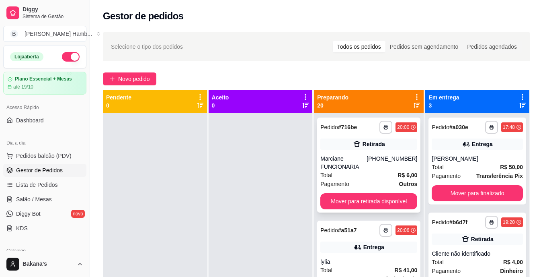
click at [360, 193] on div "**********" at bounding box center [368, 164] width 103 height 95
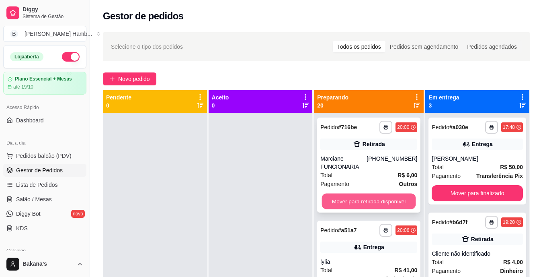
click at [396, 203] on button "Mover para retirada disponível" at bounding box center [369, 201] width 94 height 16
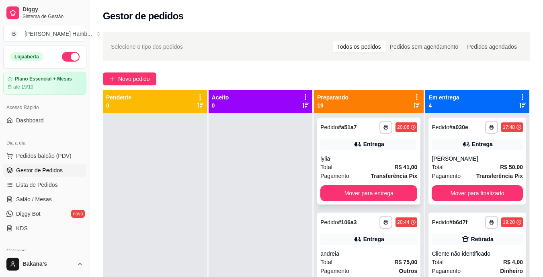
click at [391, 202] on div "**********" at bounding box center [368, 160] width 103 height 87
click at [391, 193] on button "Mover para entrega" at bounding box center [369, 193] width 97 height 16
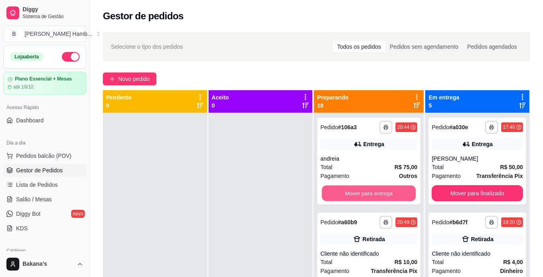
click at [391, 193] on button "Mover para entrega" at bounding box center [369, 193] width 94 height 16
click at [391, 193] on button "Mover para retirada disponível" at bounding box center [369, 193] width 97 height 16
click at [391, 193] on button "Mover para entrega" at bounding box center [369, 193] width 97 height 16
click at [391, 193] on button "Mover para retirada disponível" at bounding box center [369, 193] width 97 height 16
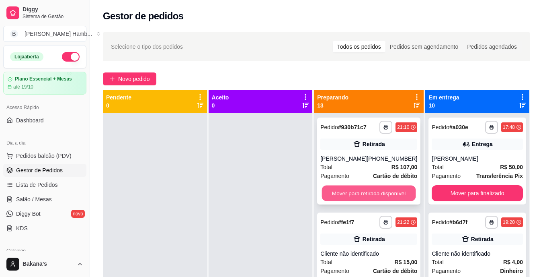
click at [378, 193] on button "Mover para retirada disponível" at bounding box center [369, 193] width 94 height 16
click at [378, 197] on button "Mover para retirada disponível" at bounding box center [369, 193] width 94 height 16
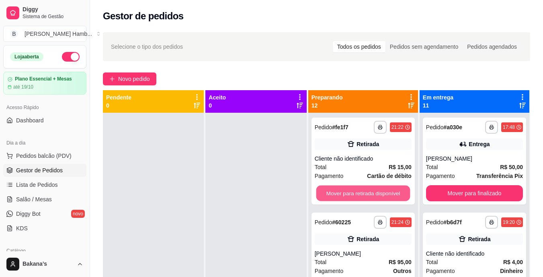
click at [378, 197] on button "Mover para retirada disponível" at bounding box center [363, 193] width 94 height 16
click at [378, 192] on button "Mover para retirada disponível" at bounding box center [363, 193] width 94 height 16
click at [378, 192] on button "Mover para entrega" at bounding box center [363, 193] width 97 height 16
click at [378, 192] on button "Mover para retirada disponível" at bounding box center [363, 193] width 97 height 16
click at [378, 192] on button "Mover para entrega" at bounding box center [363, 193] width 97 height 16
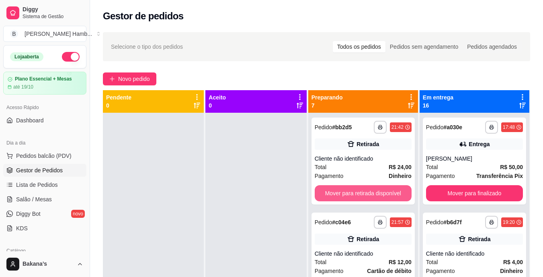
click at [378, 192] on button "Mover para retirada disponível" at bounding box center [363, 193] width 97 height 16
click at [378, 192] on button "Mover para entrega" at bounding box center [363, 193] width 97 height 16
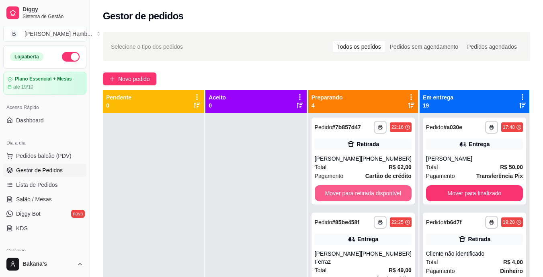
click at [378, 192] on button "Mover para retirada disponível" at bounding box center [363, 193] width 97 height 16
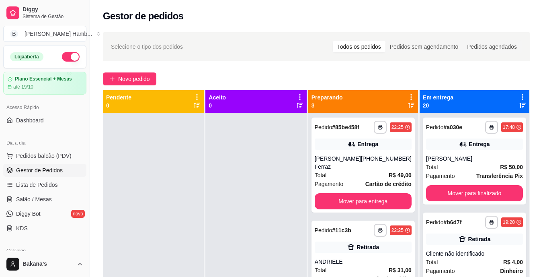
click at [378, 192] on div "**********" at bounding box center [363, 164] width 103 height 95
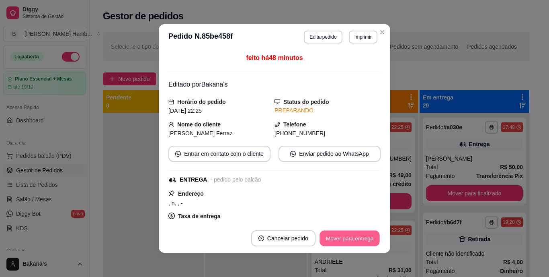
click at [363, 236] on button "Mover para entrega" at bounding box center [350, 238] width 60 height 16
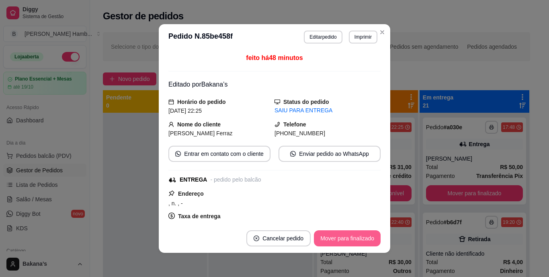
click at [364, 236] on button "Mover para finalizado" at bounding box center [347, 238] width 67 height 16
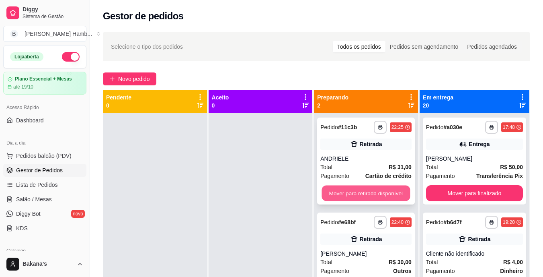
click at [390, 197] on button "Mover para retirada disponível" at bounding box center [366, 193] width 88 height 16
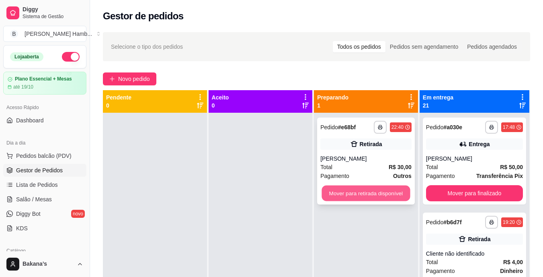
click at [381, 194] on button "Mover para retirada disponível" at bounding box center [366, 193] width 88 height 16
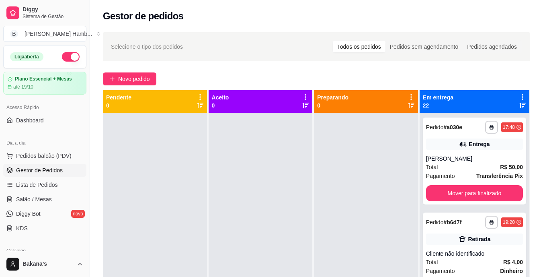
click at [381, 194] on div at bounding box center [366, 251] width 104 height 277
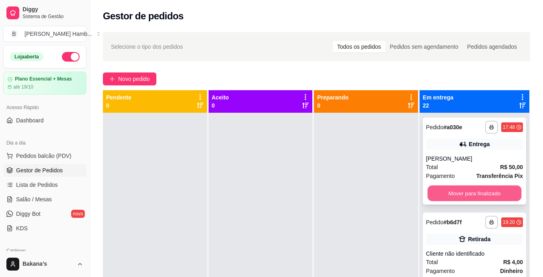
click at [430, 185] on div "Mover para finalizado" at bounding box center [474, 193] width 97 height 16
click at [450, 189] on button "Mover para finalizado" at bounding box center [474, 193] width 97 height 16
click at [448, 189] on button "Mover para finalizado" at bounding box center [474, 193] width 97 height 16
click at [445, 190] on button "Mover para finalizado" at bounding box center [475, 193] width 94 height 16
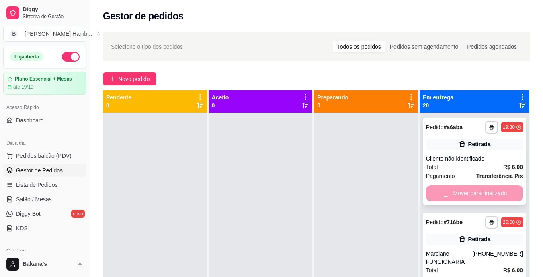
click at [444, 190] on div "Mover para finalizado" at bounding box center [474, 193] width 97 height 16
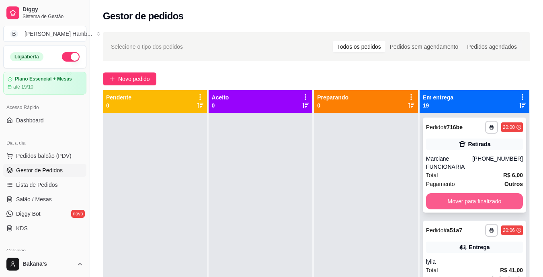
click at [444, 195] on button "Mover para finalizado" at bounding box center [474, 201] width 97 height 16
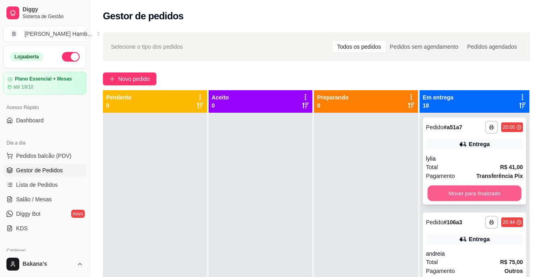
click at [439, 197] on button "Mover para finalizado" at bounding box center [475, 193] width 94 height 16
click at [438, 191] on button "Mover para finalizado" at bounding box center [474, 193] width 97 height 16
click at [436, 191] on button "Mover para finalizado" at bounding box center [475, 193] width 94 height 16
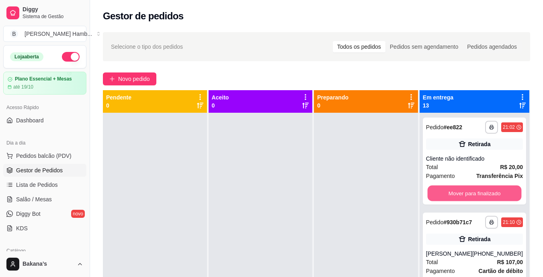
click at [436, 191] on button "Mover para finalizado" at bounding box center [475, 193] width 94 height 16
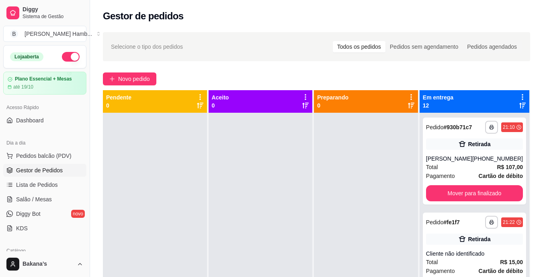
click at [436, 191] on div "**********" at bounding box center [474, 160] width 103 height 87
click at [434, 197] on button "Mover para finalizado" at bounding box center [474, 193] width 97 height 16
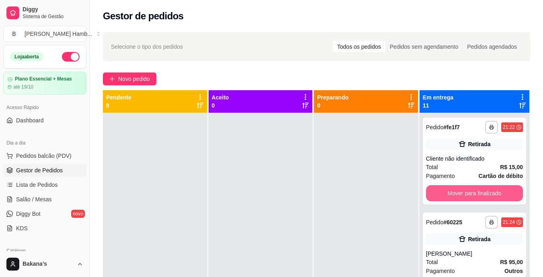
click at [434, 197] on button "Mover para finalizado" at bounding box center [474, 193] width 97 height 16
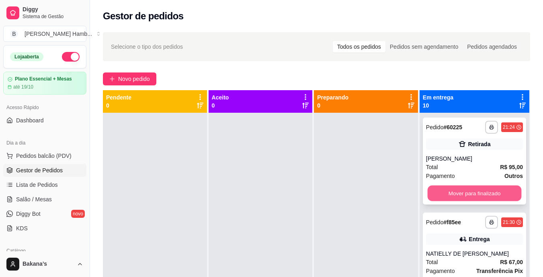
click at [453, 192] on button "Mover para finalizado" at bounding box center [475, 193] width 94 height 16
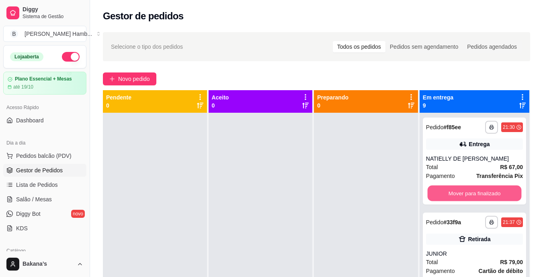
click at [451, 193] on button "Mover para finalizado" at bounding box center [475, 193] width 94 height 16
click at [451, 193] on button "Mover para finalizado" at bounding box center [474, 193] width 97 height 16
click at [451, 193] on button "Mover para finalizado" at bounding box center [475, 193] width 94 height 16
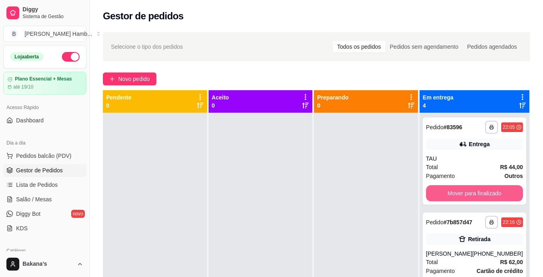
click at [448, 187] on button "Mover para finalizado" at bounding box center [474, 193] width 97 height 16
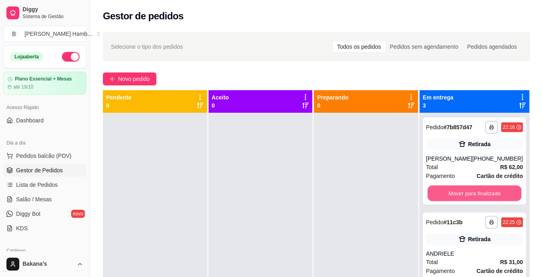
click at [448, 187] on button "Mover para finalizado" at bounding box center [475, 193] width 94 height 16
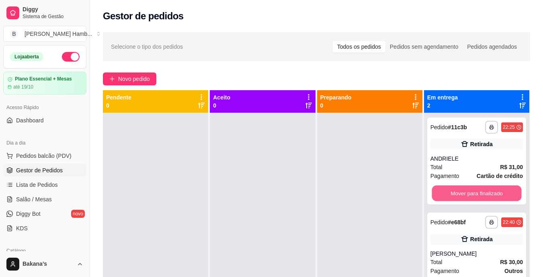
click at [448, 187] on button "Mover para finalizado" at bounding box center [477, 193] width 90 height 16
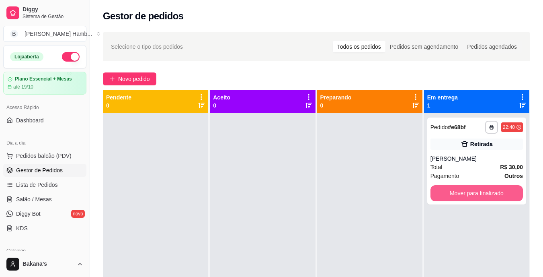
click at [448, 187] on button "Mover para finalizado" at bounding box center [477, 193] width 93 height 16
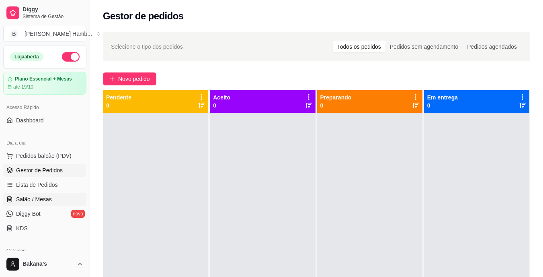
click at [46, 197] on span "Salão / Mesas" at bounding box center [34, 199] width 36 height 8
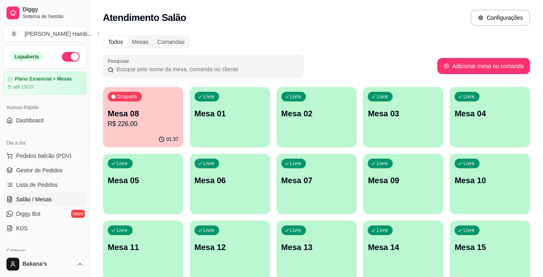
click at [135, 125] on p "R$ 226,00" at bounding box center [143, 124] width 71 height 10
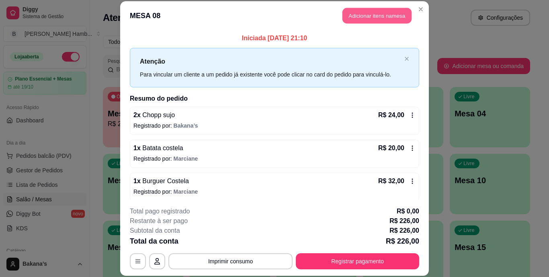
click at [373, 16] on button "Adicionar itens na mesa" at bounding box center [377, 16] width 69 height 16
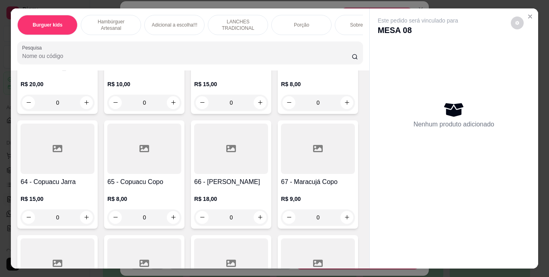
scroll to position [2735, 0]
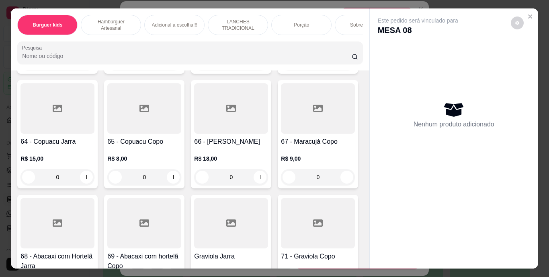
type input "1"
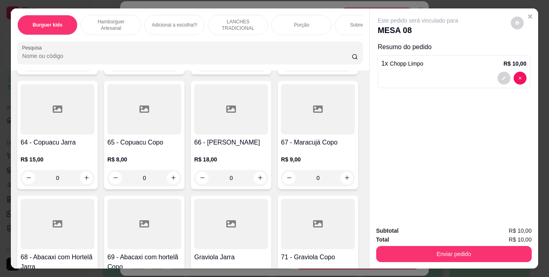
scroll to position [2815, 0]
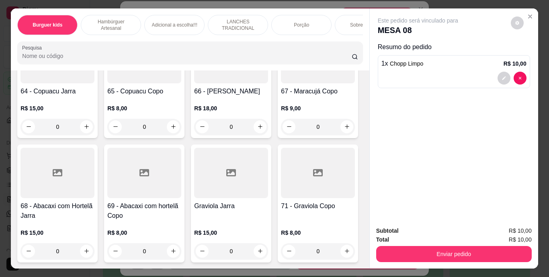
type input "2"
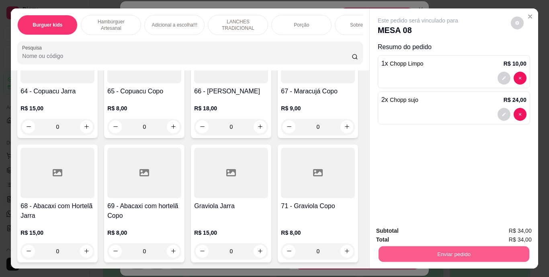
click at [422, 249] on button "Enviar pedido" at bounding box center [453, 254] width 151 height 16
click at [494, 232] on button "Enviar pedido" at bounding box center [510, 231] width 45 height 15
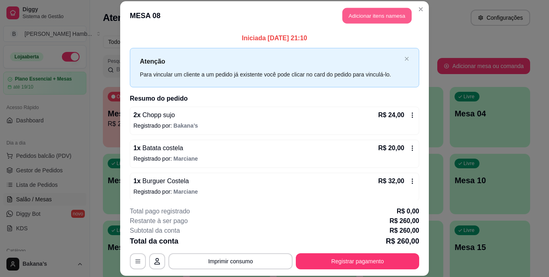
click at [370, 10] on button "Adicionar itens na mesa" at bounding box center [377, 16] width 69 height 16
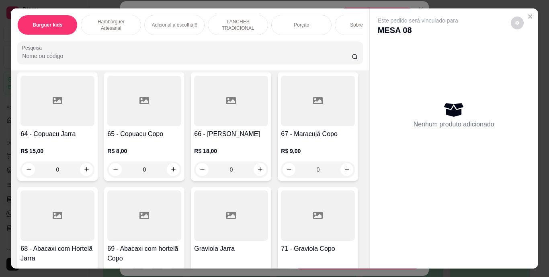
scroll to position [2771, 0]
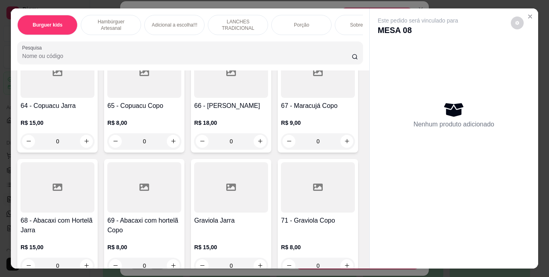
type input "1"
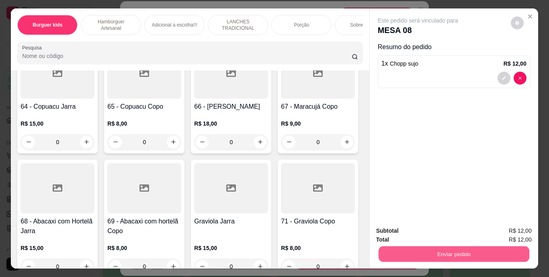
click at [396, 248] on button "Enviar pedido" at bounding box center [453, 254] width 151 height 16
click at [529, 229] on button "Enviar pedido" at bounding box center [511, 231] width 44 height 15
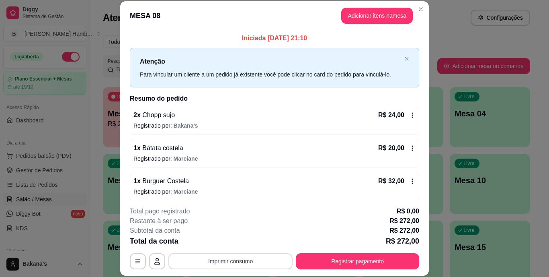
click at [259, 265] on button "Imprimir consumo" at bounding box center [231, 261] width 124 height 16
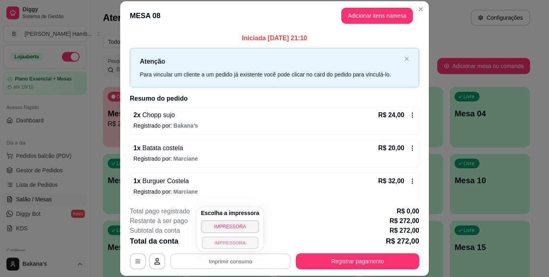
click at [249, 243] on button "IMPRESSORA" at bounding box center [230, 242] width 56 height 12
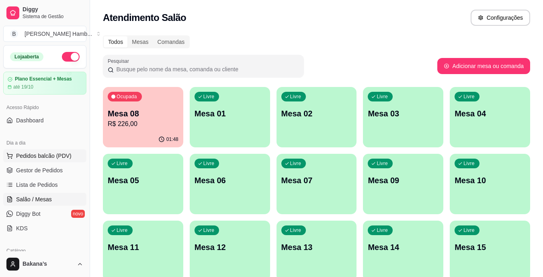
click at [46, 153] on span "Pedidos balcão (PDV)" at bounding box center [44, 156] width 56 height 8
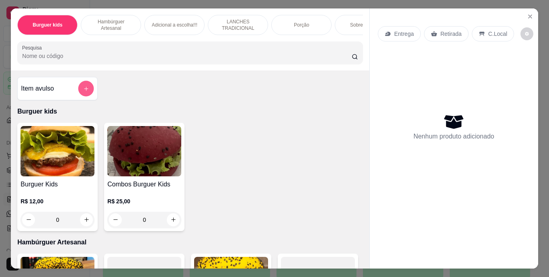
click at [80, 84] on button "add-separate-item" at bounding box center [86, 88] width 16 height 16
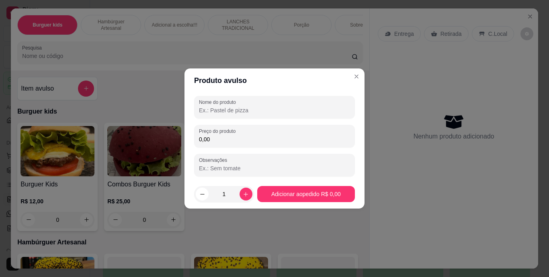
click at [221, 107] on input "Nome do produto" at bounding box center [274, 110] width 151 height 8
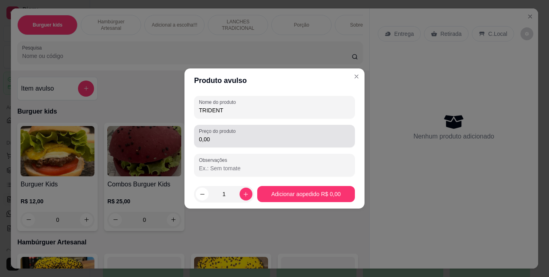
type input "TRIDENT"
click at [244, 144] on div "Preço do produto 0,00" at bounding box center [274, 136] width 161 height 23
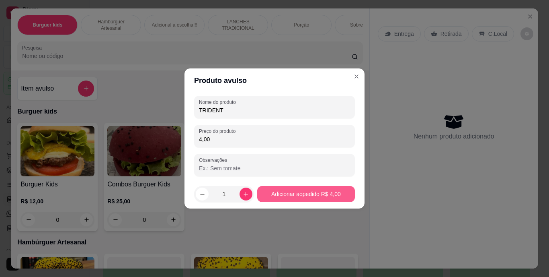
type input "4,00"
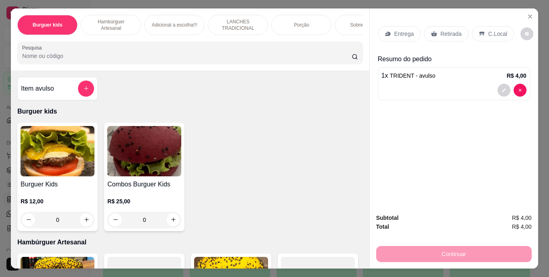
click at [431, 31] on icon at bounding box center [434, 34] width 6 height 6
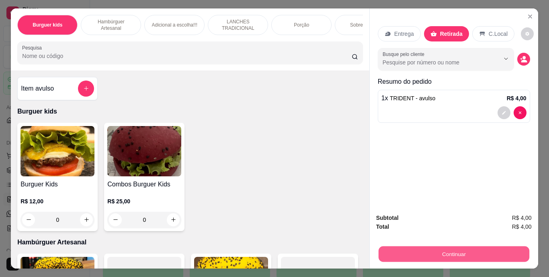
click at [456, 249] on button "Continuar" at bounding box center [453, 254] width 151 height 16
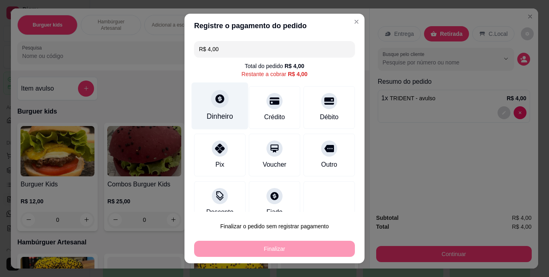
click at [214, 113] on div "Dinheiro" at bounding box center [220, 116] width 27 height 10
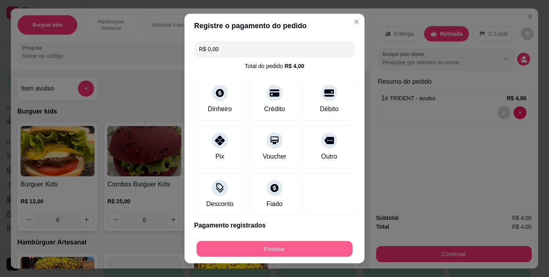
click at [302, 248] on button "Finalizar" at bounding box center [275, 249] width 156 height 16
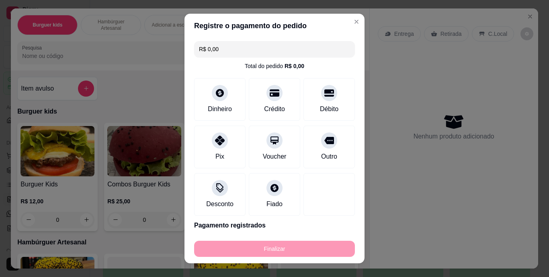
type input "-R$ 4,00"
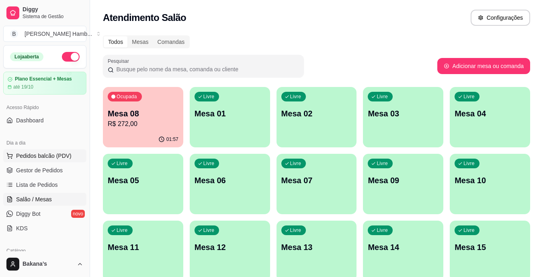
click at [36, 159] on span "Pedidos balcão (PDV)" at bounding box center [44, 156] width 56 height 8
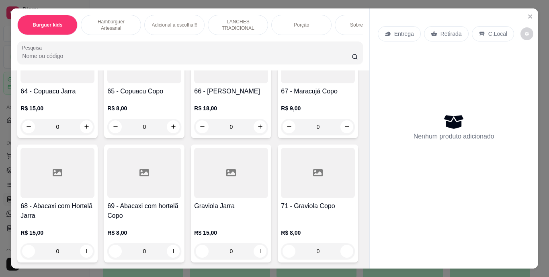
scroll to position [2902, 0]
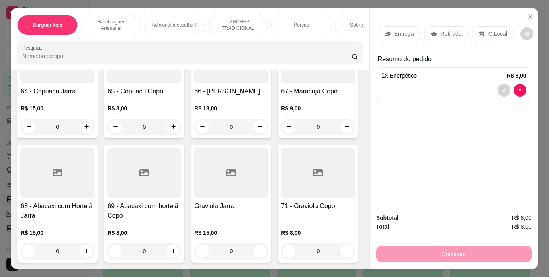
type input "1"
click at [444, 33] on p "Retirada" at bounding box center [451, 34] width 21 height 8
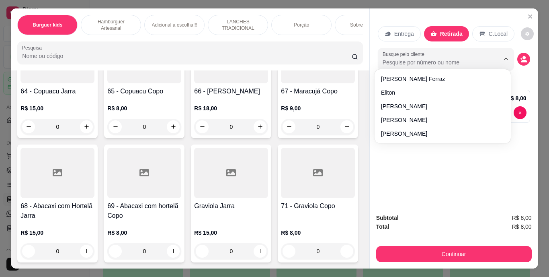
click at [426, 58] on input "Busque pelo cliente" at bounding box center [435, 62] width 104 height 8
type input "EU"
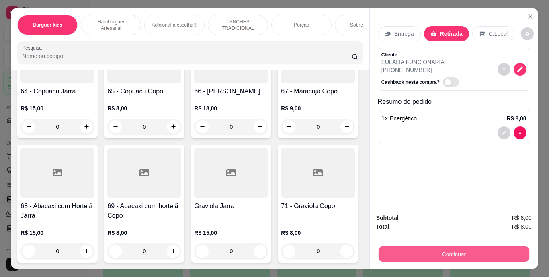
click at [432, 248] on button "Continuar" at bounding box center [453, 254] width 151 height 16
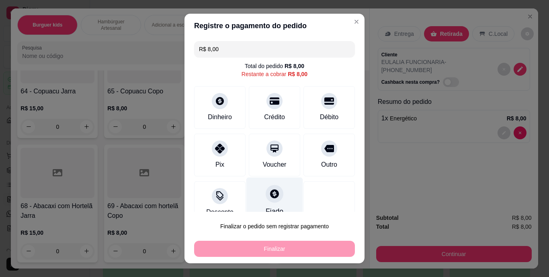
click at [268, 185] on div at bounding box center [275, 194] width 18 height 18
type input "R$ 0,00"
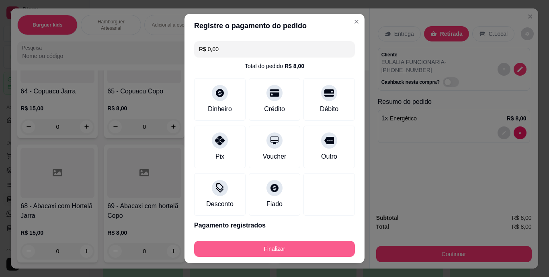
click at [278, 251] on button "Finalizar" at bounding box center [274, 249] width 161 height 16
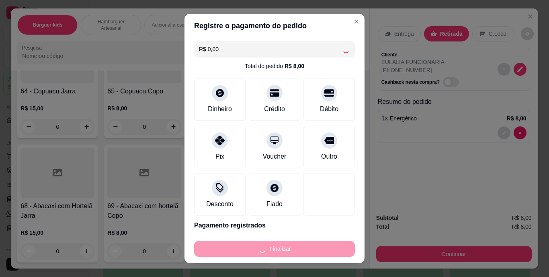
type input "0"
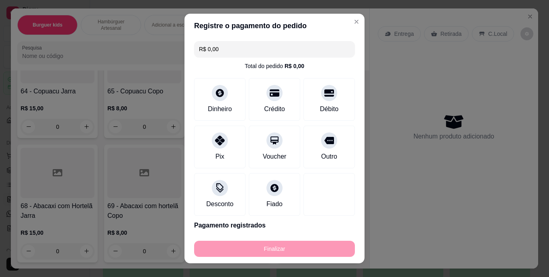
type input "-R$ 8,00"
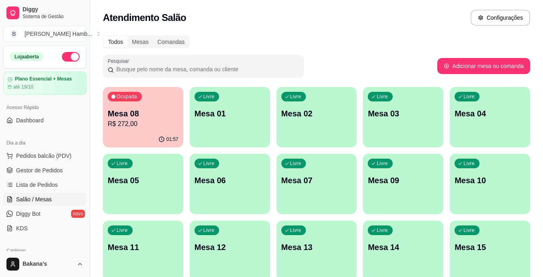
click at [133, 123] on p "R$ 272,00" at bounding box center [143, 124] width 71 height 10
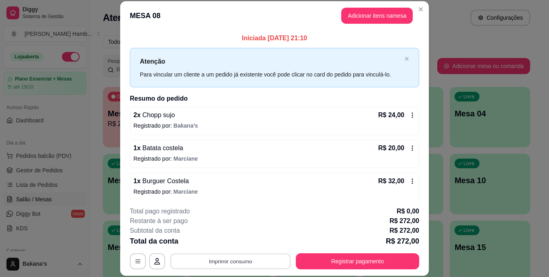
click at [205, 255] on button "Imprimir consumo" at bounding box center [231, 261] width 121 height 16
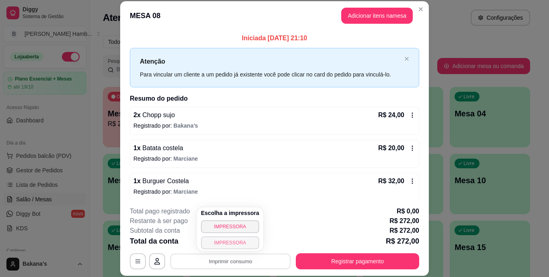
click at [228, 244] on button "IMPRESSORA" at bounding box center [230, 242] width 58 height 13
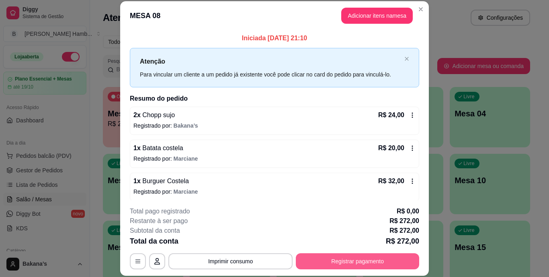
click at [321, 259] on button "Registrar pagamento" at bounding box center [357, 261] width 123 height 16
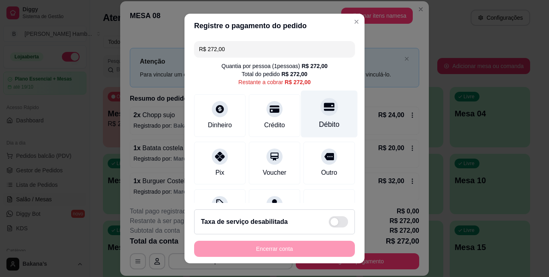
click at [319, 121] on div "Débito" at bounding box center [329, 124] width 21 height 10
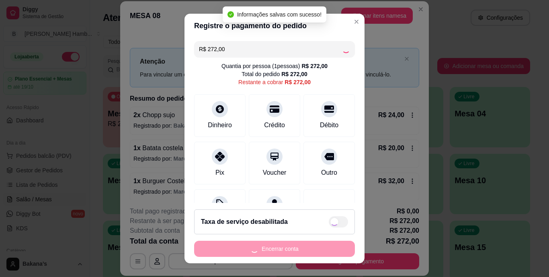
type input "R$ 0,00"
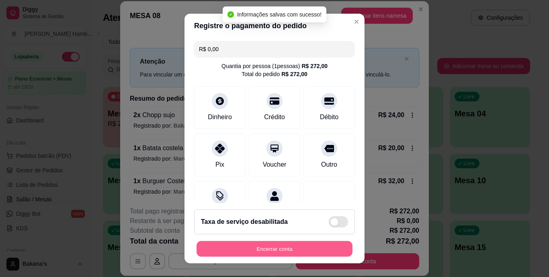
click at [329, 245] on button "Encerrar conta" at bounding box center [275, 249] width 156 height 16
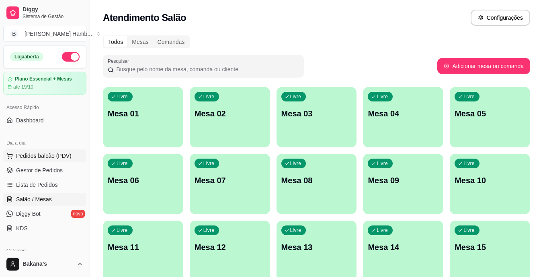
click at [65, 154] on span "Pedidos balcão (PDV)" at bounding box center [44, 156] width 56 height 8
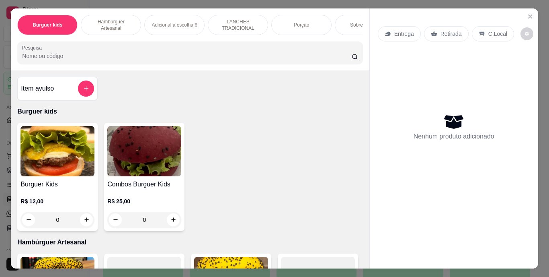
click at [283, 20] on div "Porção" at bounding box center [301, 25] width 60 height 20
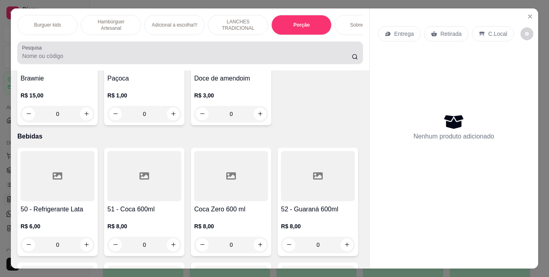
scroll to position [21, 0]
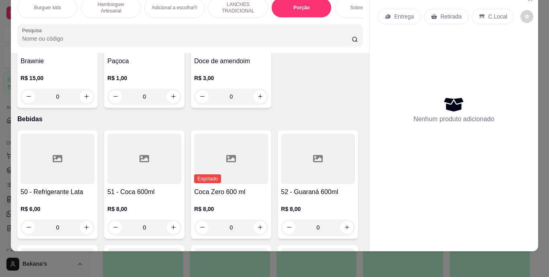
type input "1"
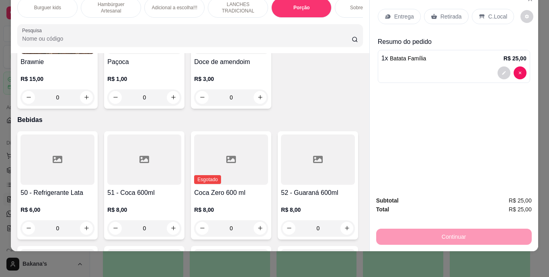
click at [446, 12] on p "Retirada" at bounding box center [451, 16] width 21 height 8
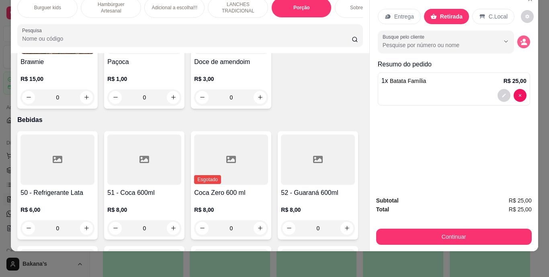
click at [522, 38] on icon "decrease-product-quantity" at bounding box center [523, 41] width 7 height 7
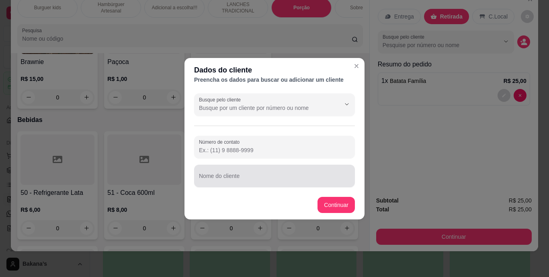
click at [224, 181] on input "Nome do cliente" at bounding box center [274, 179] width 151 height 8
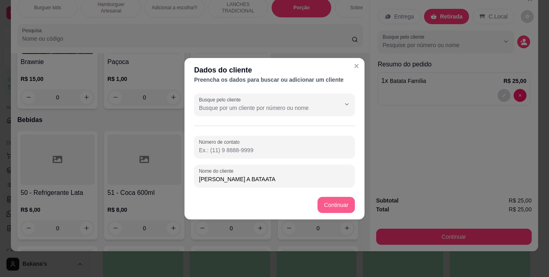
type input "LINA QUEIMOU A BATAATA"
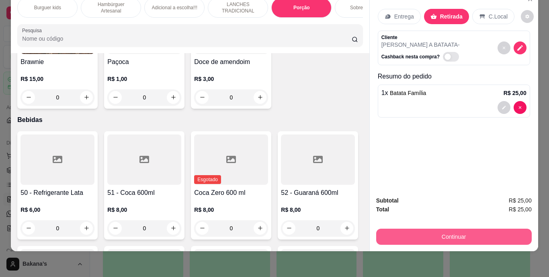
click at [400, 228] on button "Continuar" at bounding box center [454, 236] width 156 height 16
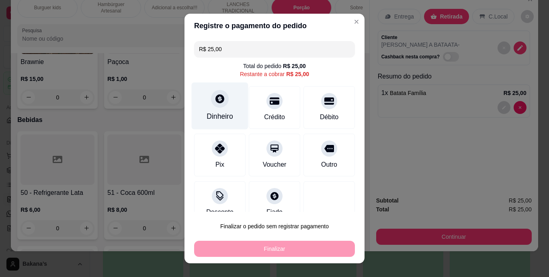
click at [219, 105] on div at bounding box center [220, 99] width 18 height 18
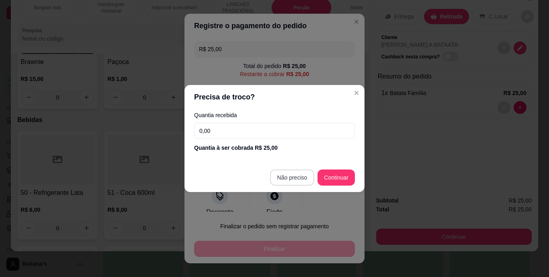
type input "R$ 0,00"
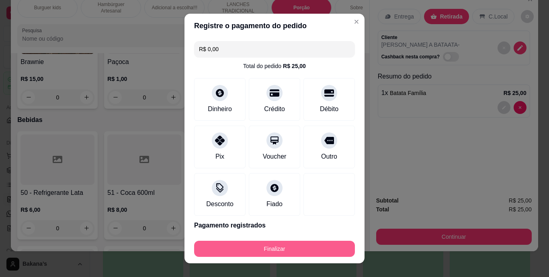
click at [269, 245] on button "Finalizar" at bounding box center [274, 249] width 161 height 16
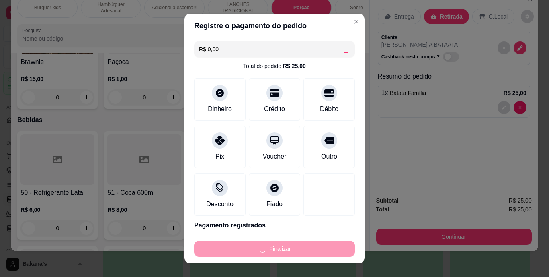
type input "0"
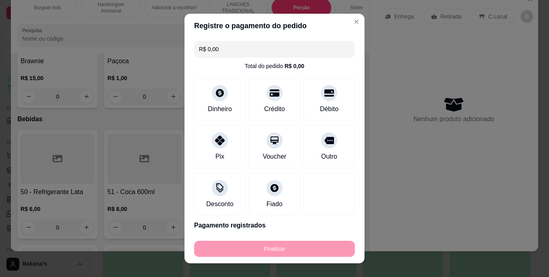
type input "-R$ 25,00"
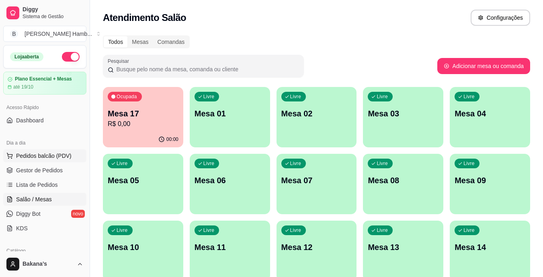
click at [66, 154] on span "Pedidos balcão (PDV)" at bounding box center [44, 156] width 56 height 8
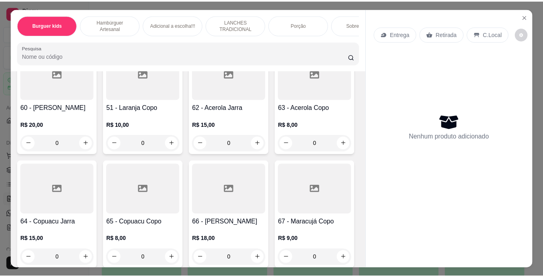
scroll to position [2735, 0]
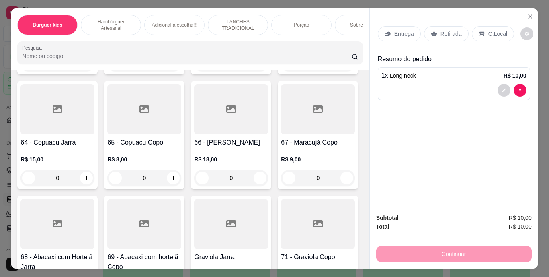
type input "2"
click at [453, 30] on p "Retirada" at bounding box center [451, 34] width 21 height 8
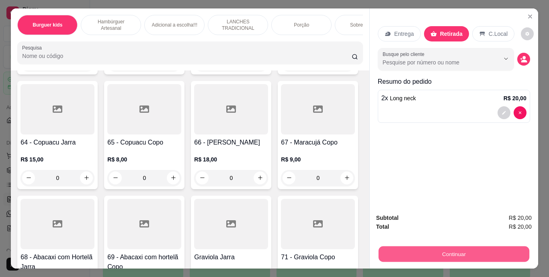
click at [455, 251] on button "Continuar" at bounding box center [453, 254] width 151 height 16
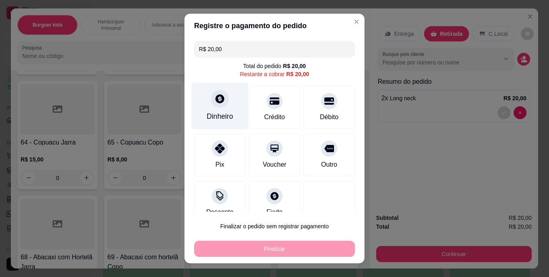
click at [216, 114] on div "Dinheiro" at bounding box center [220, 116] width 27 height 10
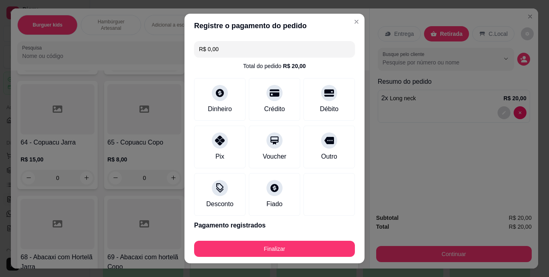
type input "R$ 0,00"
click at [207, 105] on div "Dinheiro" at bounding box center [220, 108] width 27 height 10
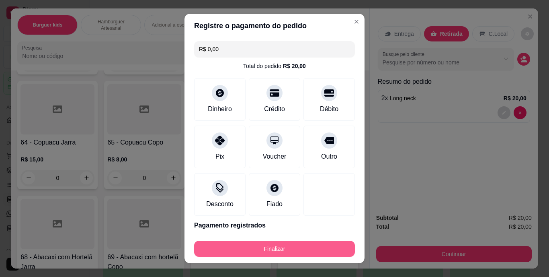
click at [285, 248] on button "Finalizar" at bounding box center [274, 249] width 161 height 16
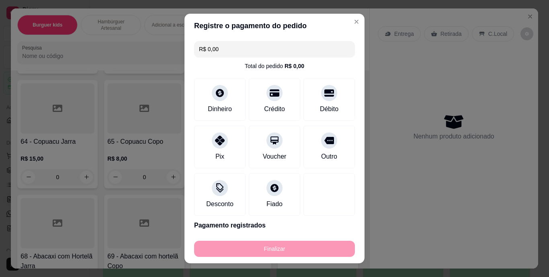
type input "0"
type input "-R$ 20,00"
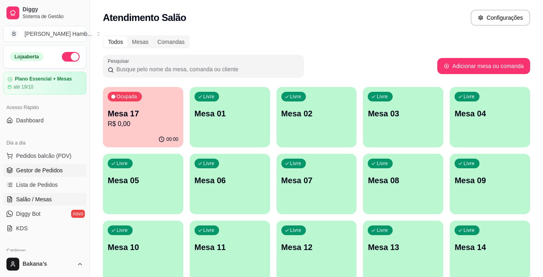
click at [57, 166] on span "Gestor de Pedidos" at bounding box center [39, 170] width 47 height 8
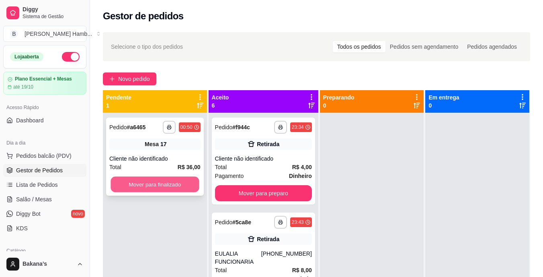
click at [208, 188] on div "**********" at bounding box center [317, 228] width 428 height 277
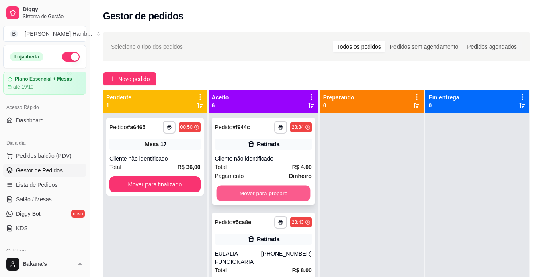
click at [237, 191] on button "Mover para preparo" at bounding box center [263, 193] width 94 height 16
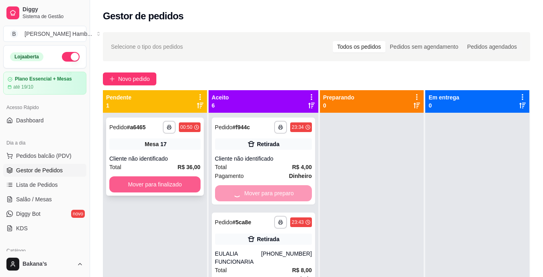
click at [176, 181] on button "Mover para finalizado" at bounding box center [154, 184] width 91 height 16
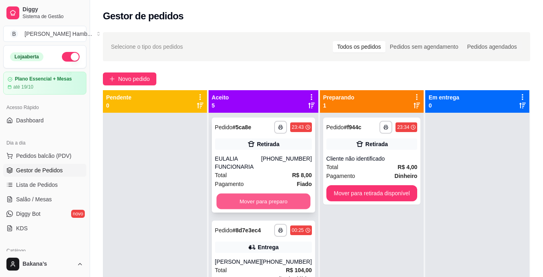
click at [237, 195] on button "Mover para preparo" at bounding box center [263, 201] width 94 height 16
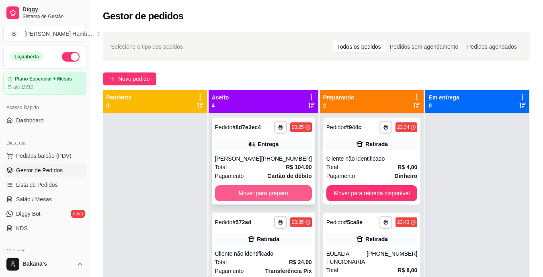
click at [251, 196] on button "Mover para preparo" at bounding box center [263, 193] width 97 height 16
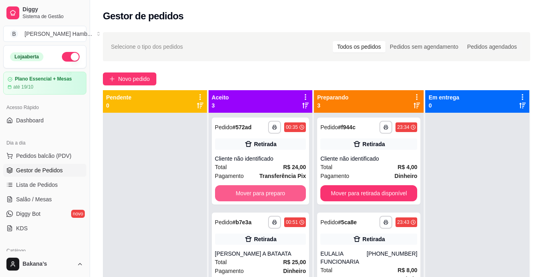
click at [251, 193] on button "Mover para preparo" at bounding box center [260, 193] width 91 height 16
click at [255, 191] on button "Mover para preparo" at bounding box center [260, 193] width 91 height 16
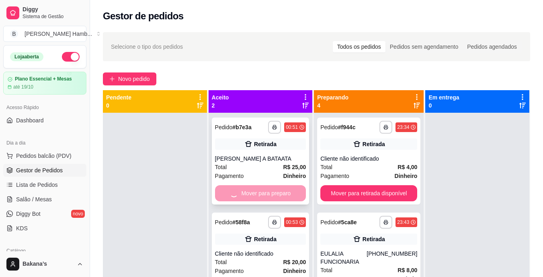
click at [255, 191] on div "Mover para preparo" at bounding box center [260, 193] width 91 height 16
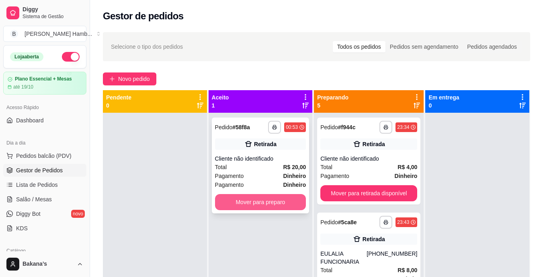
click at [296, 194] on button "Mover para preparo" at bounding box center [260, 202] width 91 height 16
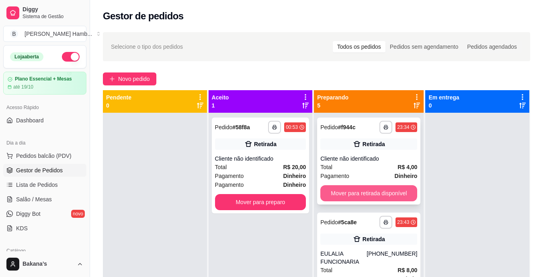
click at [360, 189] on button "Mover para retirada disponível" at bounding box center [369, 193] width 97 height 16
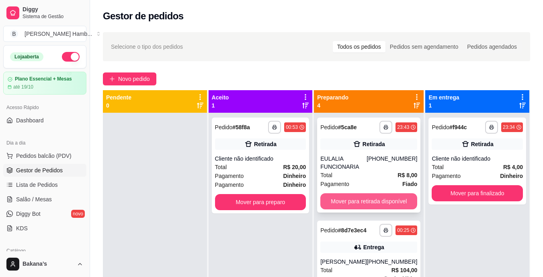
click at [358, 197] on button "Mover para retirada disponível" at bounding box center [369, 201] width 97 height 16
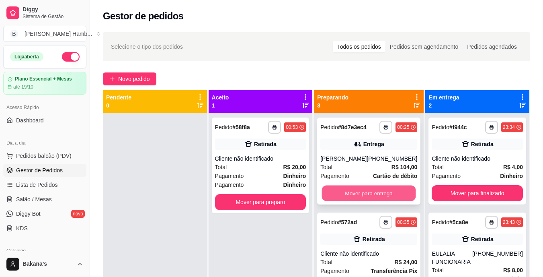
click at [356, 195] on button "Mover para entrega" at bounding box center [369, 193] width 94 height 16
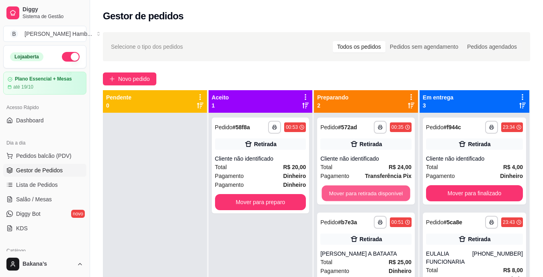
click at [358, 192] on button "Mover para retirada disponível" at bounding box center [366, 193] width 88 height 16
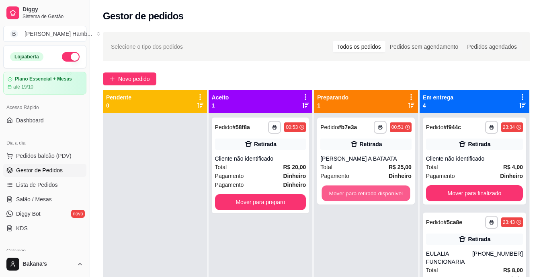
click at [358, 192] on button "Mover para retirada disponível" at bounding box center [366, 193] width 88 height 16
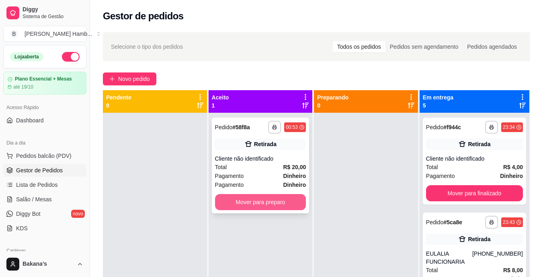
click at [268, 203] on button "Mover para preparo" at bounding box center [260, 202] width 91 height 16
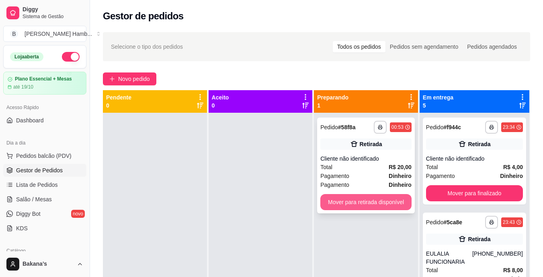
click at [374, 199] on button "Mover para retirada disponível" at bounding box center [366, 202] width 91 height 16
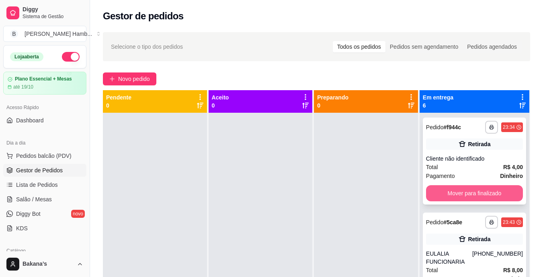
click at [452, 190] on button "Mover para finalizado" at bounding box center [474, 193] width 97 height 16
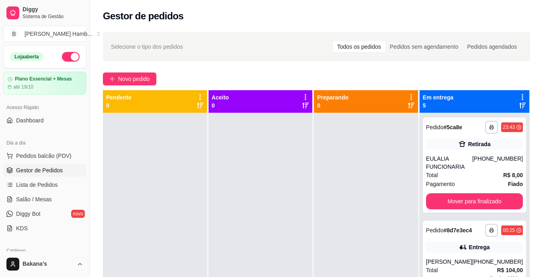
click at [454, 190] on div "**********" at bounding box center [474, 164] width 103 height 95
click at [456, 195] on button "Mover para finalizado" at bounding box center [474, 201] width 97 height 16
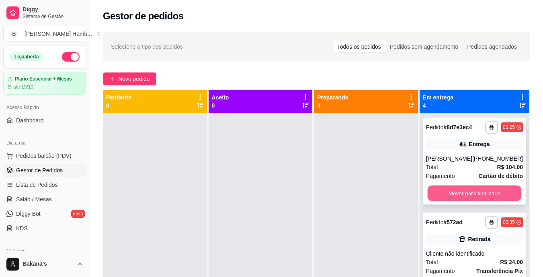
click at [455, 197] on button "Mover para finalizado" at bounding box center [475, 193] width 94 height 16
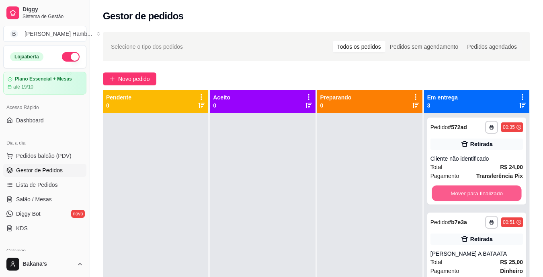
click at [455, 193] on button "Mover para finalizado" at bounding box center [477, 193] width 90 height 16
click at [455, 193] on button "Mover para finalizado" at bounding box center [477, 193] width 93 height 16
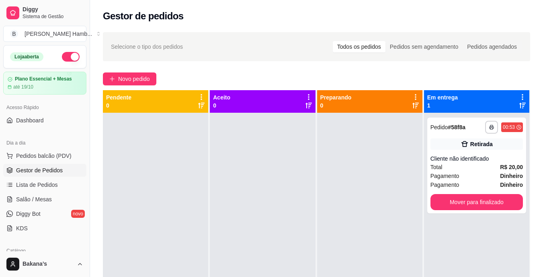
click at [455, 193] on div "**********" at bounding box center [477, 165] width 99 height 96
click at [457, 196] on button "Mover para finalizado" at bounding box center [477, 202] width 93 height 16
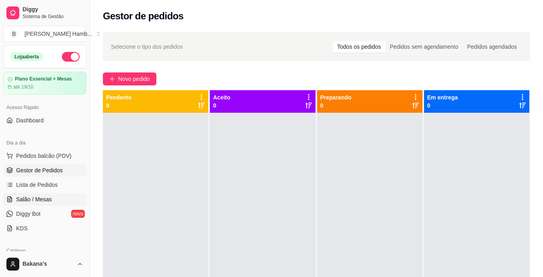
click at [57, 197] on link "Salão / Mesas" at bounding box center [44, 199] width 83 height 13
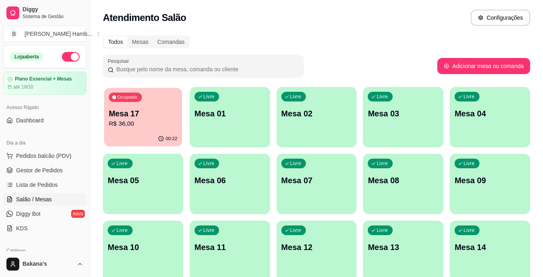
click at [158, 121] on p "R$ 36,00" at bounding box center [143, 123] width 69 height 9
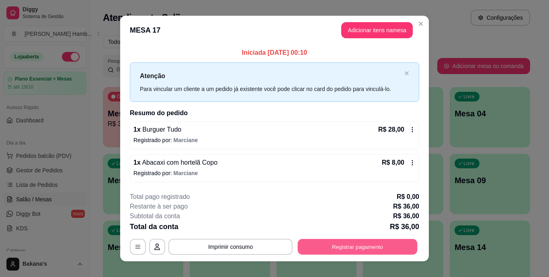
click at [356, 246] on button "Registrar pagamento" at bounding box center [358, 247] width 120 height 16
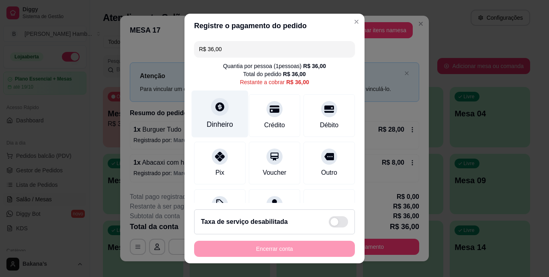
click at [215, 117] on div "Dinheiro" at bounding box center [220, 113] width 57 height 47
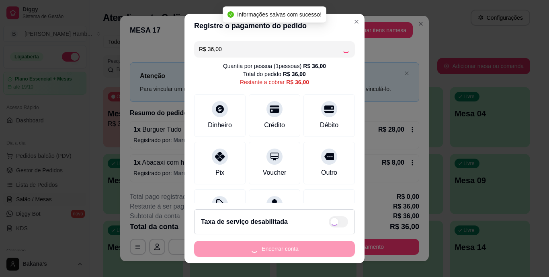
type input "R$ 0,00"
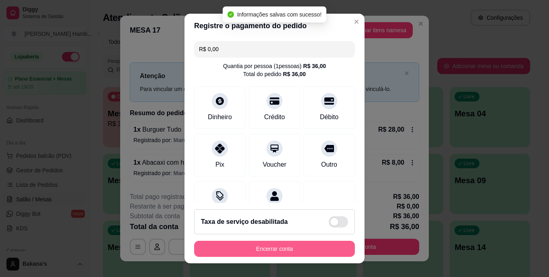
click at [272, 247] on button "Encerrar conta" at bounding box center [274, 249] width 161 height 16
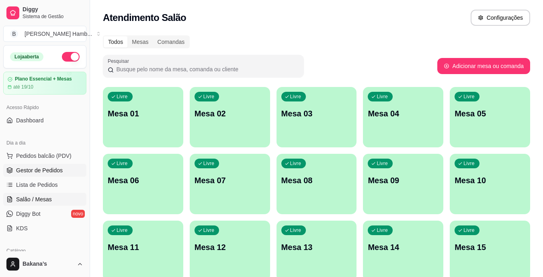
click at [51, 169] on span "Gestor de Pedidos" at bounding box center [39, 170] width 47 height 8
